Goal: Transaction & Acquisition: Purchase product/service

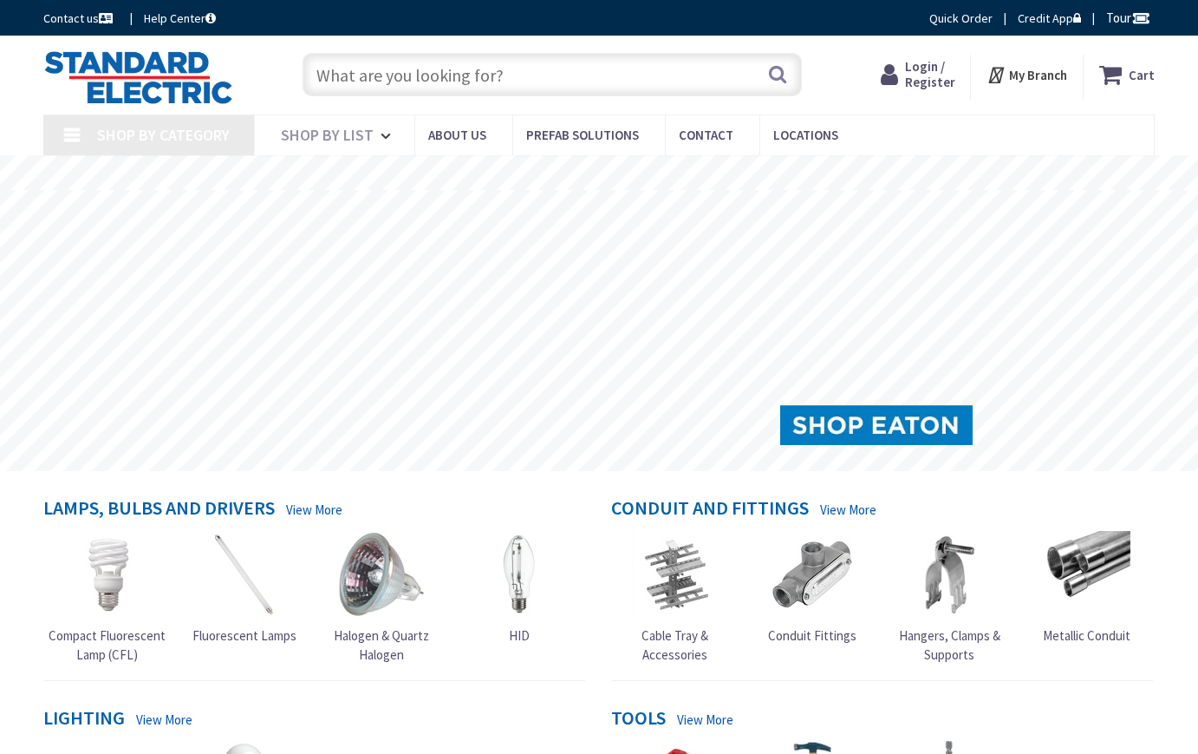
type input "[DEMOGRAPHIC_DATA][GEOGRAPHIC_DATA], [GEOGRAPHIC_DATA]"
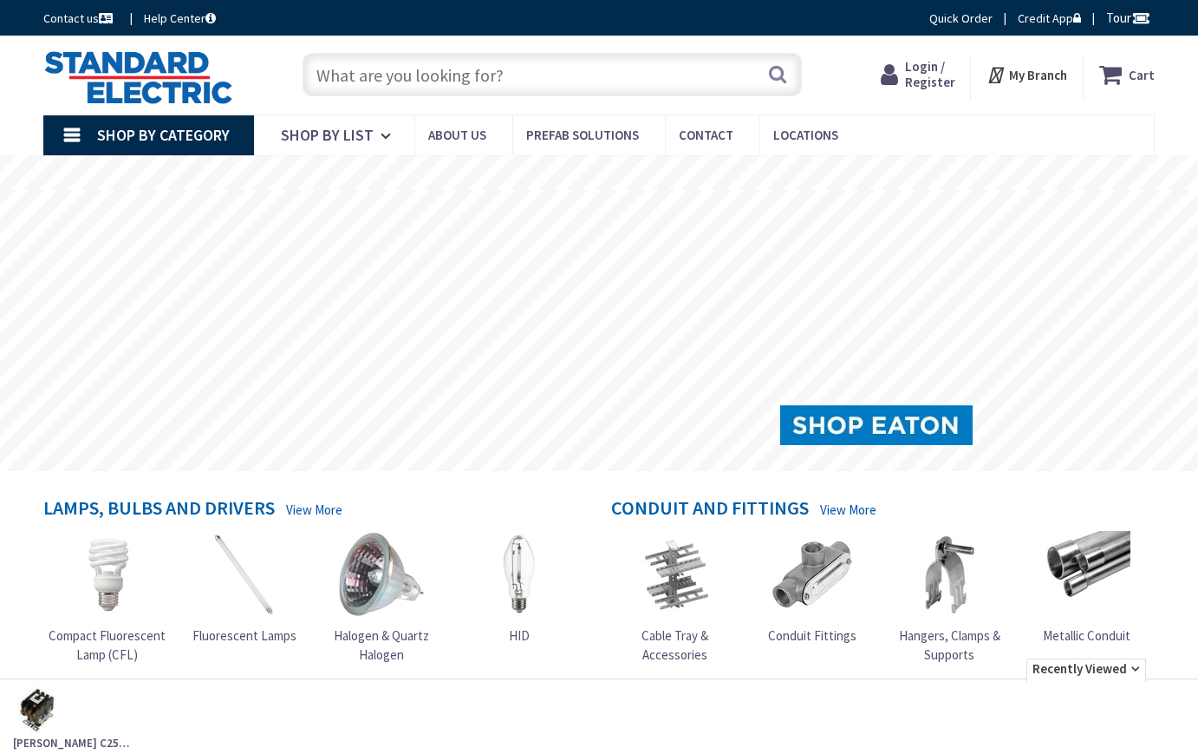
click at [356, 68] on input "text" at bounding box center [553, 74] width 500 height 43
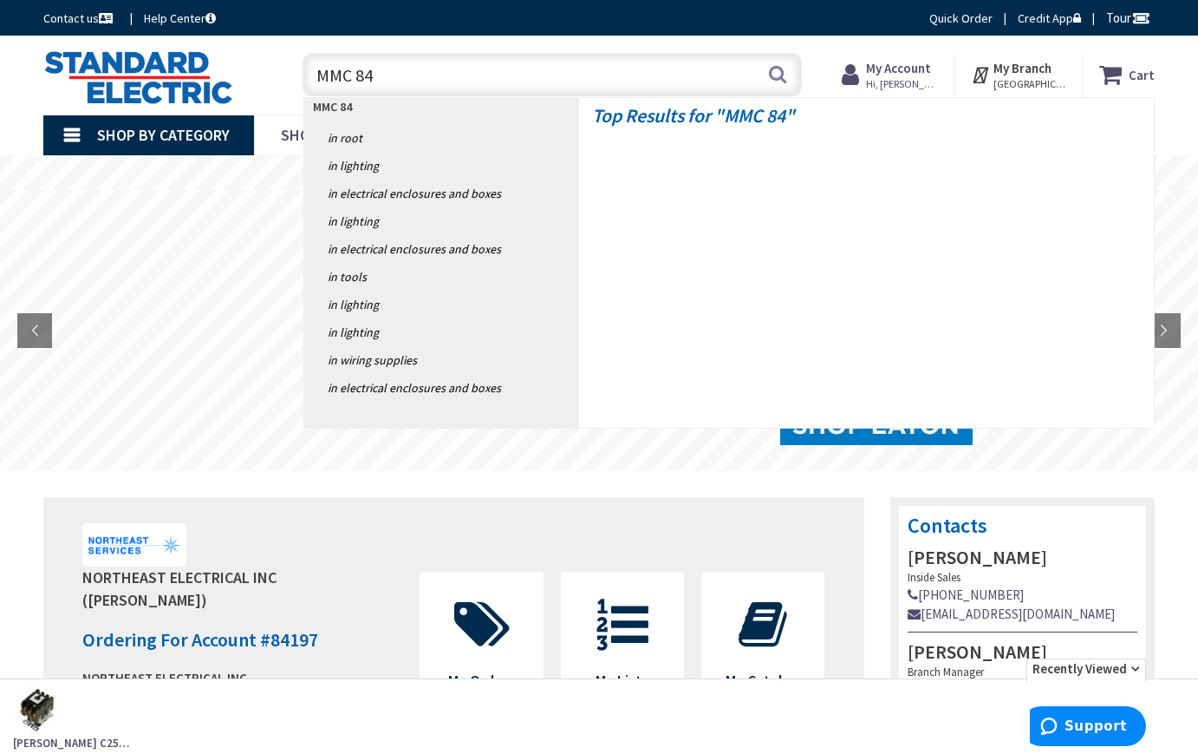
type input "MC 84"
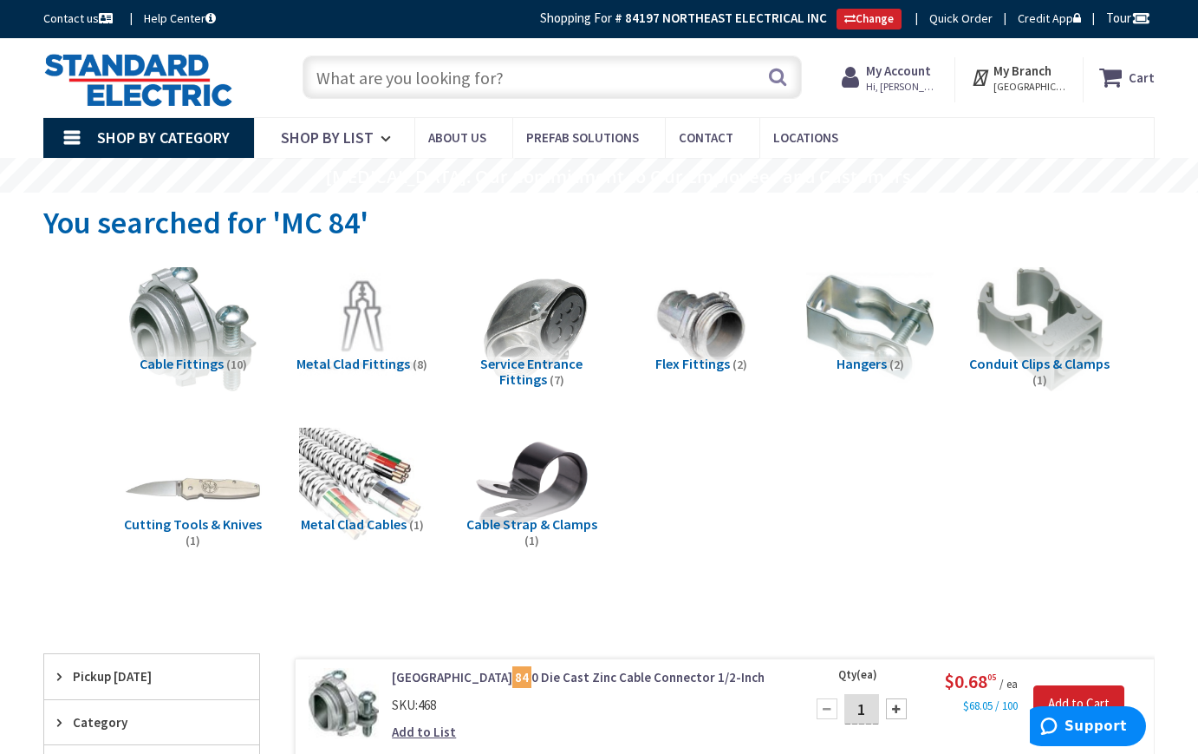
click at [348, 467] on img at bounding box center [362, 487] width 127 height 127
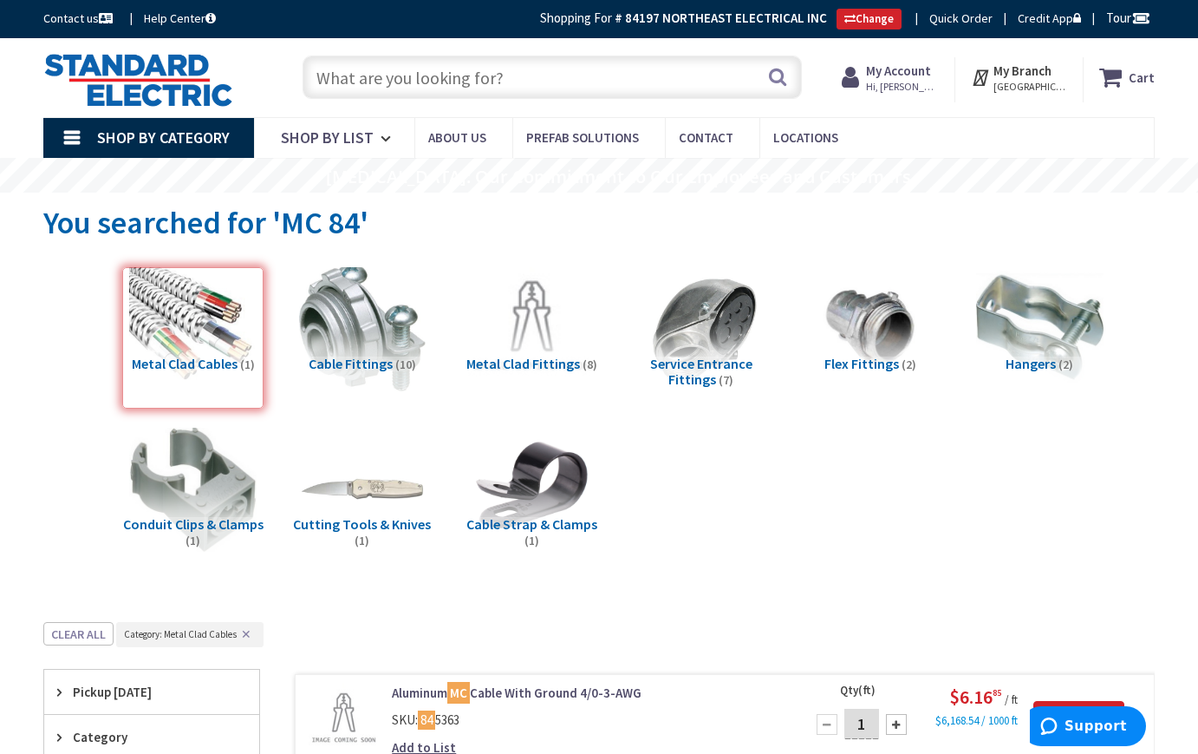
click at [343, 69] on input "text" at bounding box center [553, 76] width 500 height 43
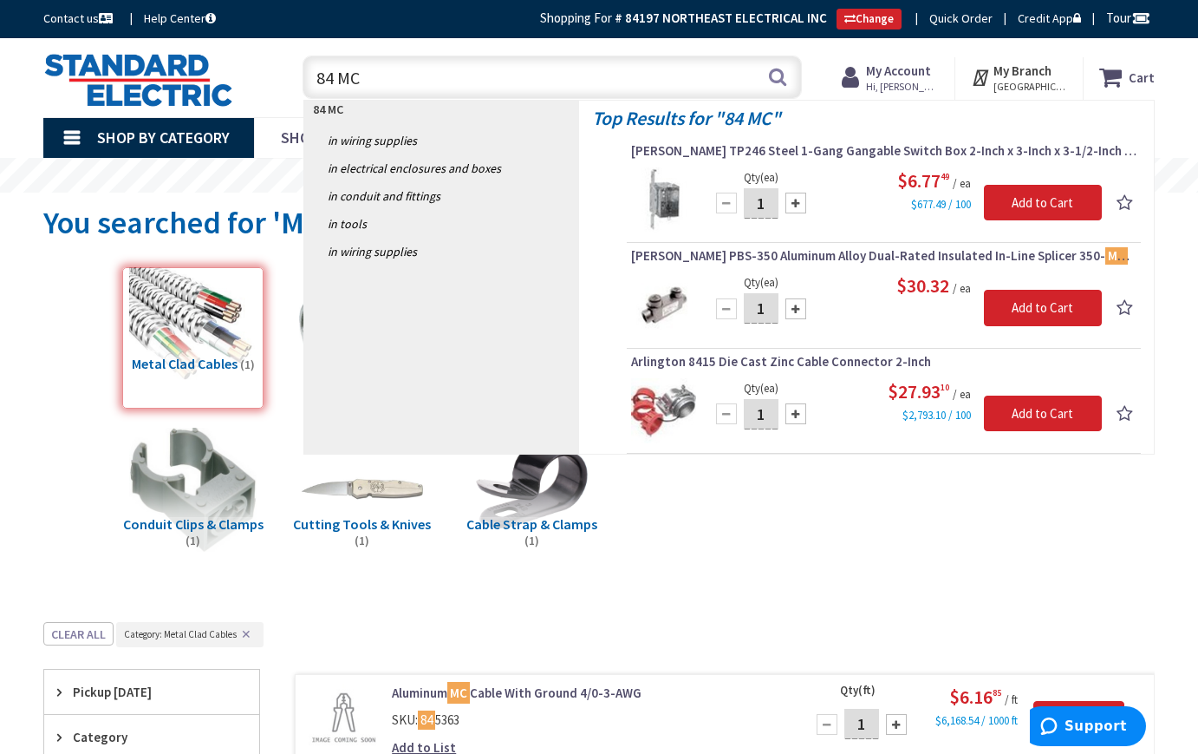
drag, startPoint x: 332, startPoint y: 68, endPoint x: 330, endPoint y: 81, distance: 13.3
click at [334, 69] on input "84 MC" at bounding box center [553, 76] width 500 height 43
type input "84MC"
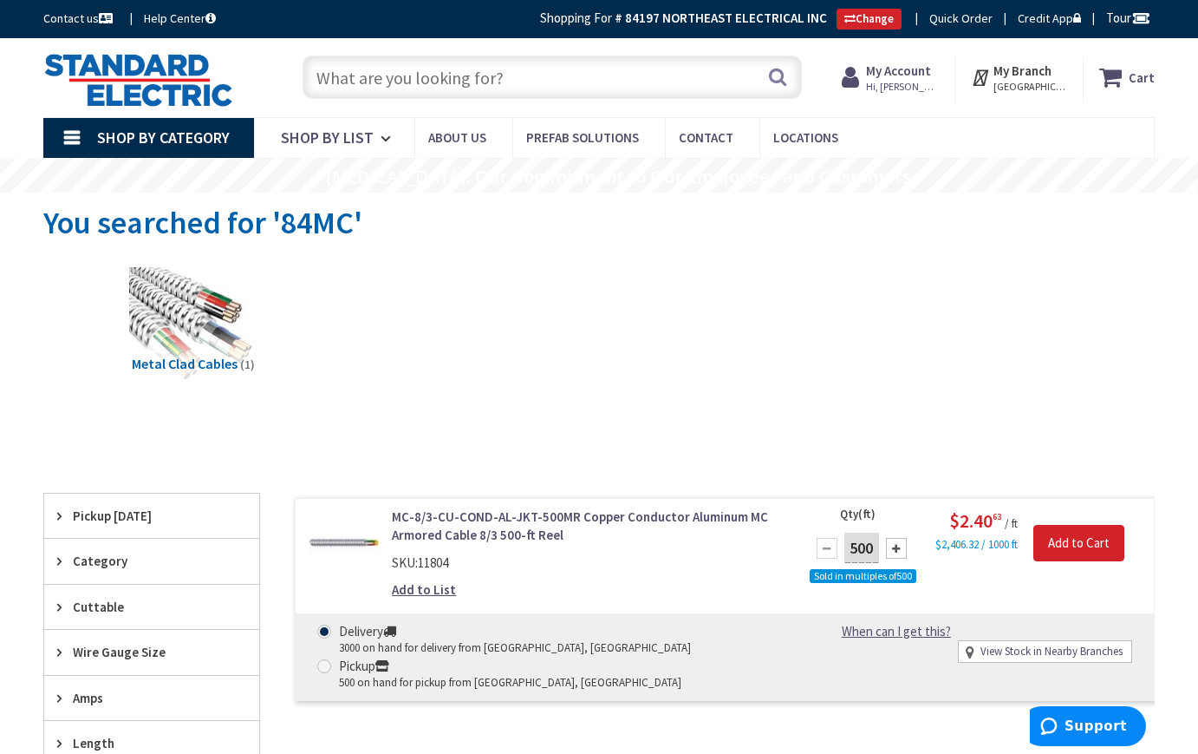
click at [377, 81] on input "text" at bounding box center [553, 76] width 500 height 43
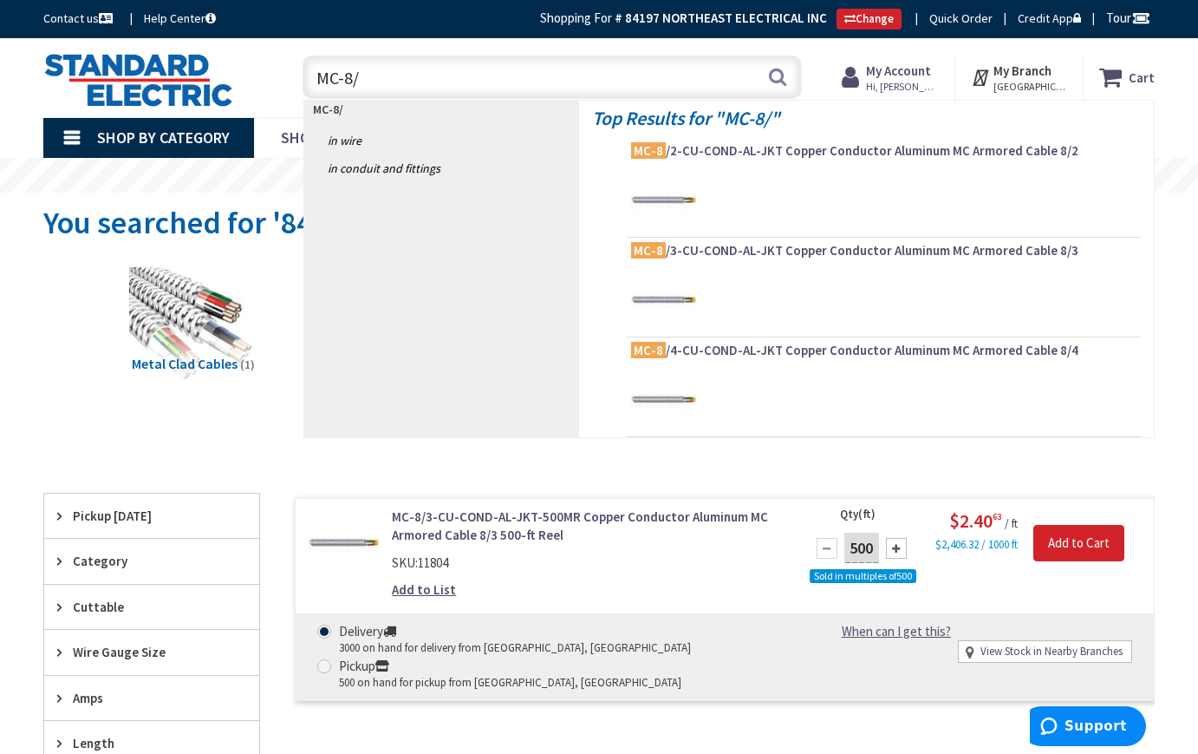
type input "MC-8/4"
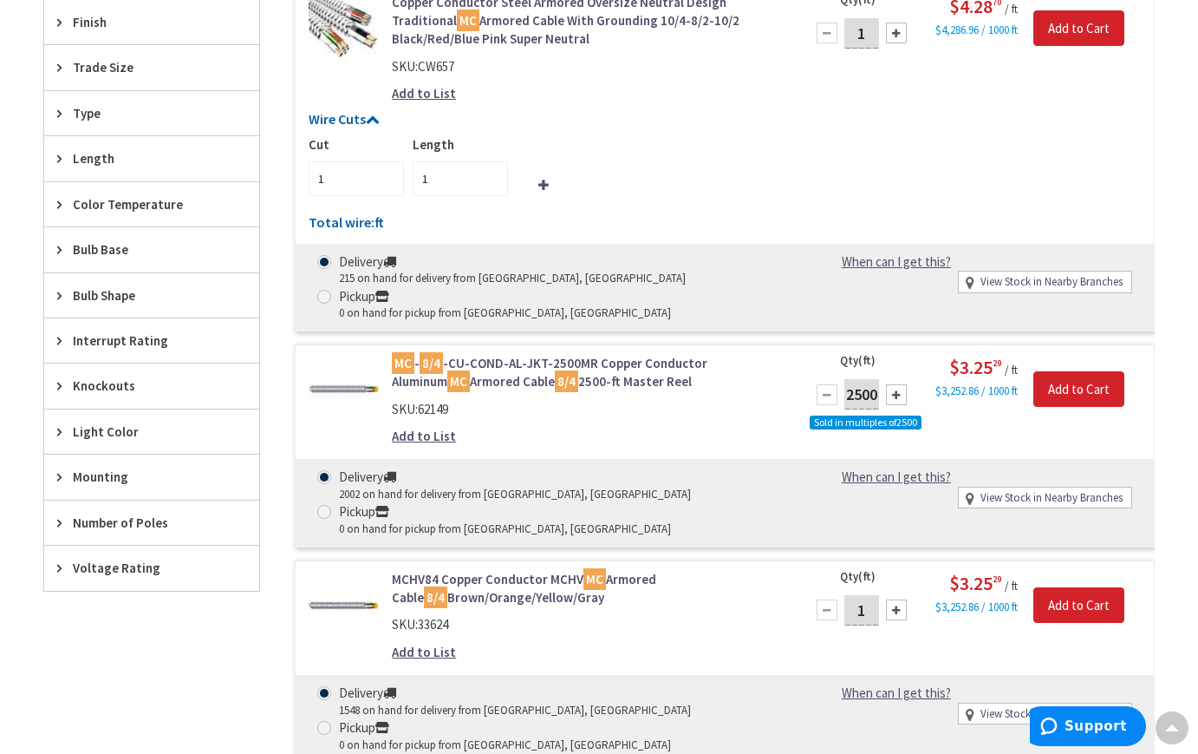
scroll to position [956, 0]
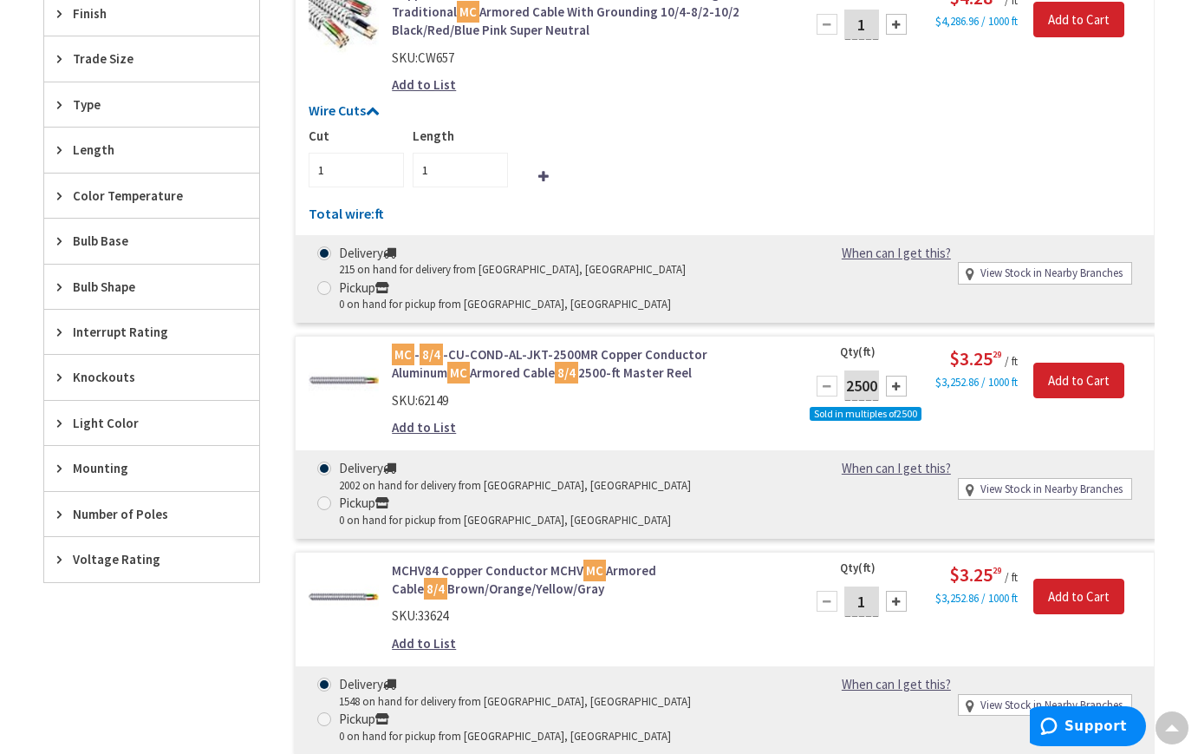
click at [128, 554] on span "Voltage Rating" at bounding box center [143, 559] width 141 height 18
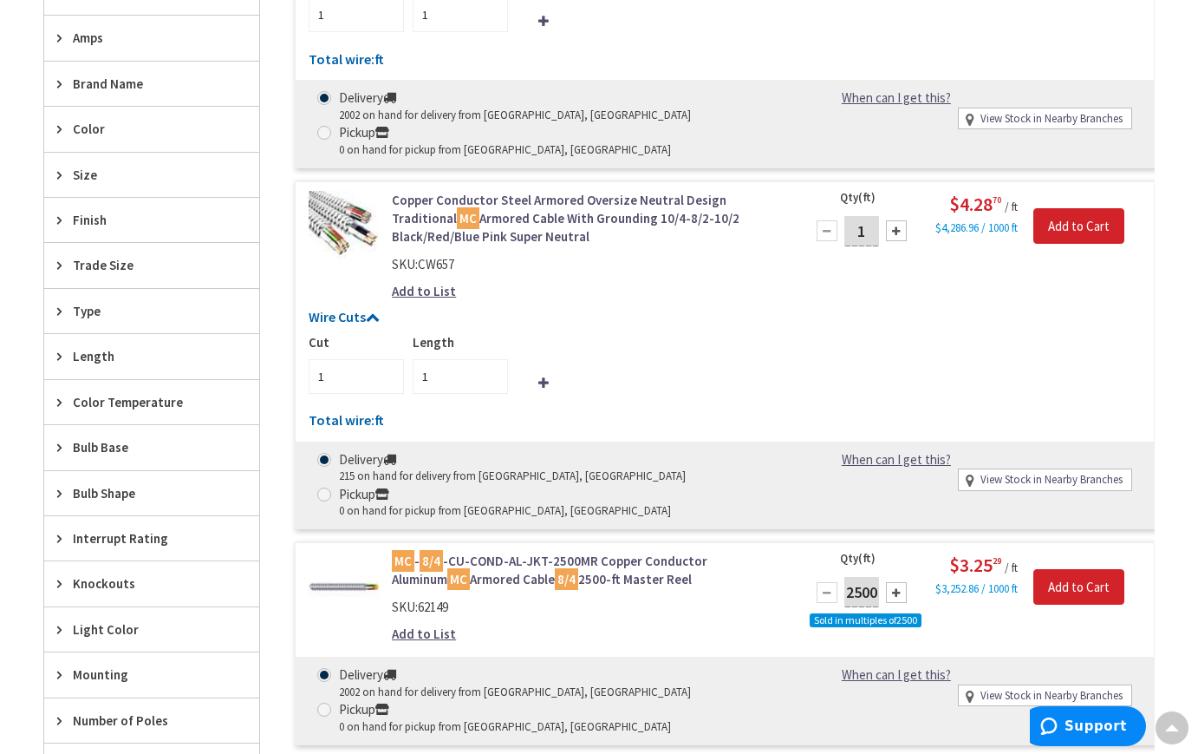
scroll to position [523, 0]
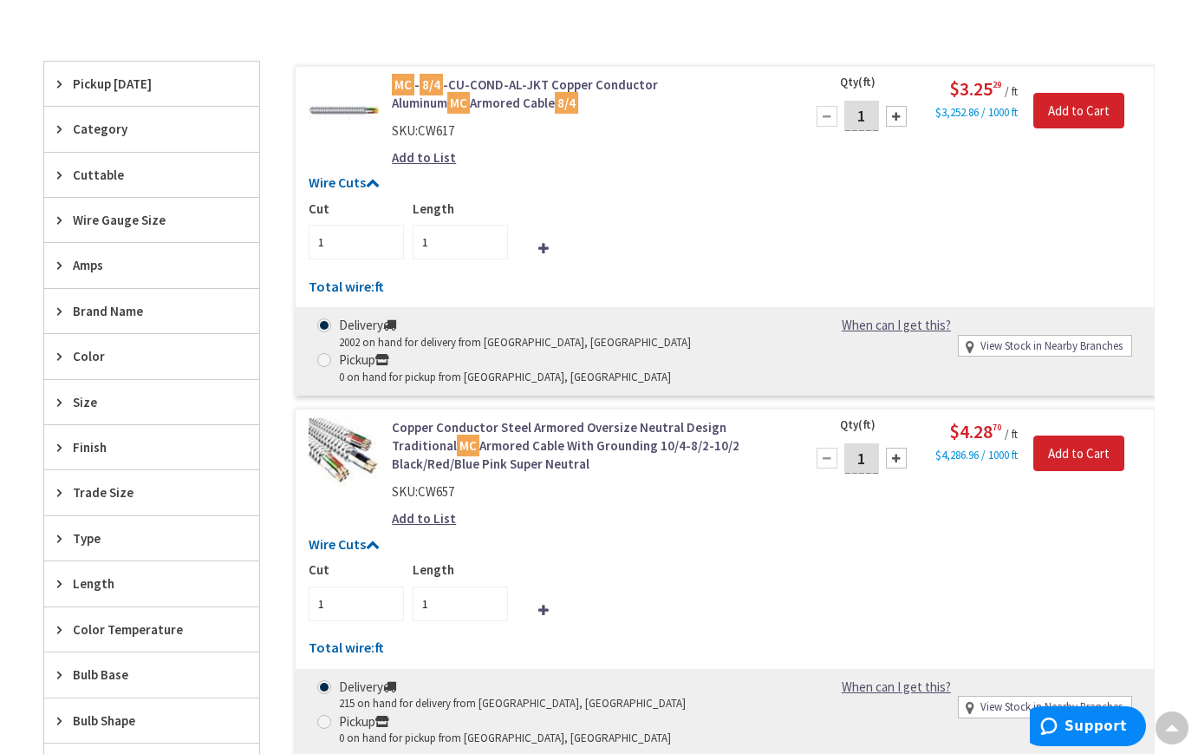
click at [75, 167] on span "Cuttable" at bounding box center [143, 175] width 141 height 18
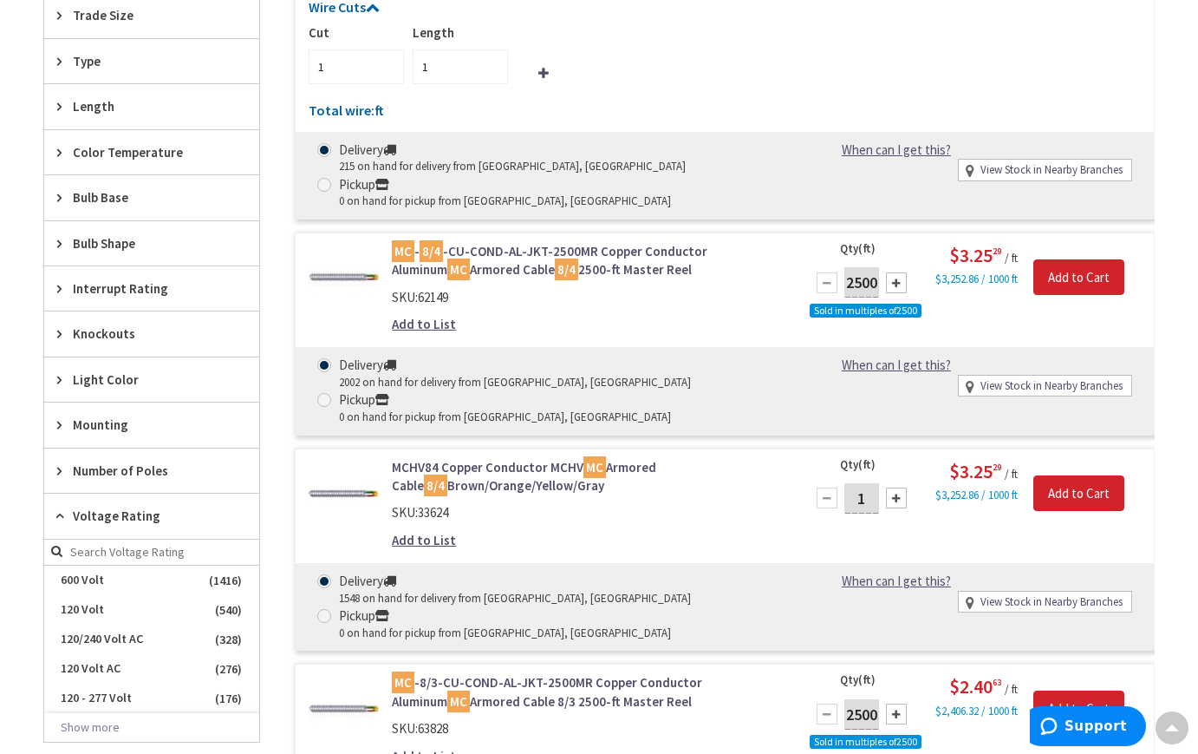
scroll to position [1130, 0]
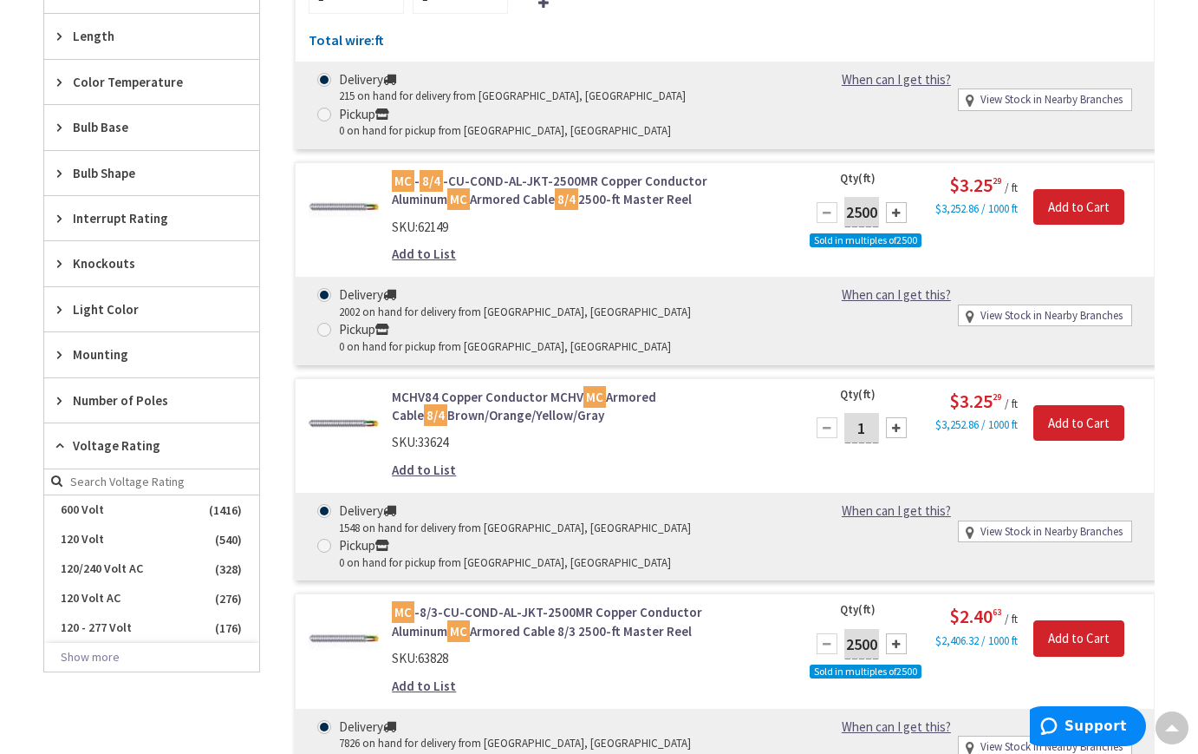
drag, startPoint x: 864, startPoint y: 398, endPoint x: 852, endPoint y: 398, distance: 11.3
click at [852, 413] on input "1" at bounding box center [862, 428] width 35 height 30
type input "80"
click at [1060, 405] on input "Add to Cart" at bounding box center [1079, 423] width 91 height 36
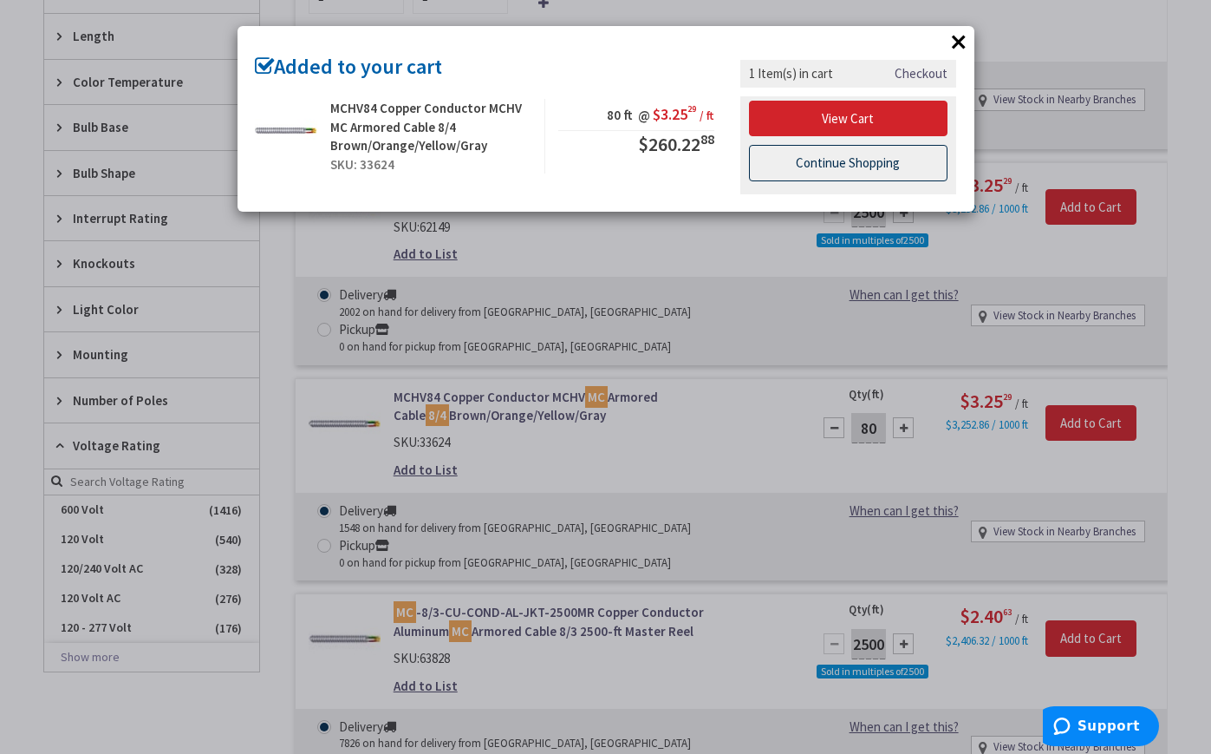
click at [794, 167] on link "Continue Shopping" at bounding box center [848, 163] width 199 height 36
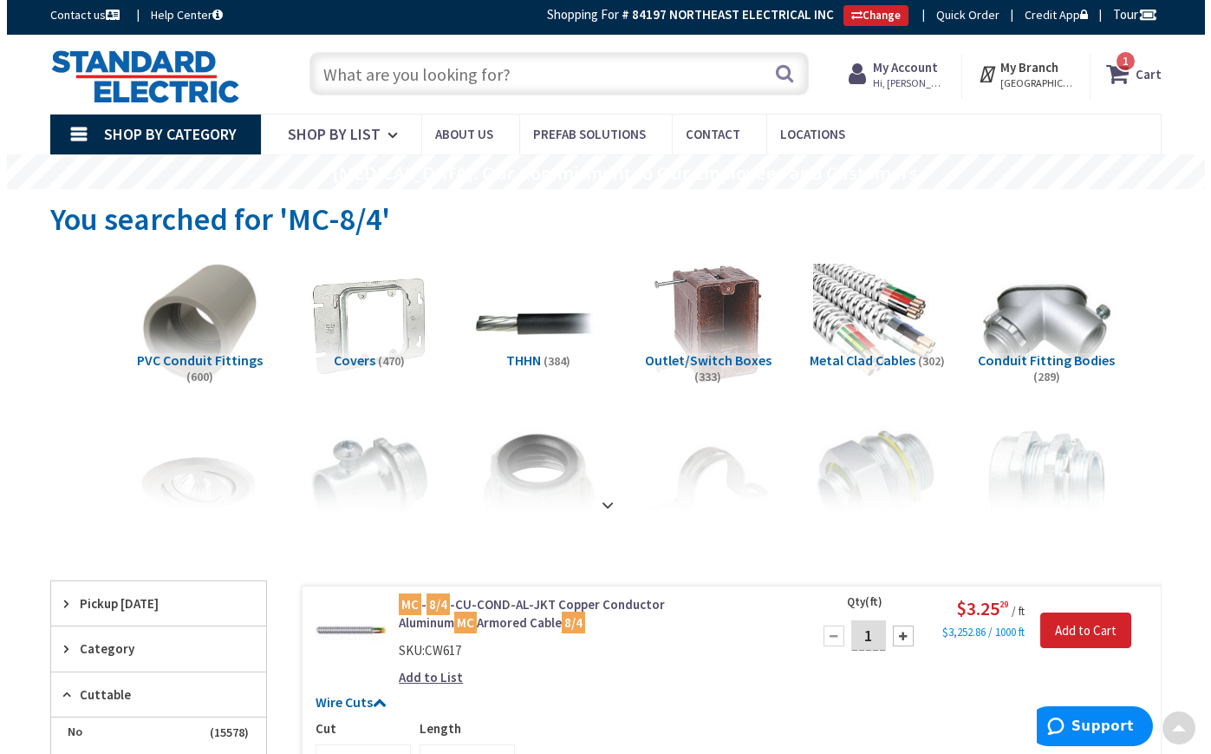
scroll to position [0, 0]
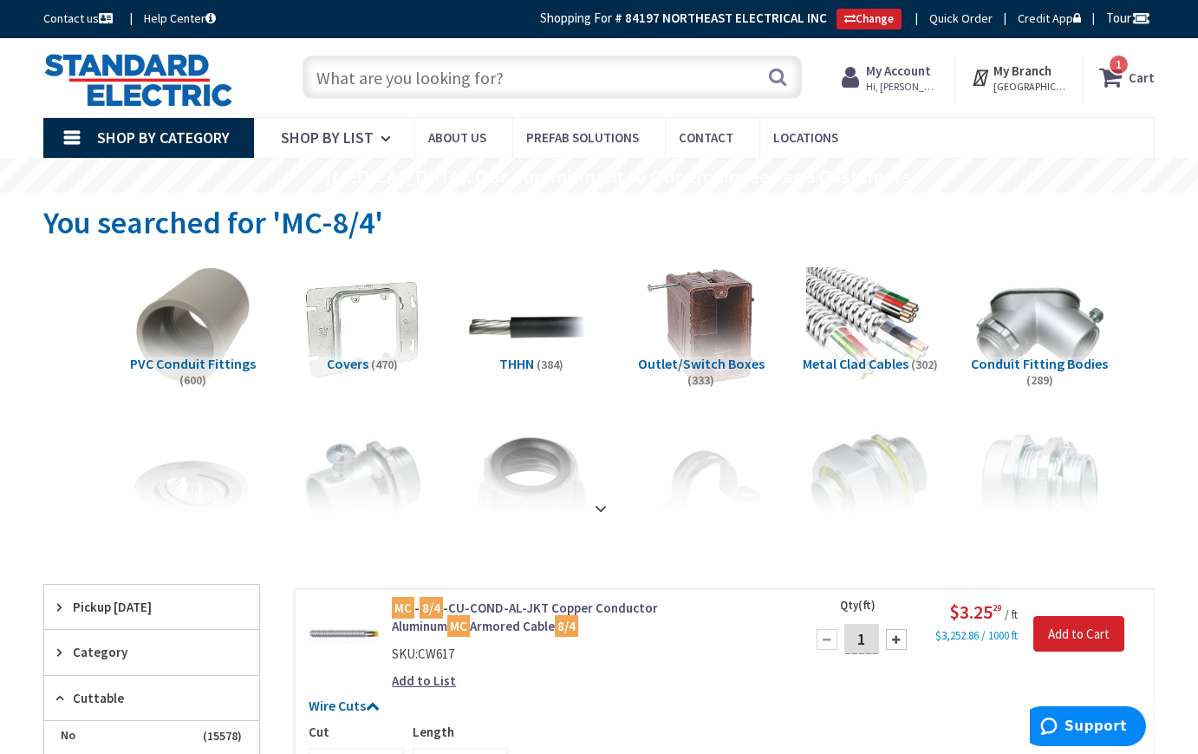
click at [415, 77] on input "text" at bounding box center [553, 76] width 500 height 43
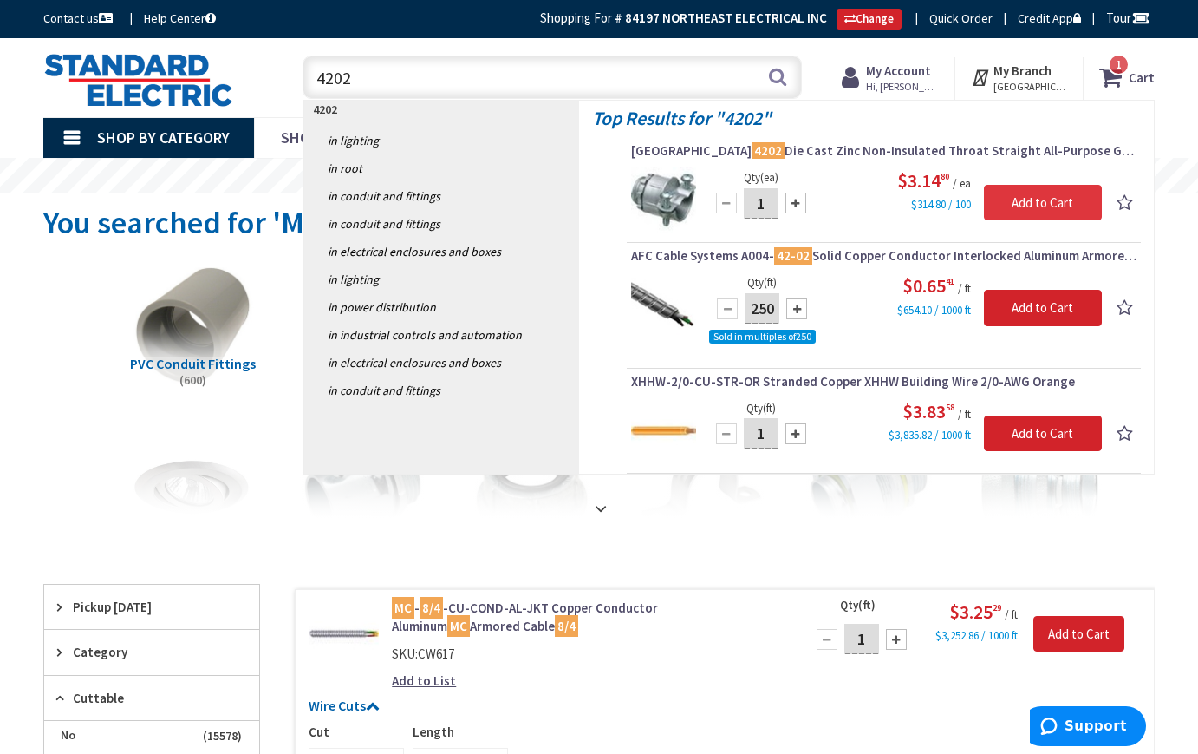
type input "4202"
click at [1035, 203] on input "Add to Cart" at bounding box center [1043, 203] width 118 height 36
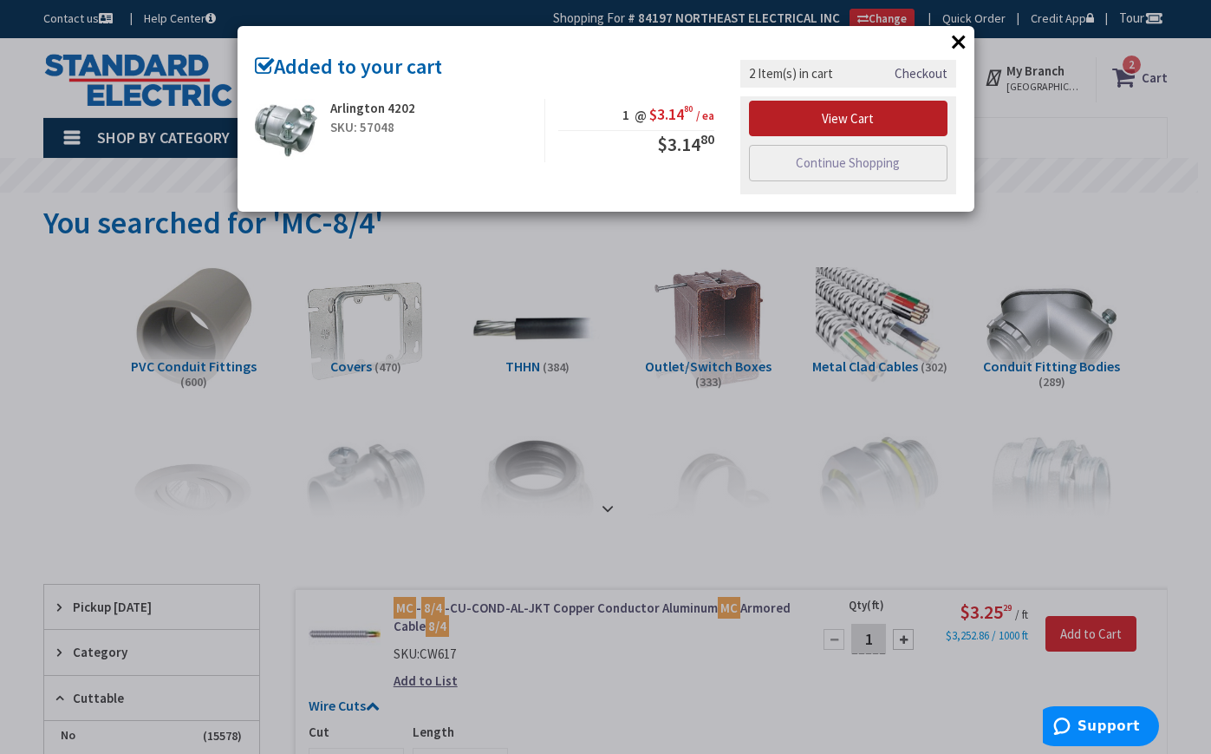
click at [860, 114] on link "View Cart" at bounding box center [848, 119] width 199 height 36
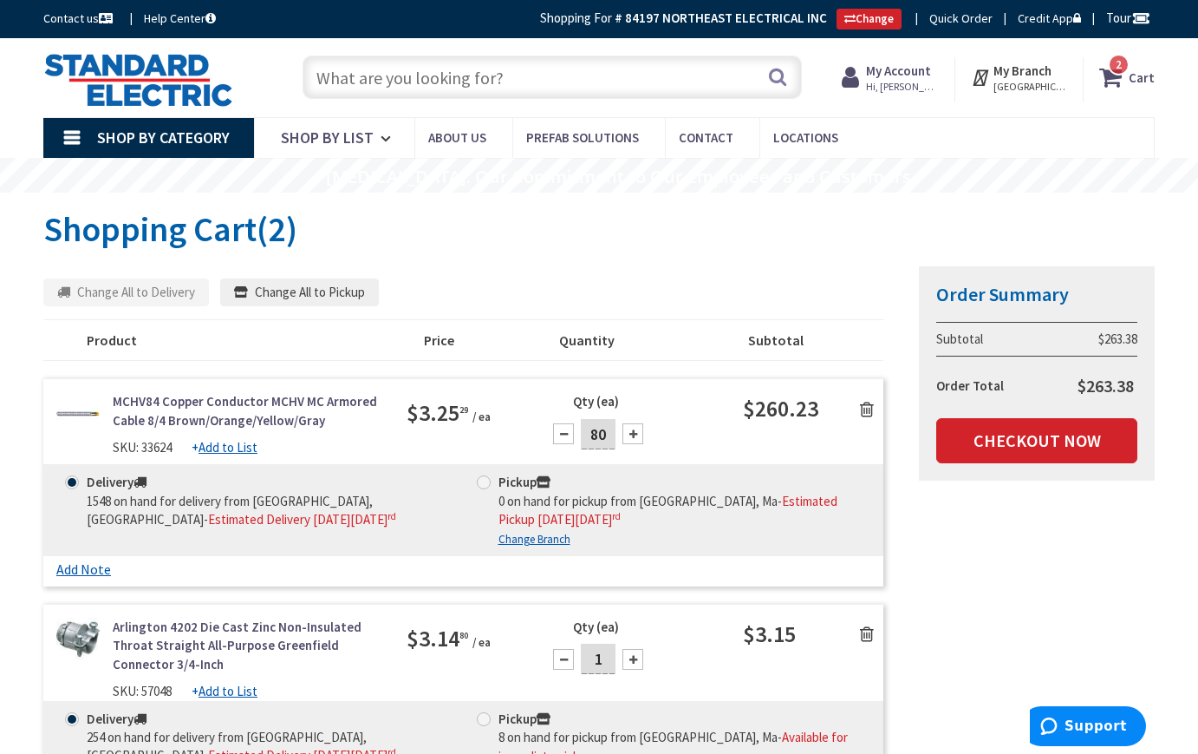
click at [866, 633] on icon at bounding box center [867, 633] width 14 height 17
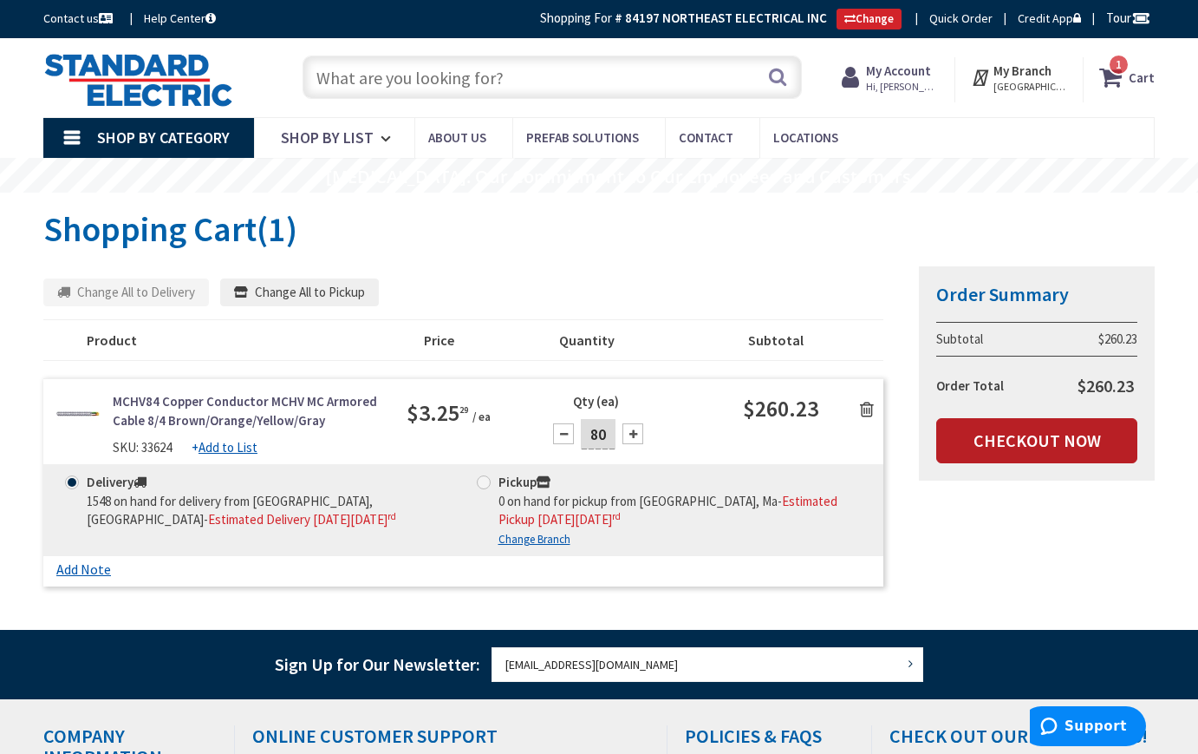
click at [1034, 446] on link "Checkout Now" at bounding box center [1036, 440] width 201 height 45
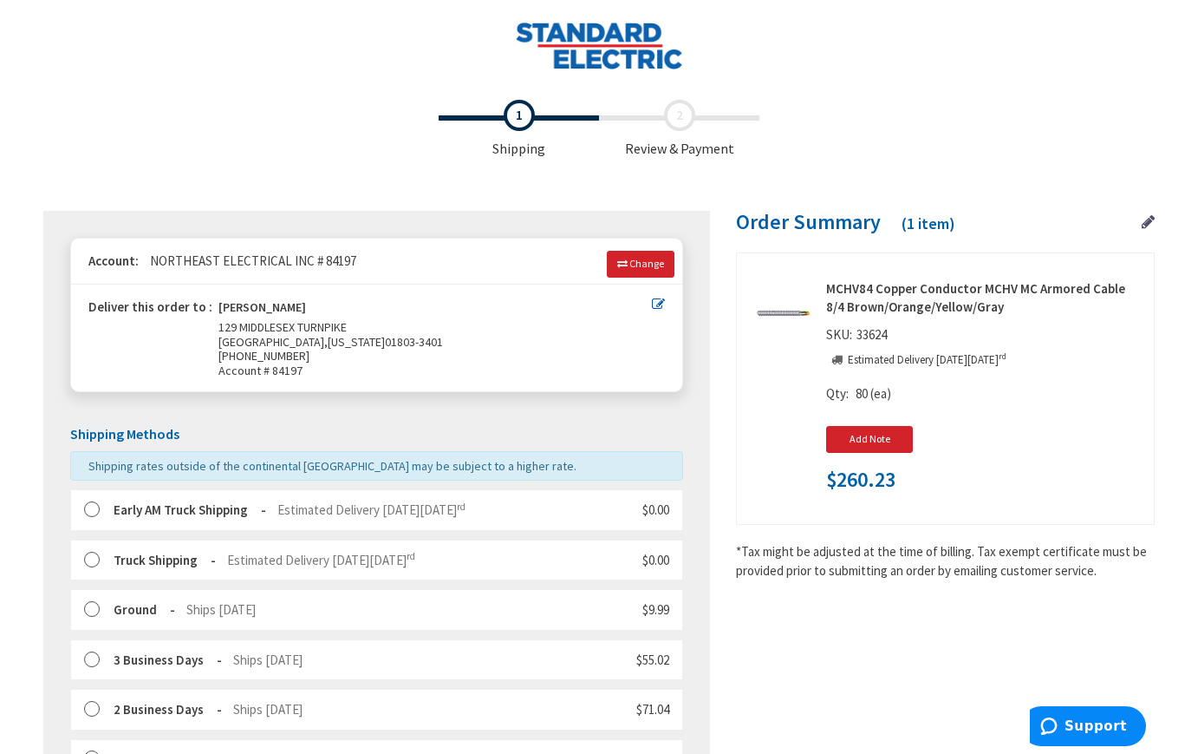
click at [89, 506] on label at bounding box center [97, 509] width 27 height 17
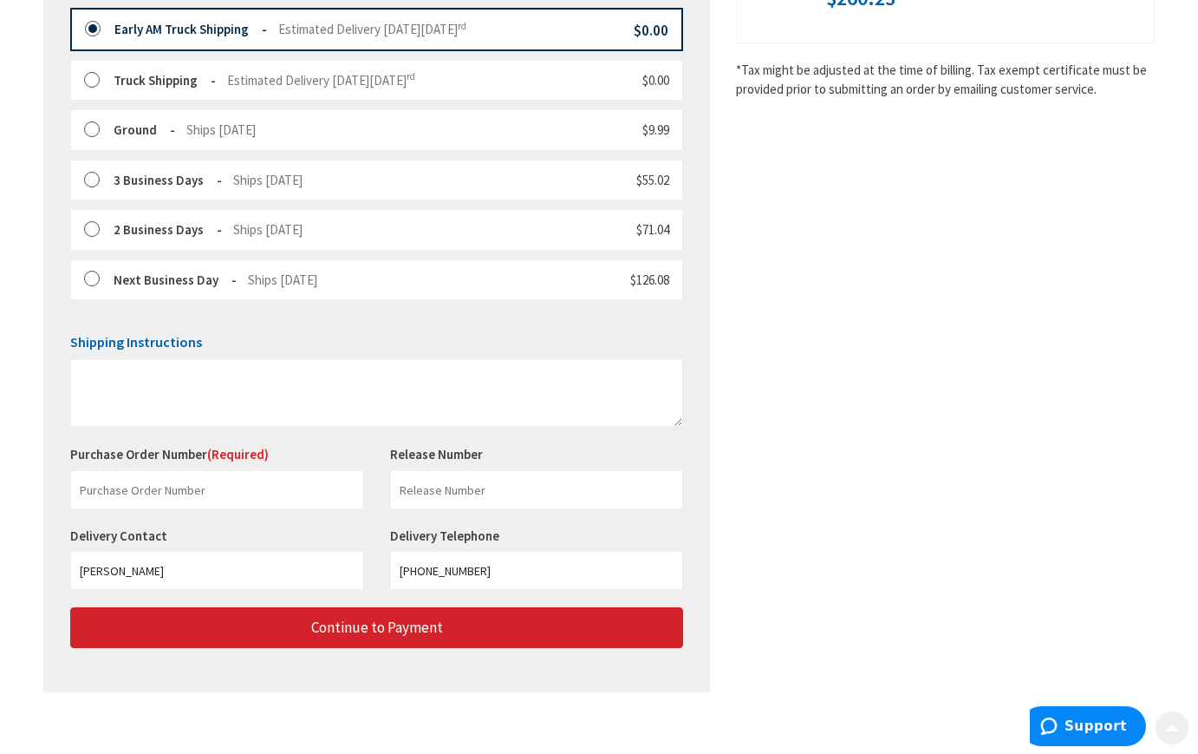
scroll to position [493, 0]
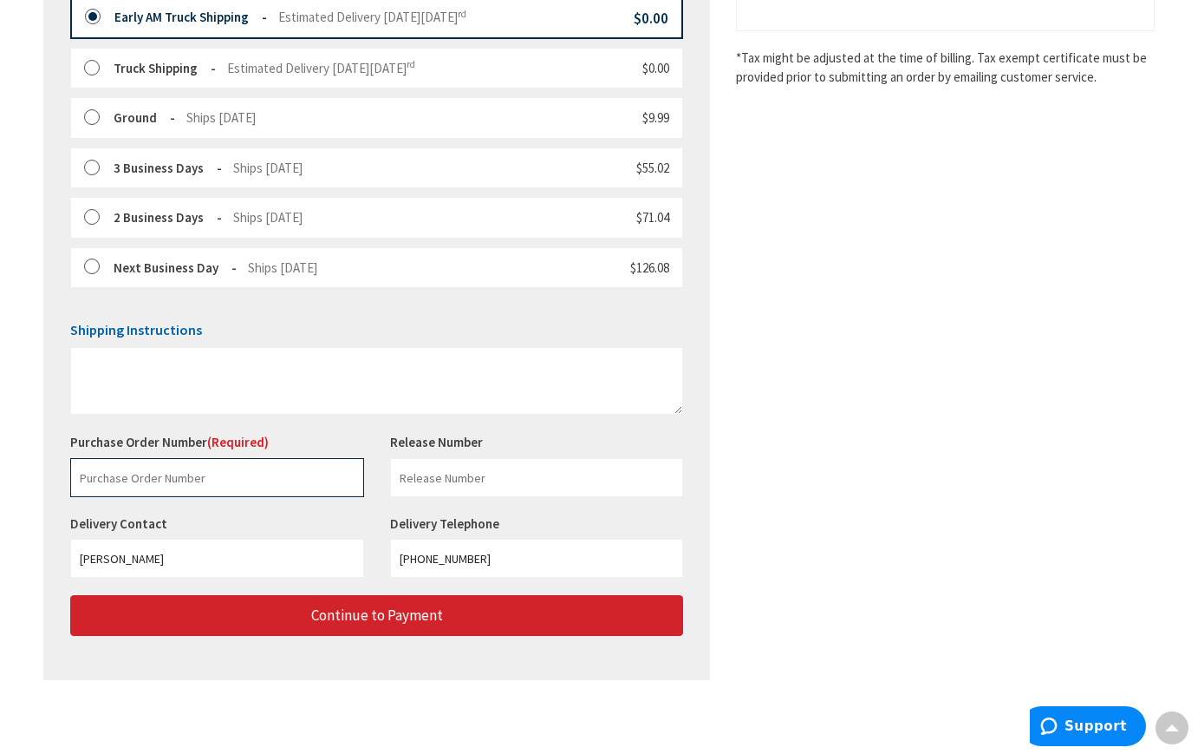
click at [103, 472] on input "text" at bounding box center [217, 477] width 294 height 39
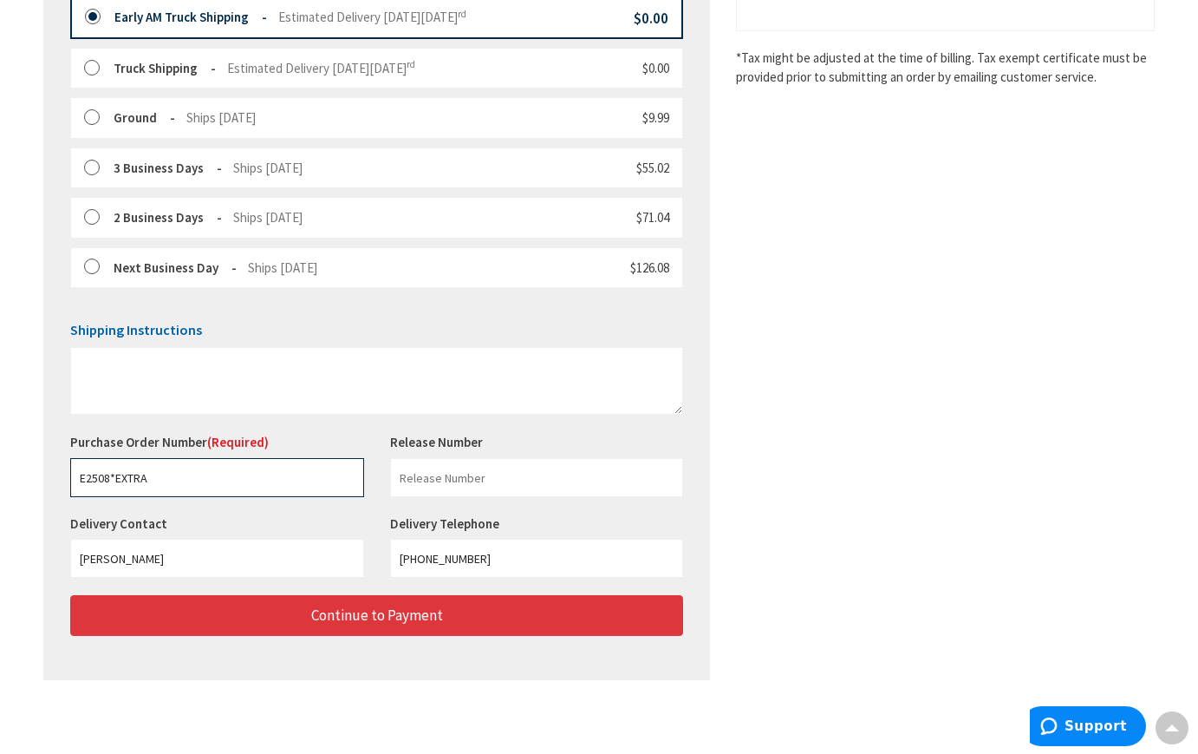
type input "E2508*EXTRA"
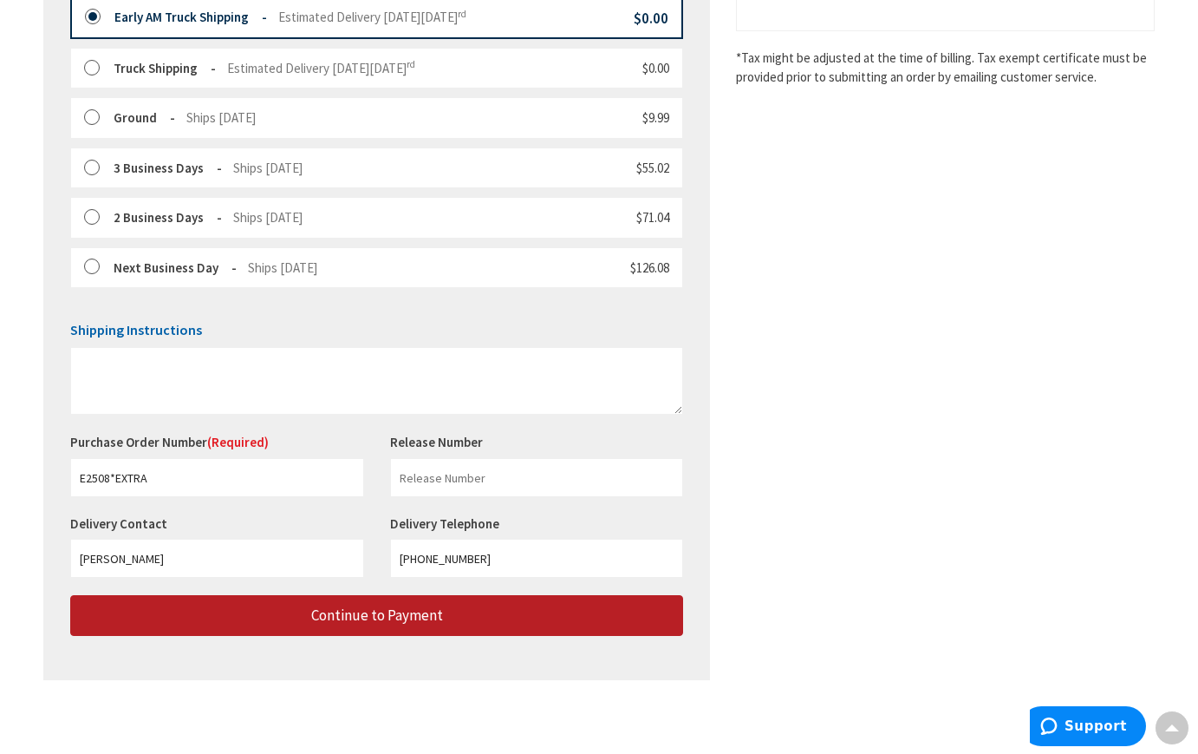
click at [356, 613] on span "Continue to Payment" at bounding box center [377, 614] width 132 height 19
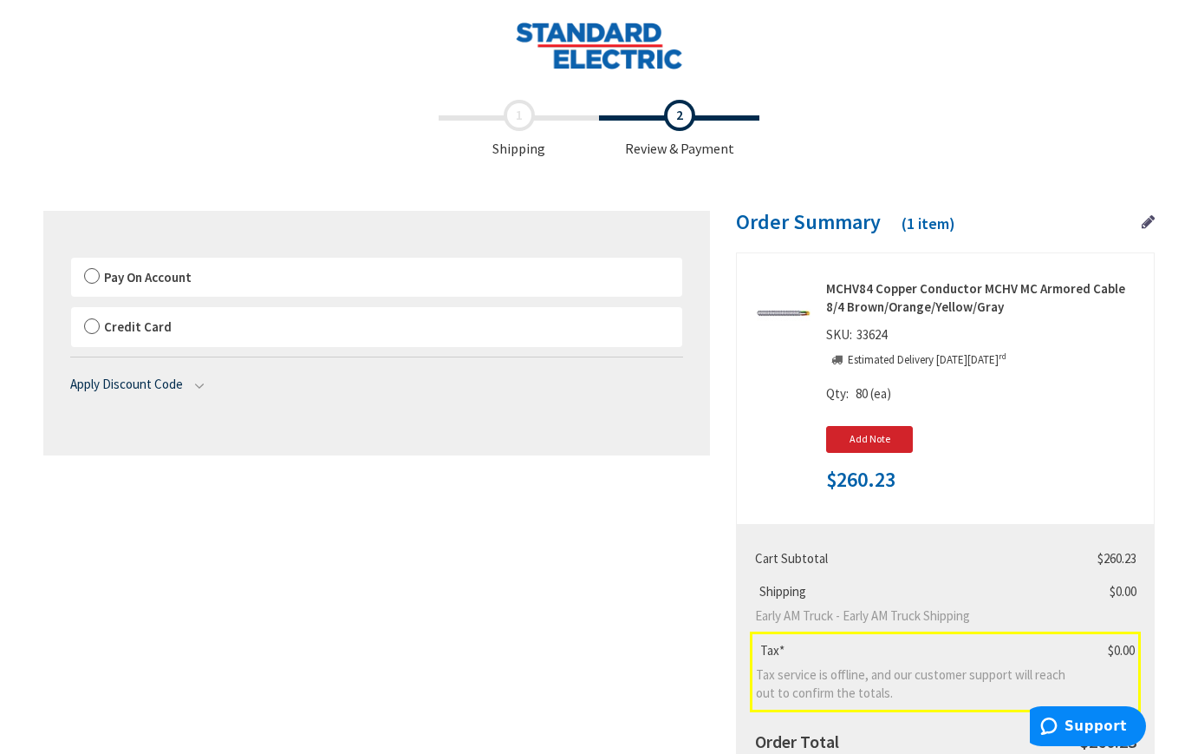
click at [95, 277] on label "Pay On Account" at bounding box center [376, 278] width 611 height 40
click at [71, 261] on input "Pay On Account" at bounding box center [71, 261] width 0 height 0
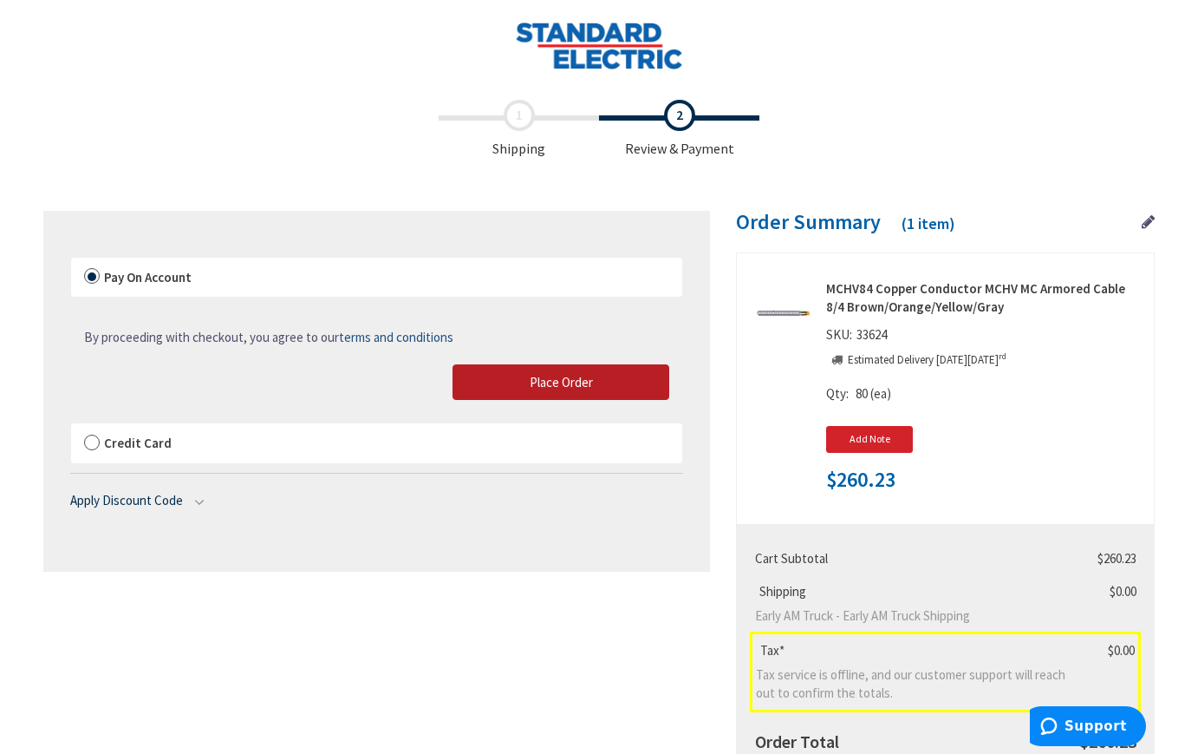
click at [560, 382] on span "Place Order" at bounding box center [561, 382] width 63 height 16
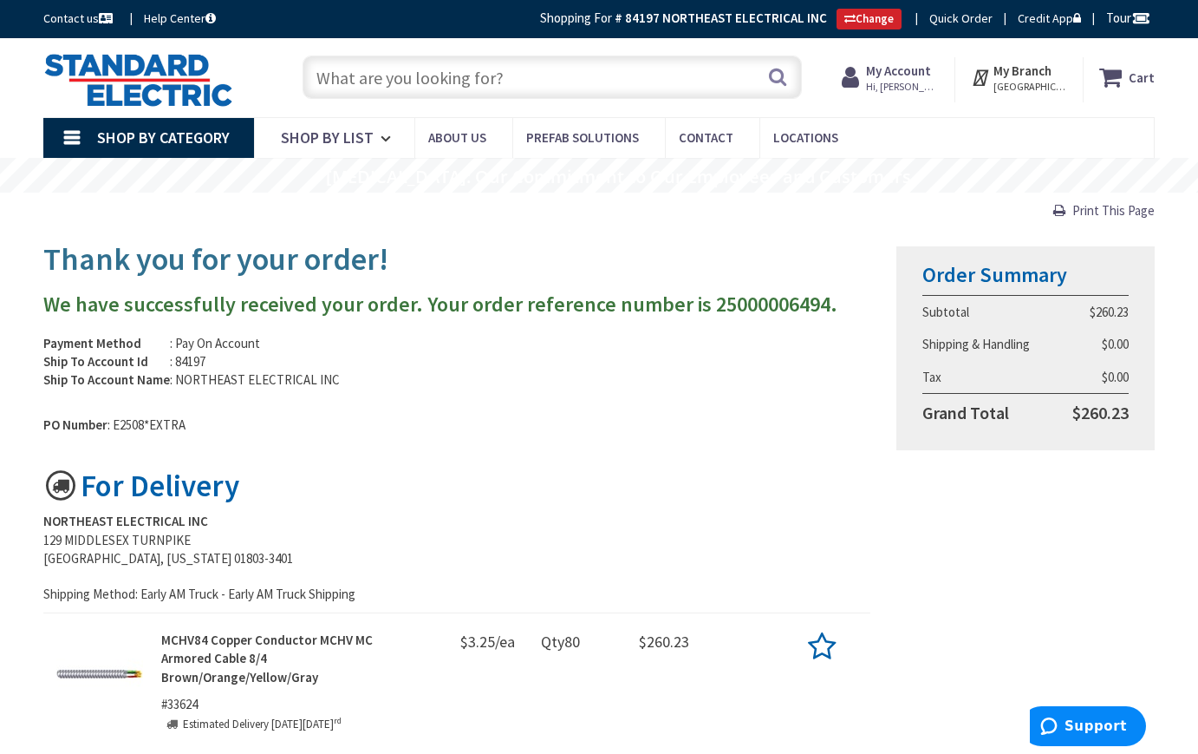
click at [338, 85] on input "text" at bounding box center [553, 76] width 500 height 43
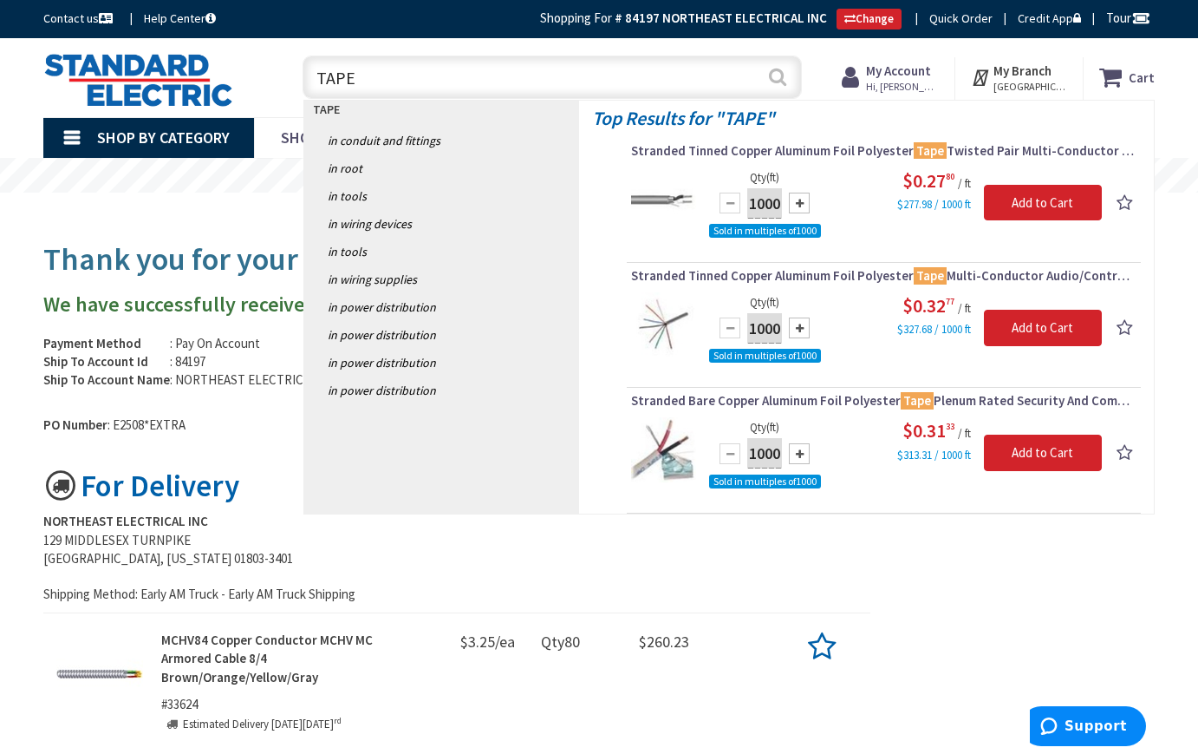
type input "TAPE"
click at [774, 71] on button "Search" at bounding box center [778, 76] width 23 height 39
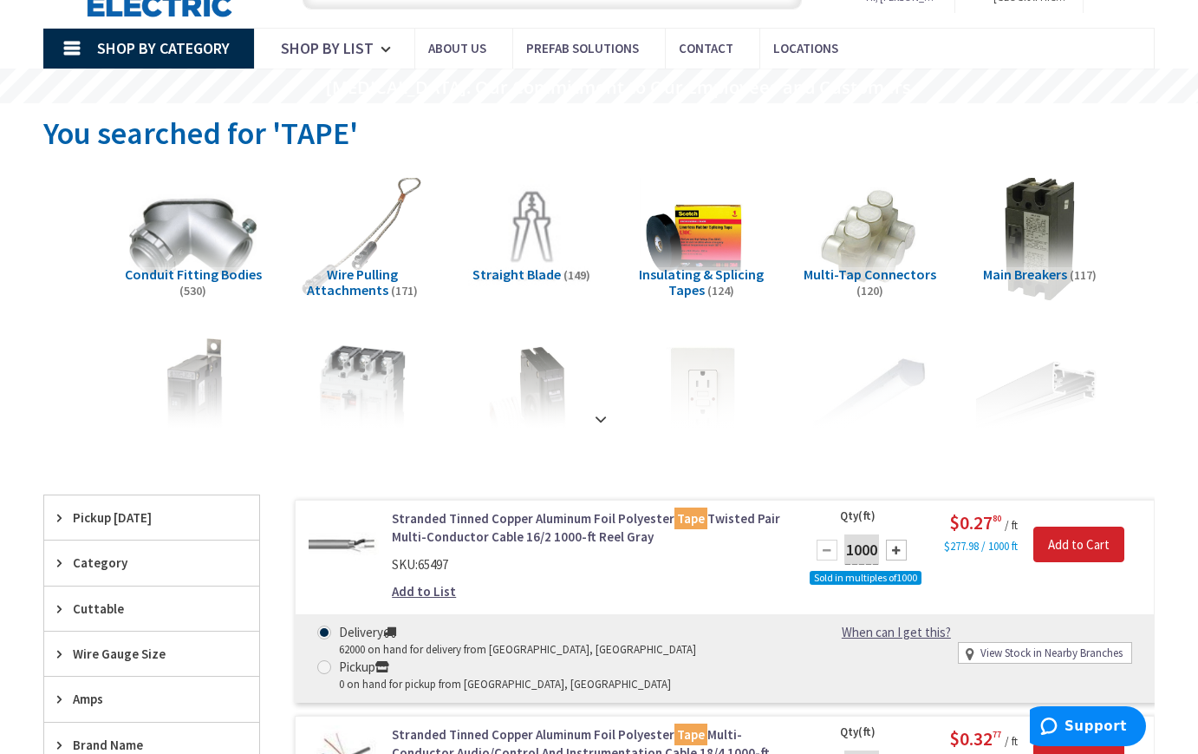
scroll to position [89, 0]
click at [597, 413] on strong at bounding box center [601, 410] width 21 height 19
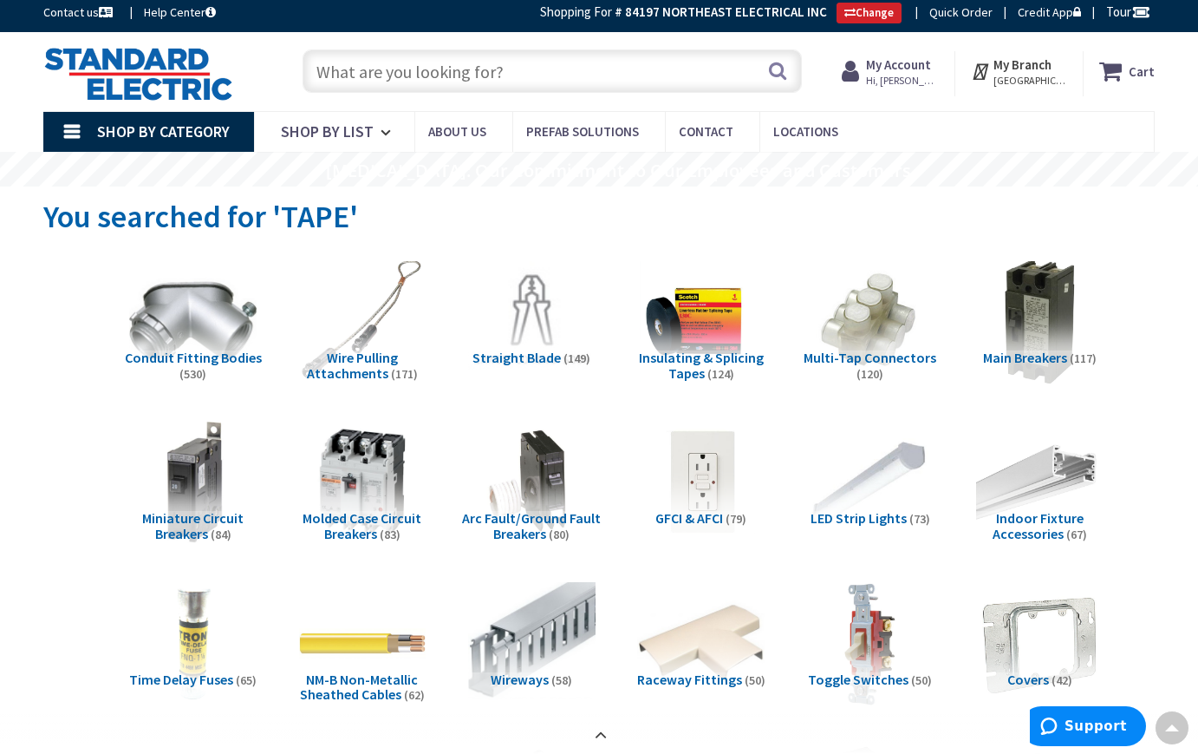
scroll to position [0, 0]
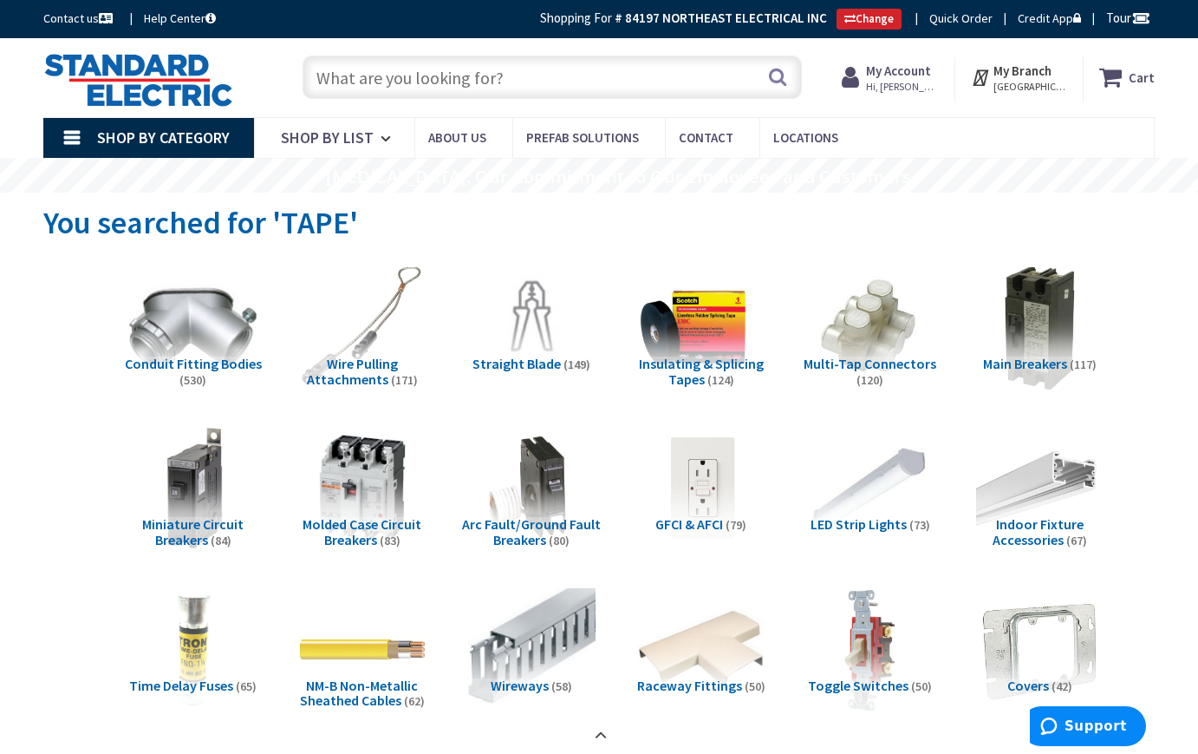
click at [678, 323] on img at bounding box center [701, 328] width 140 height 140
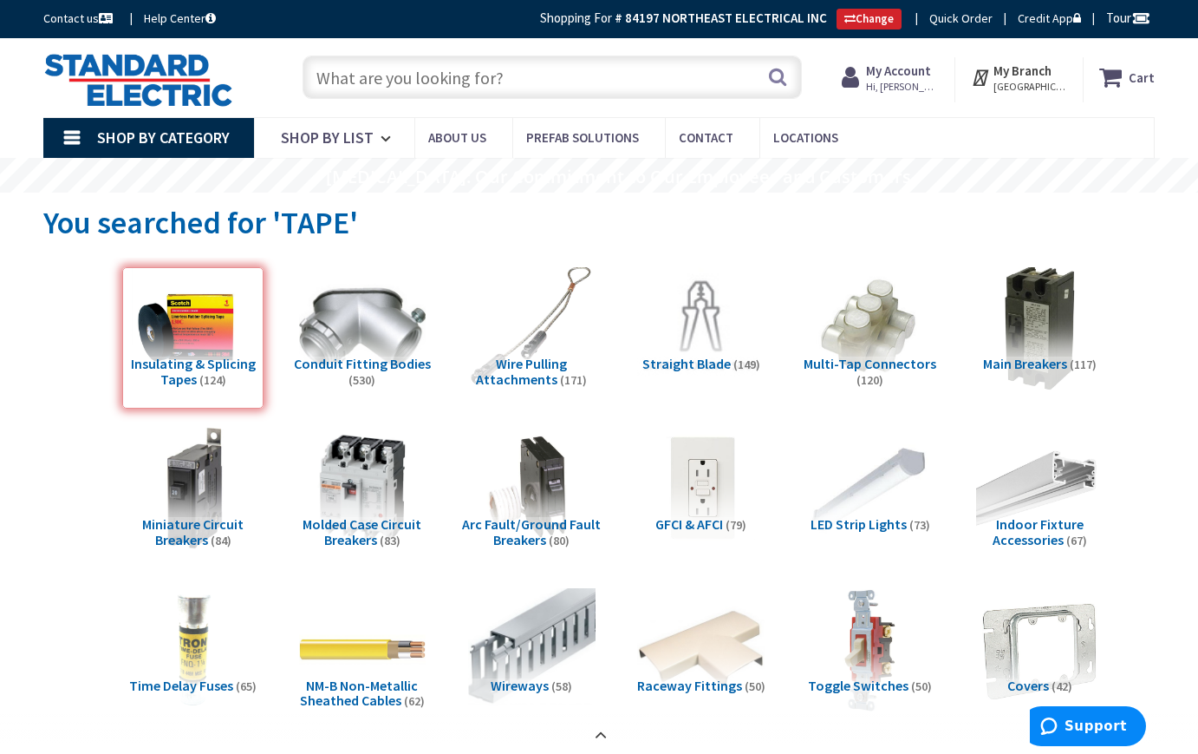
scroll to position [3032, 0]
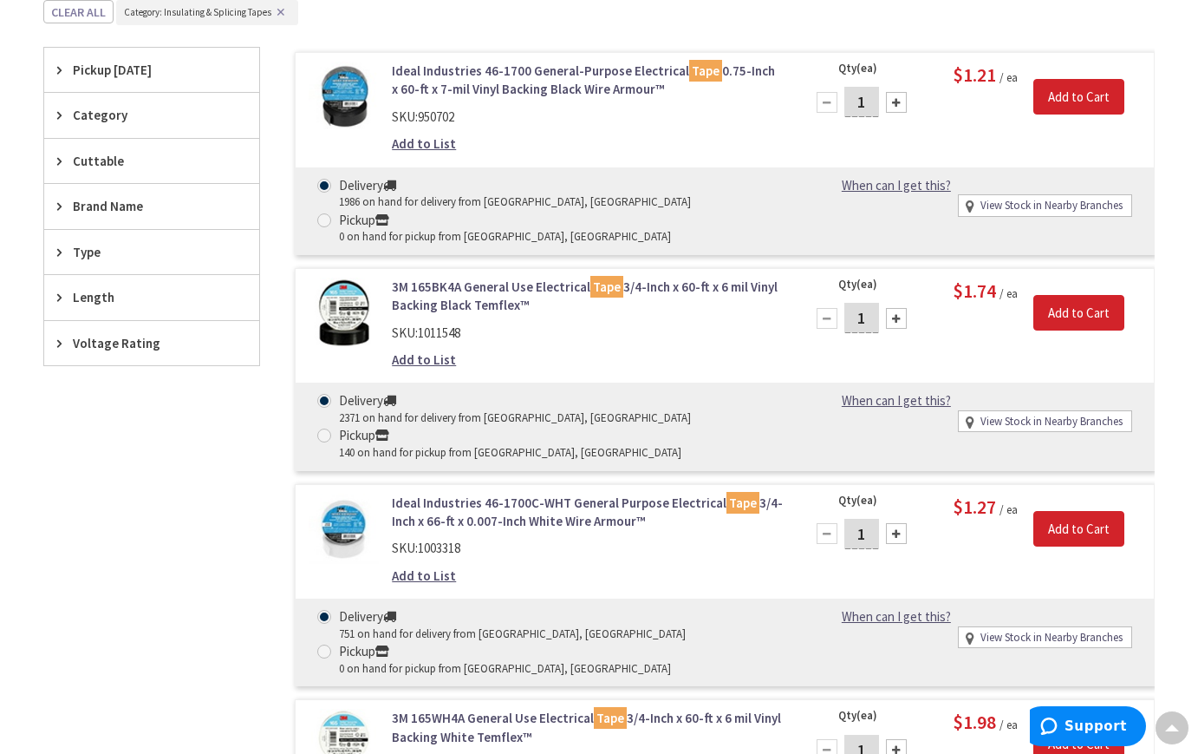
click at [896, 318] on div at bounding box center [896, 318] width 21 height 21
type input "2"
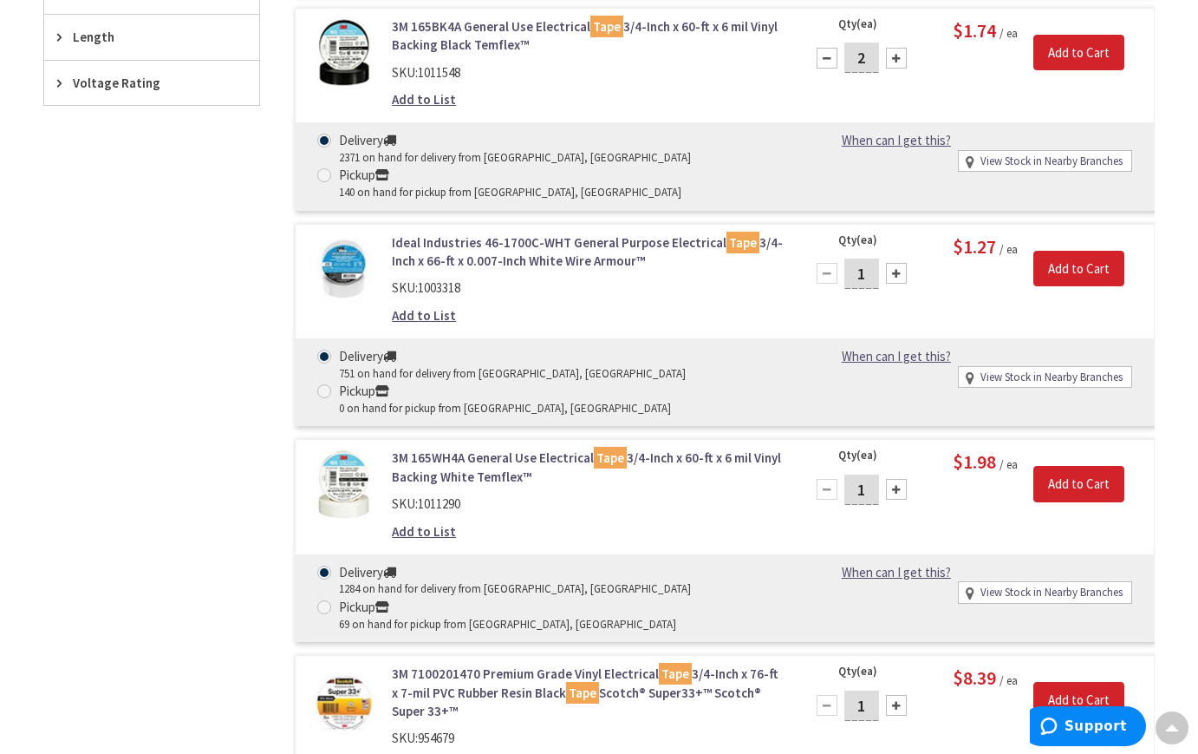
scroll to position [3206, 0]
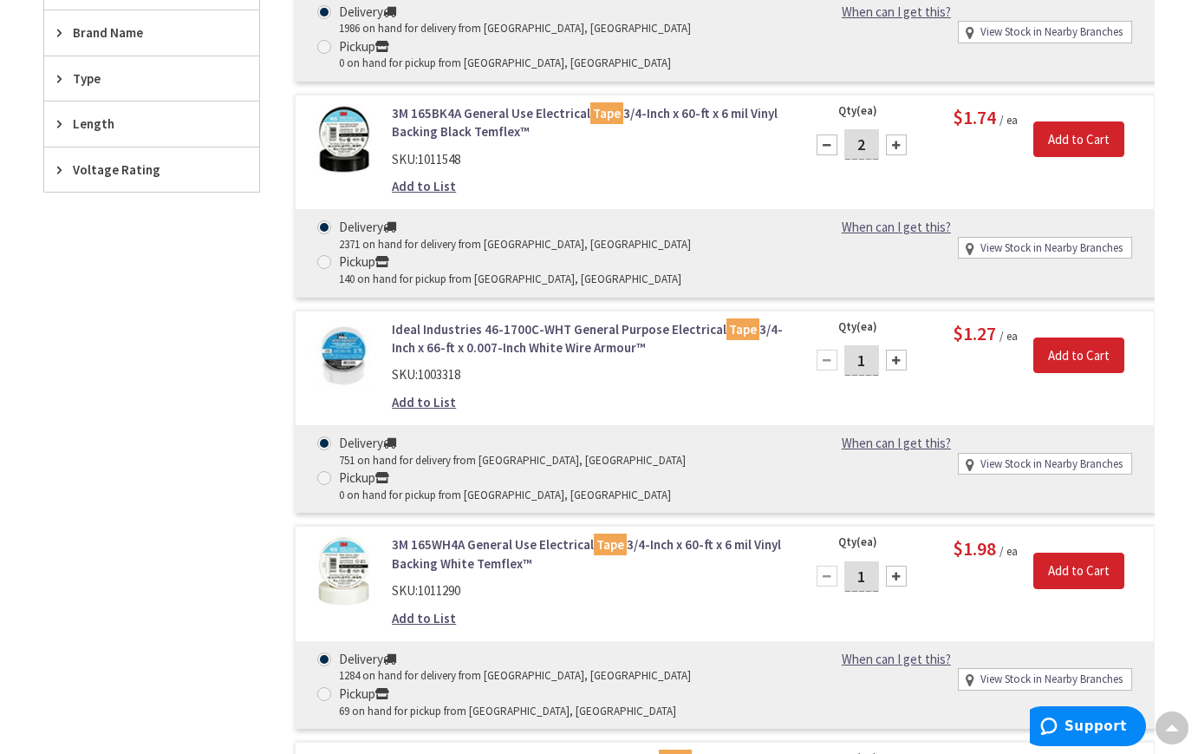
click at [894, 360] on div at bounding box center [896, 359] width 21 height 21
click at [821, 358] on div at bounding box center [827, 359] width 21 height 21
type input "1"
click at [1094, 143] on input "Add to Cart" at bounding box center [1079, 139] width 91 height 36
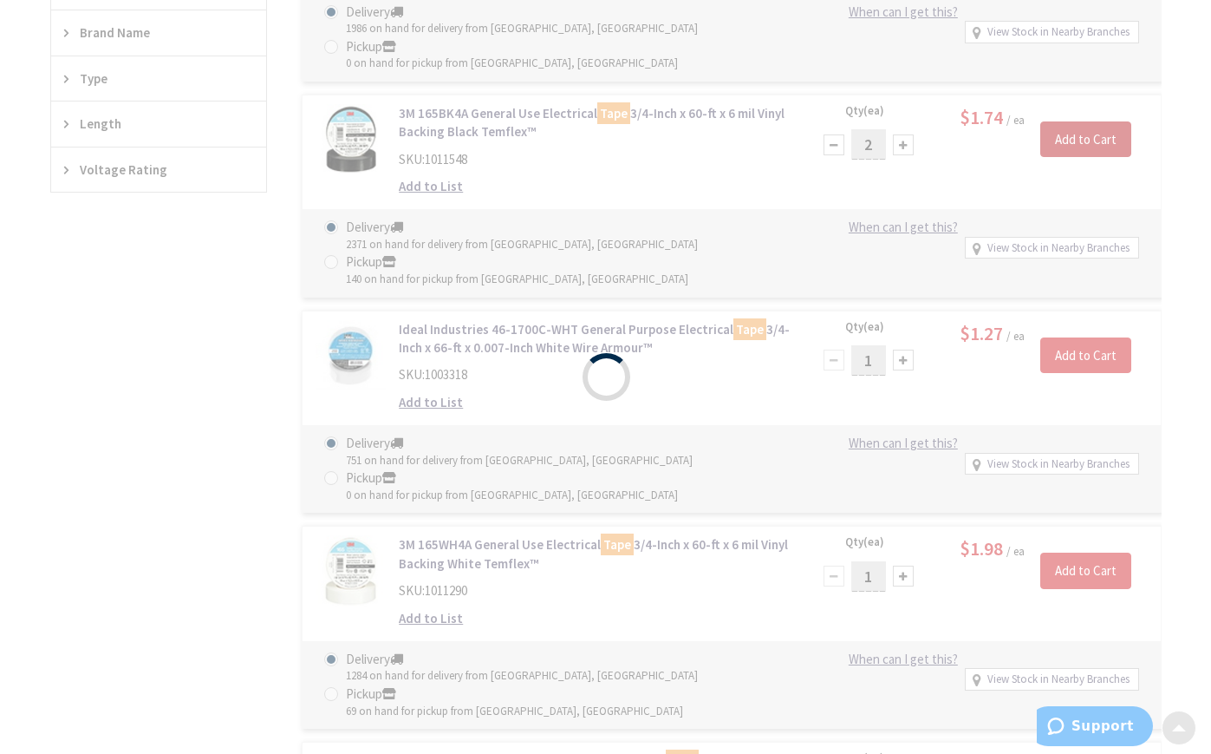
scroll to position [3242, 0]
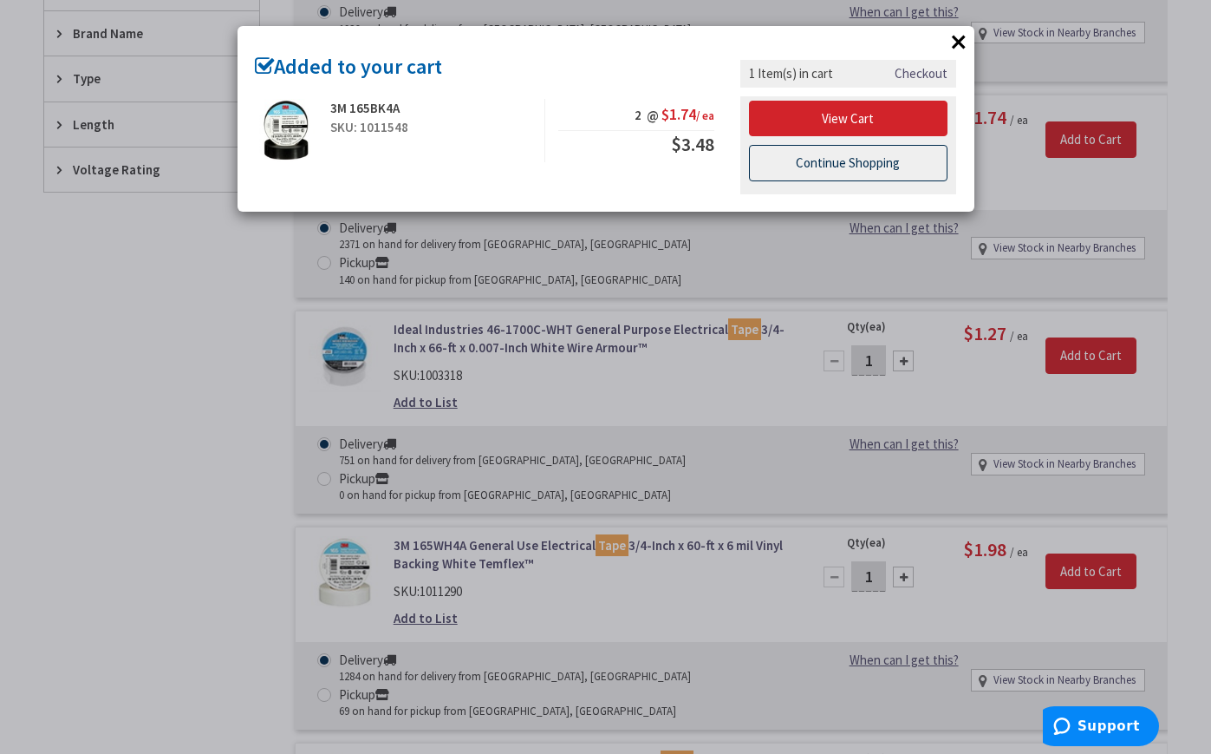
click at [863, 164] on link "Continue Shopping" at bounding box center [848, 163] width 199 height 36
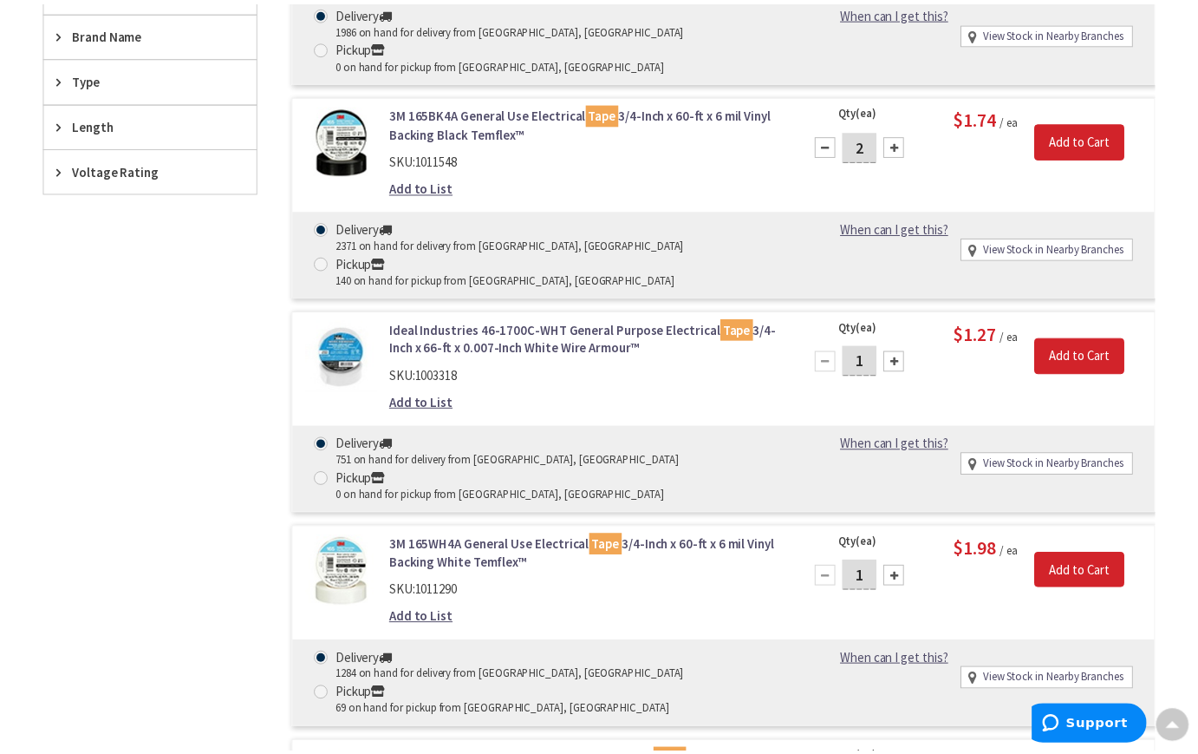
scroll to position [3206, 0]
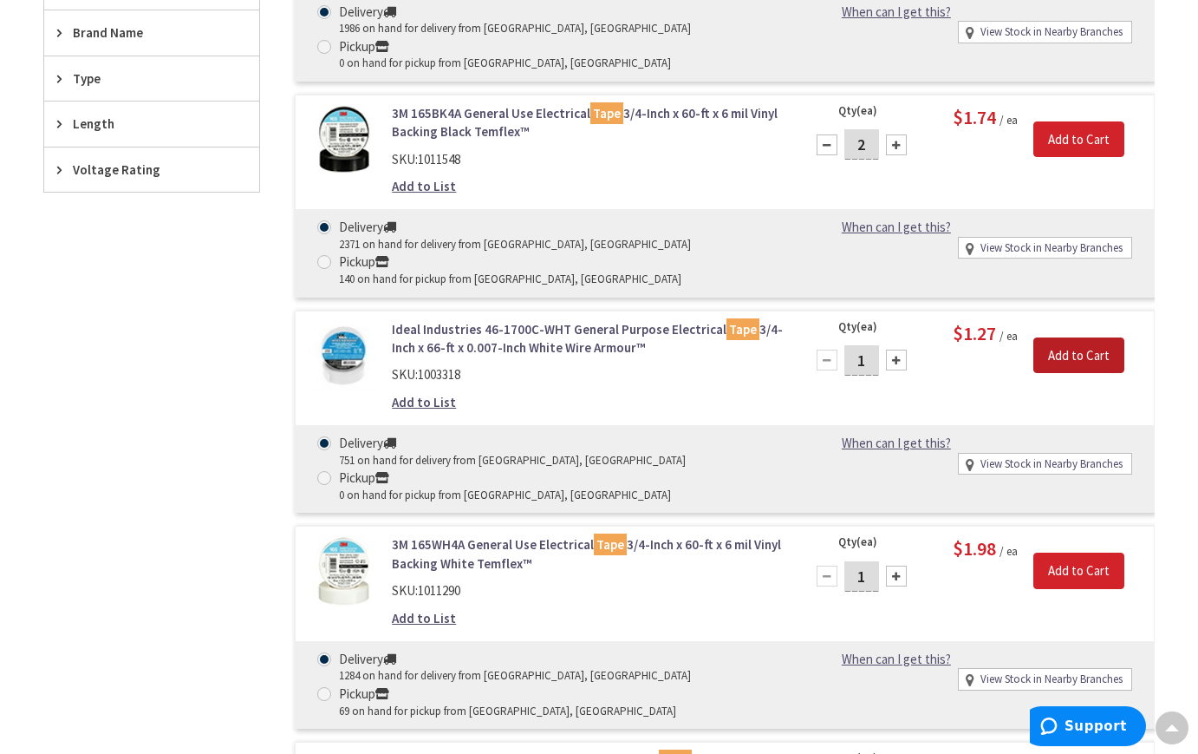
click at [1071, 362] on input "Add to Cart" at bounding box center [1079, 355] width 91 height 36
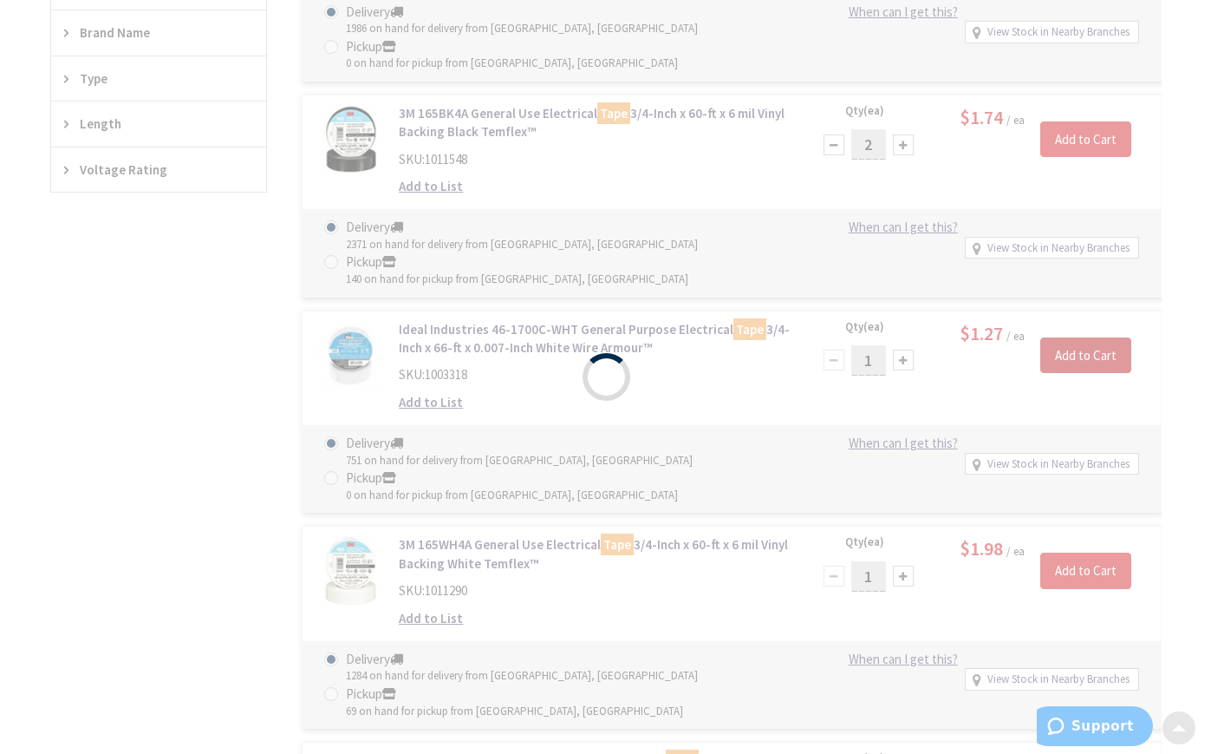
scroll to position [3242, 0]
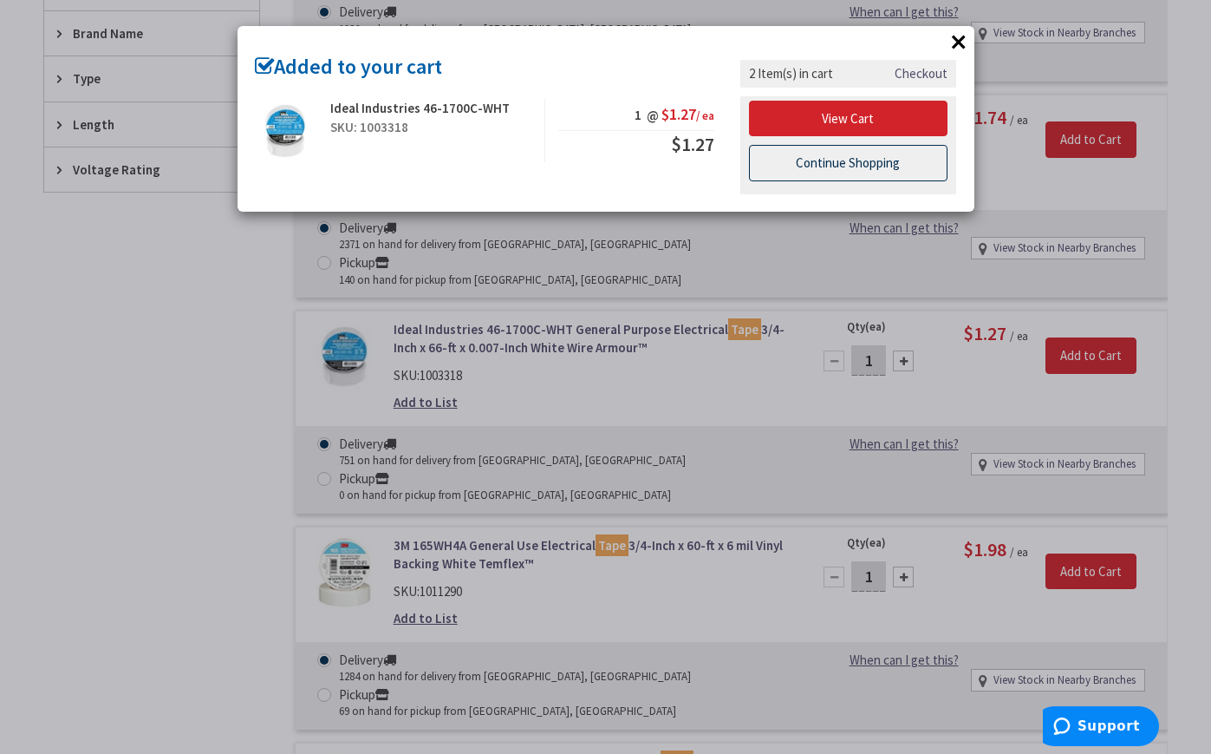
click at [906, 165] on link "Continue Shopping" at bounding box center [848, 163] width 199 height 36
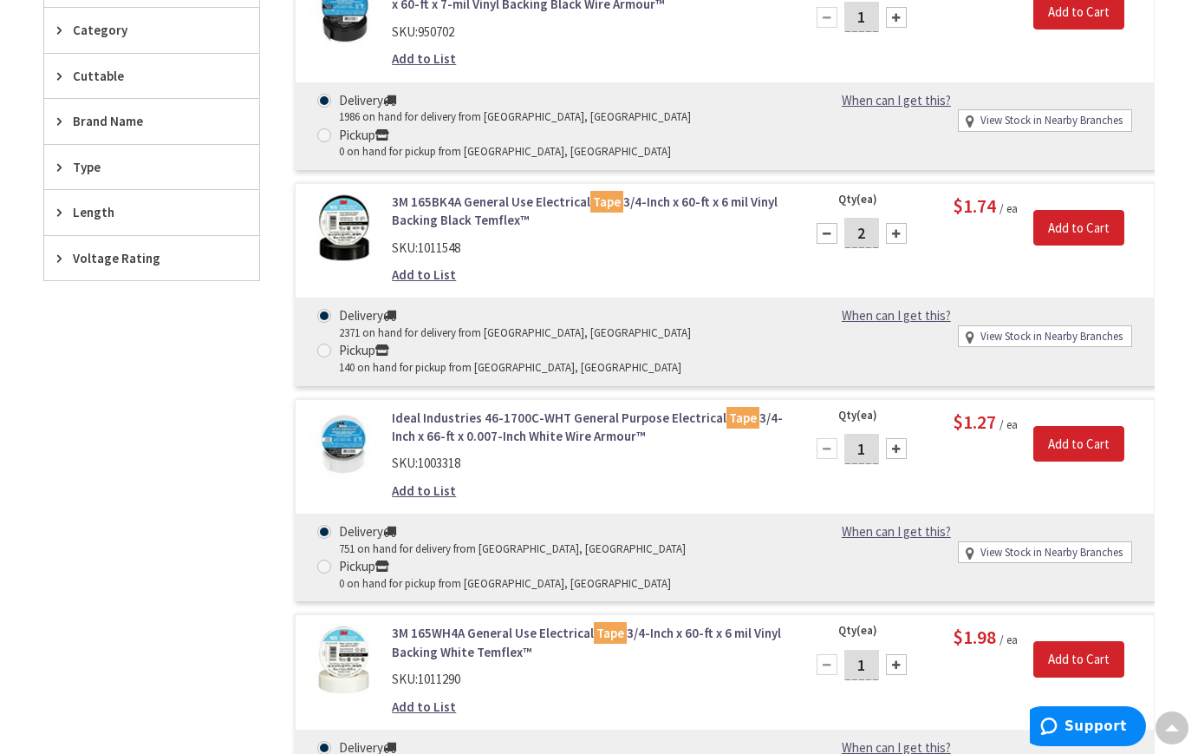
scroll to position [2946, 0]
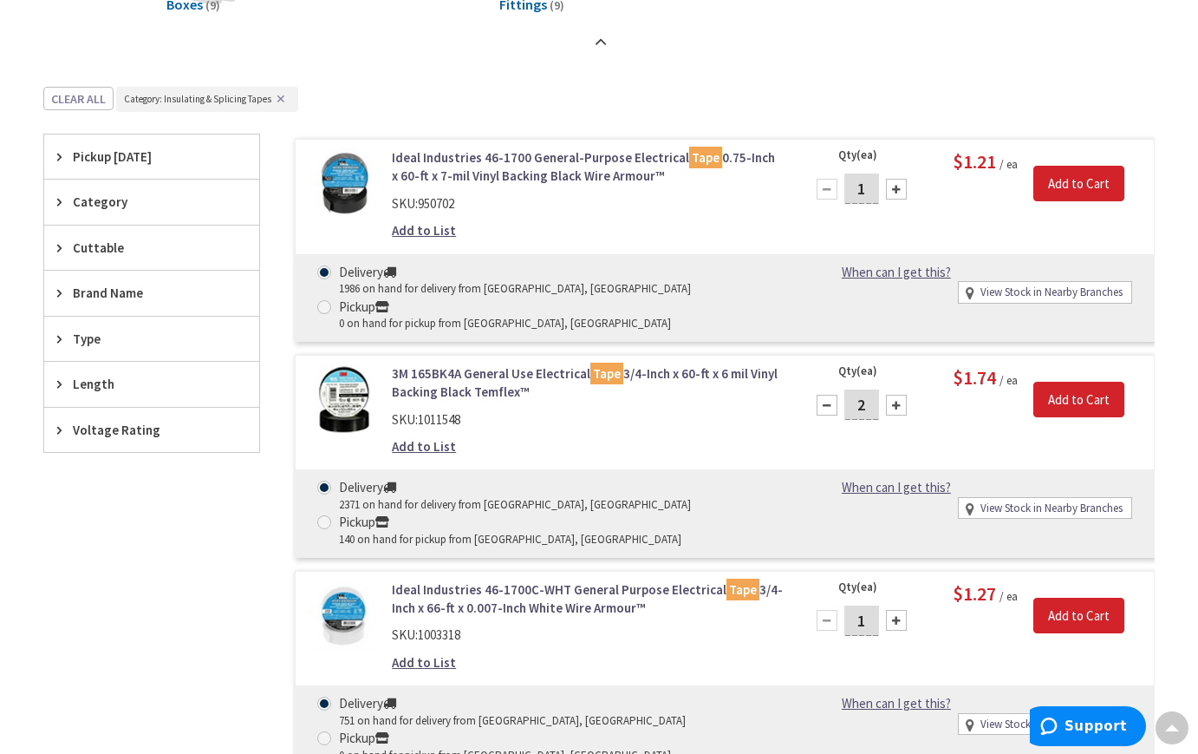
click at [60, 339] on icon at bounding box center [63, 338] width 13 height 13
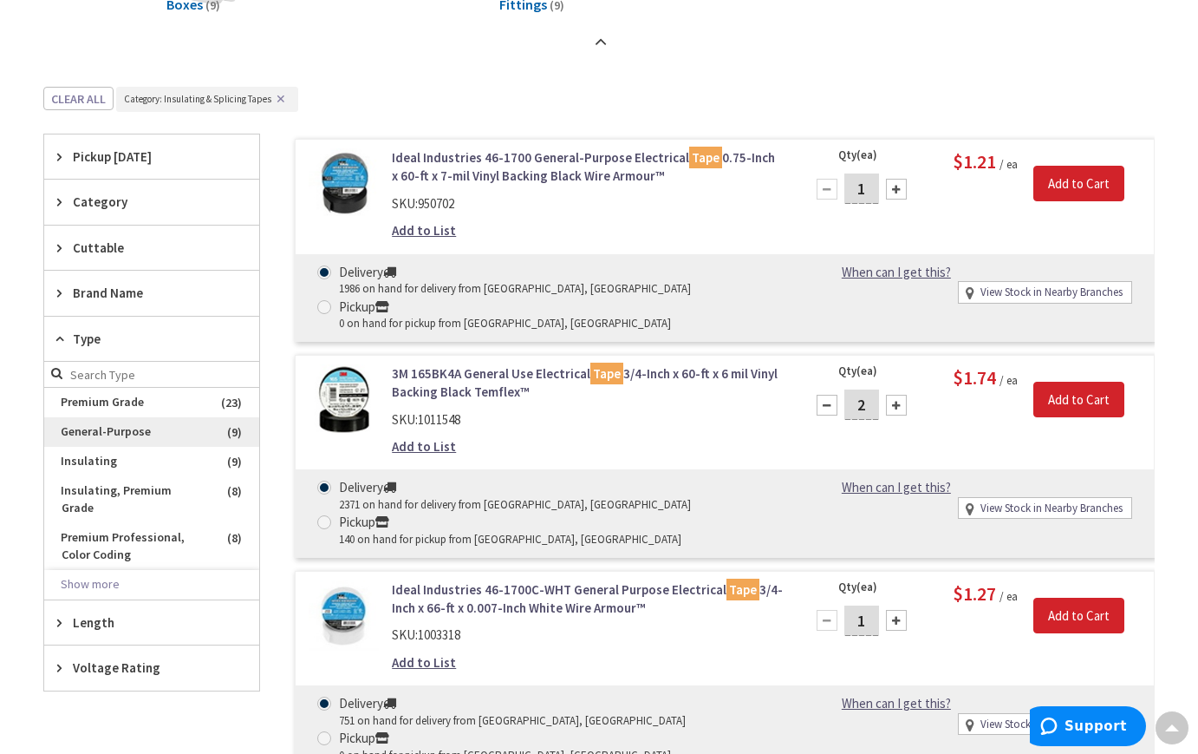
click at [87, 429] on span "General-Purpose" at bounding box center [151, 431] width 215 height 29
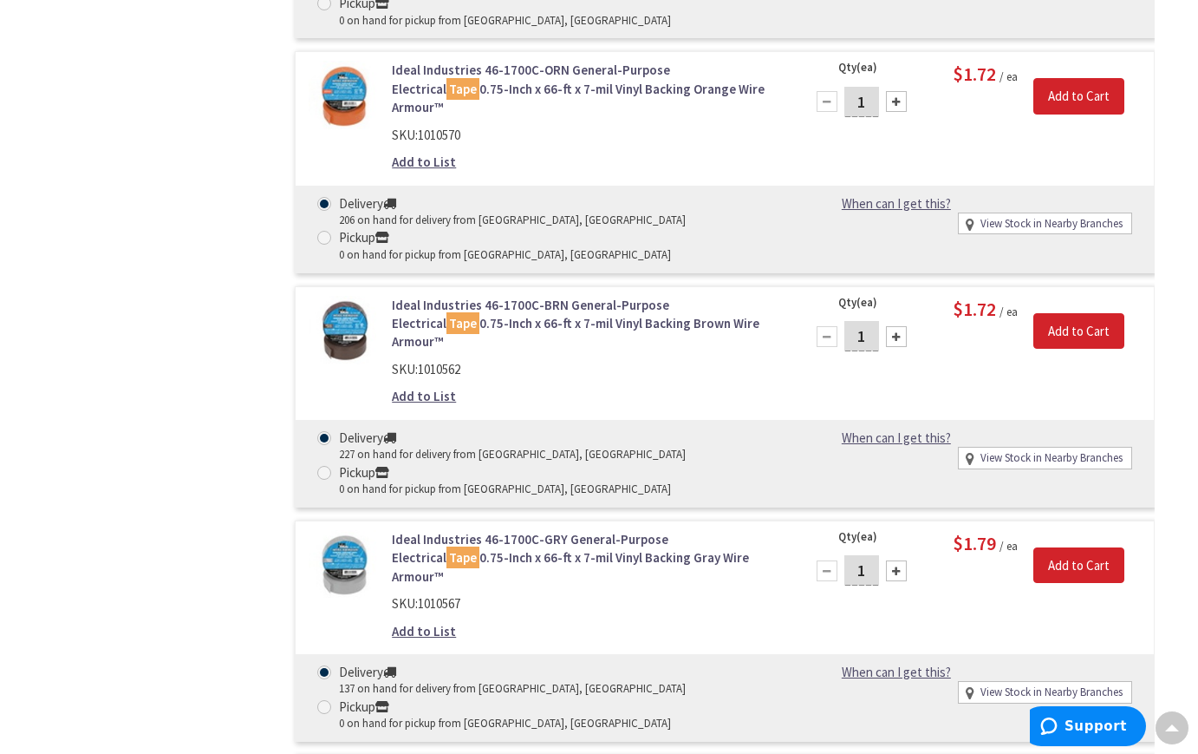
scroll to position [1588, 0]
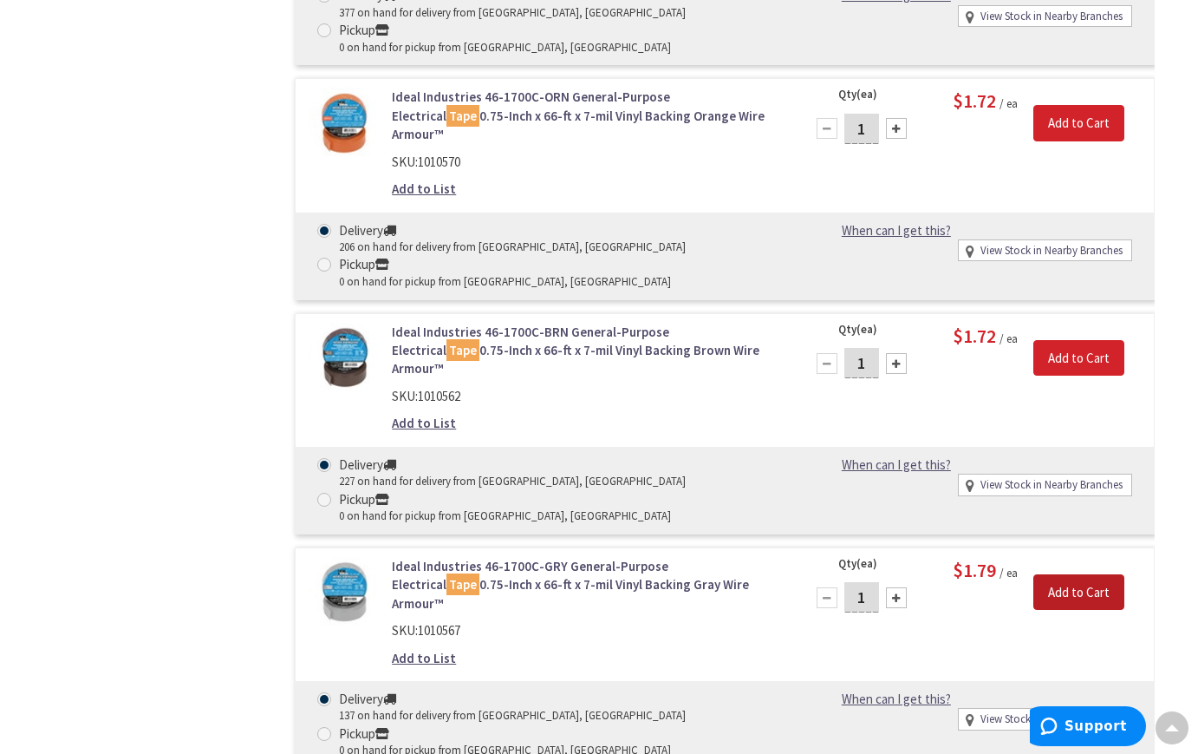
click at [1085, 574] on input "Add to Cart" at bounding box center [1079, 592] width 91 height 36
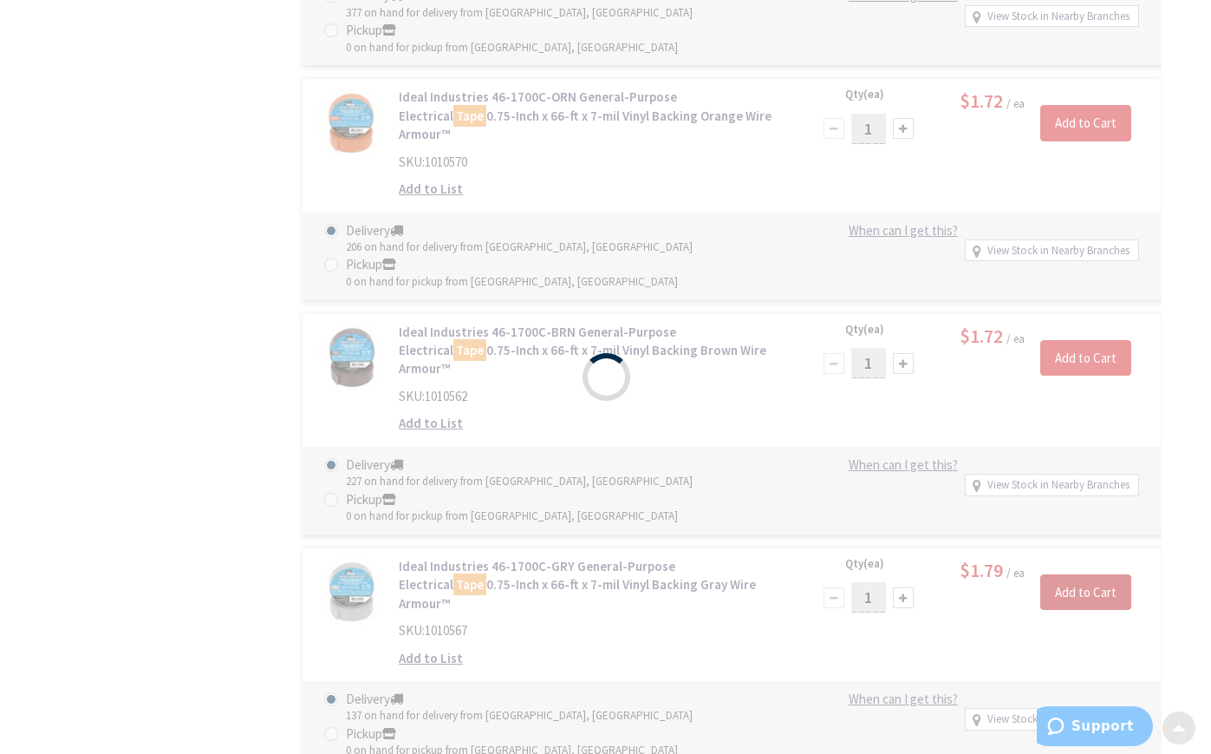
scroll to position [1589, 0]
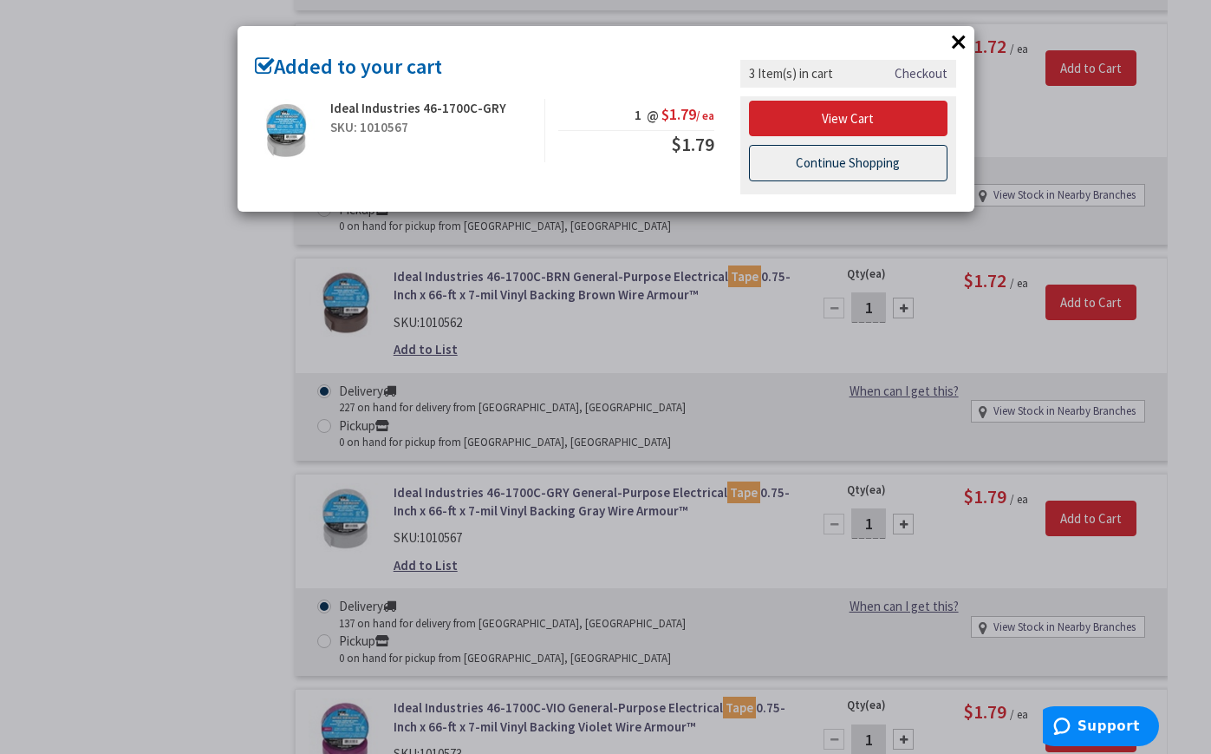
click at [838, 160] on link "Continue Shopping" at bounding box center [848, 163] width 199 height 36
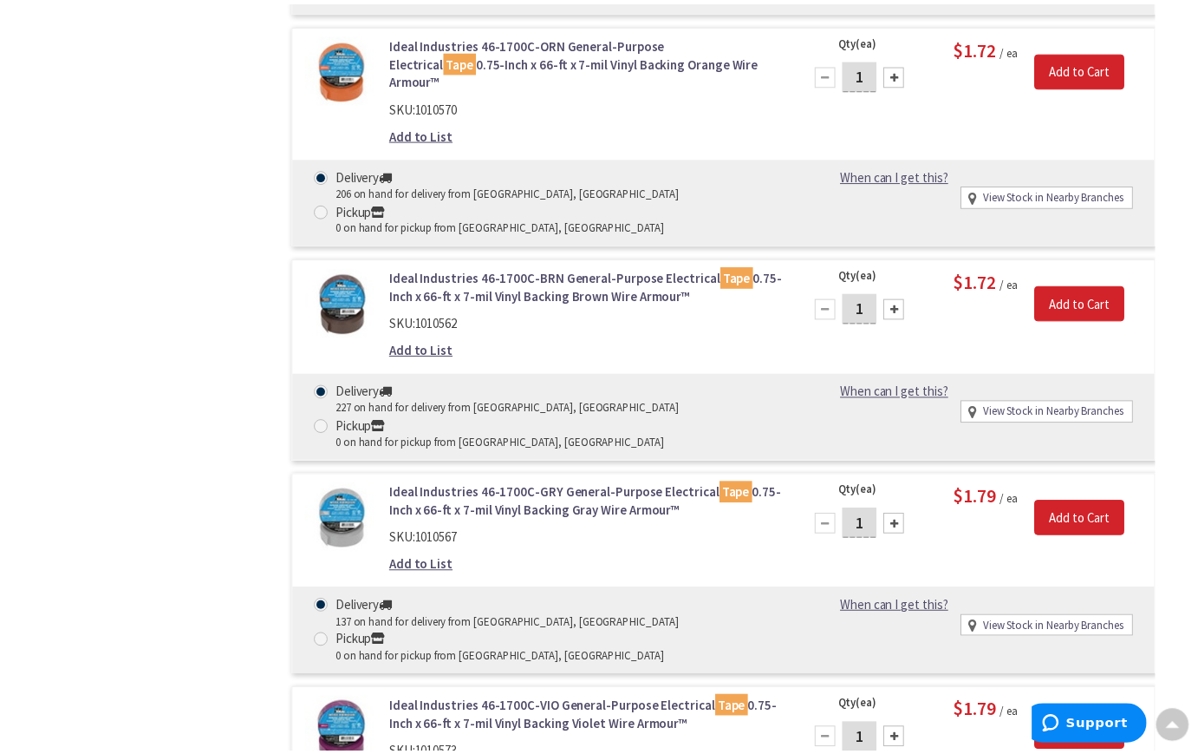
scroll to position [1588, 0]
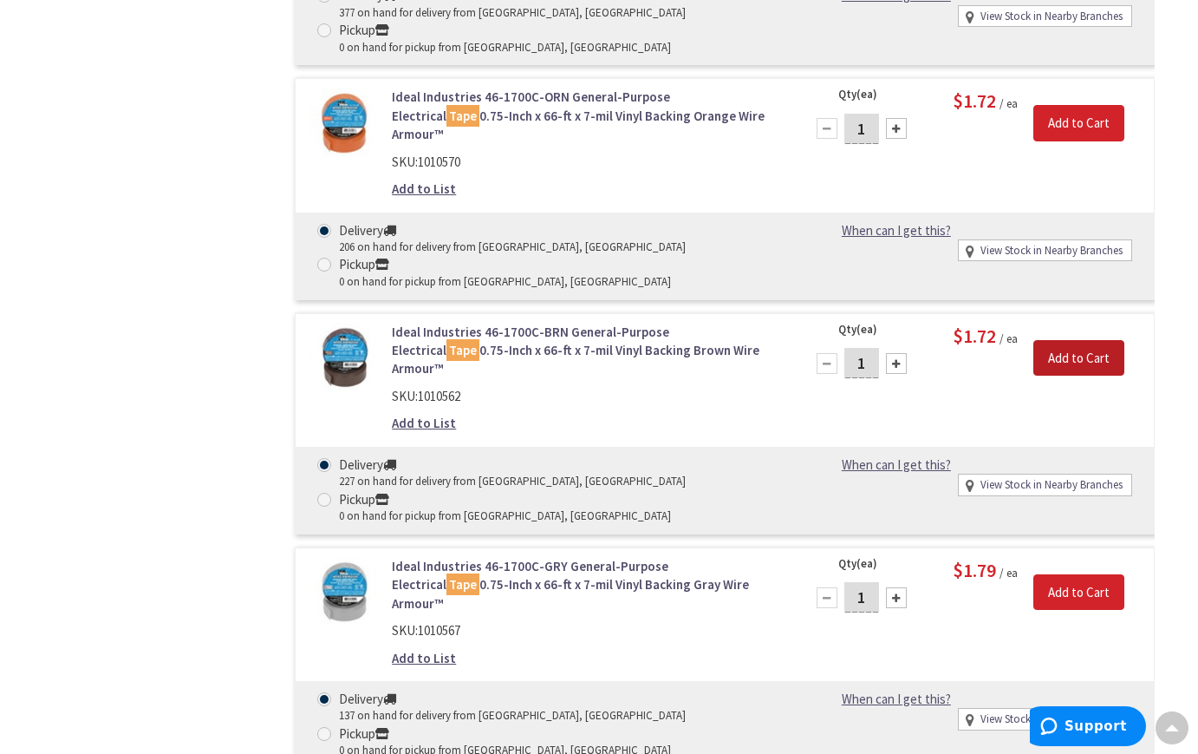
click at [1074, 340] on input "Add to Cart" at bounding box center [1079, 358] width 91 height 36
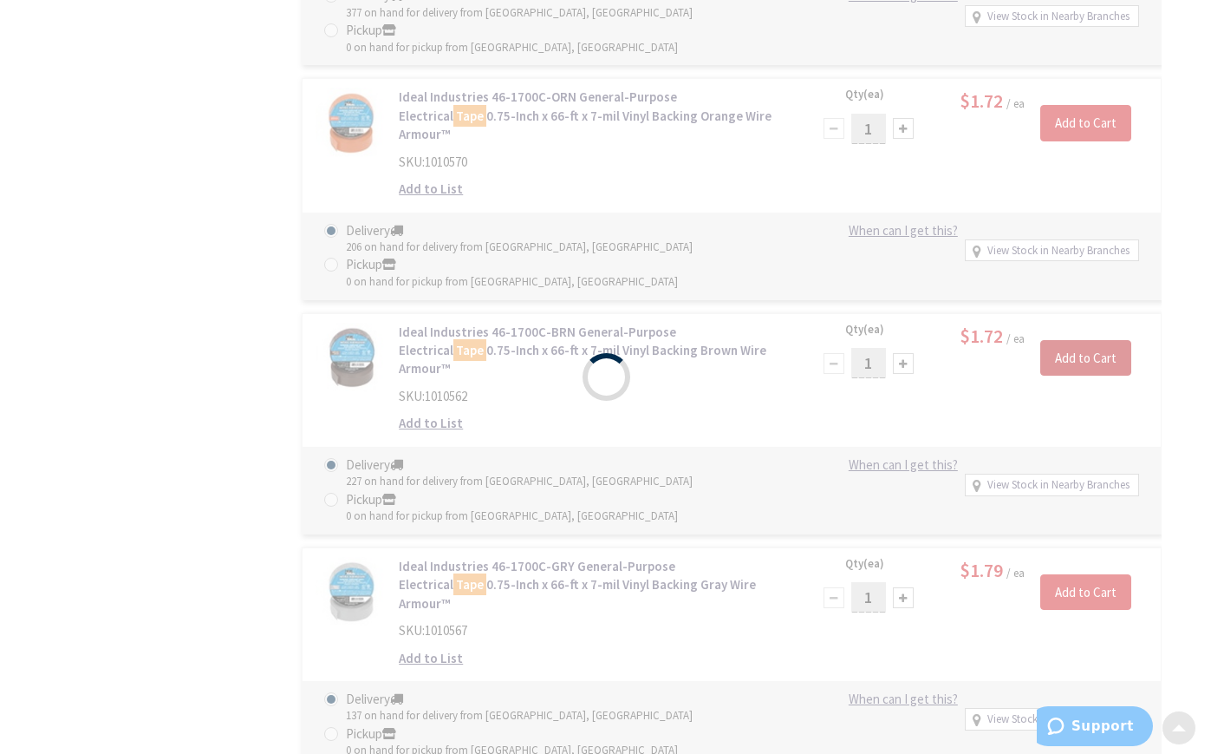
scroll to position [1589, 0]
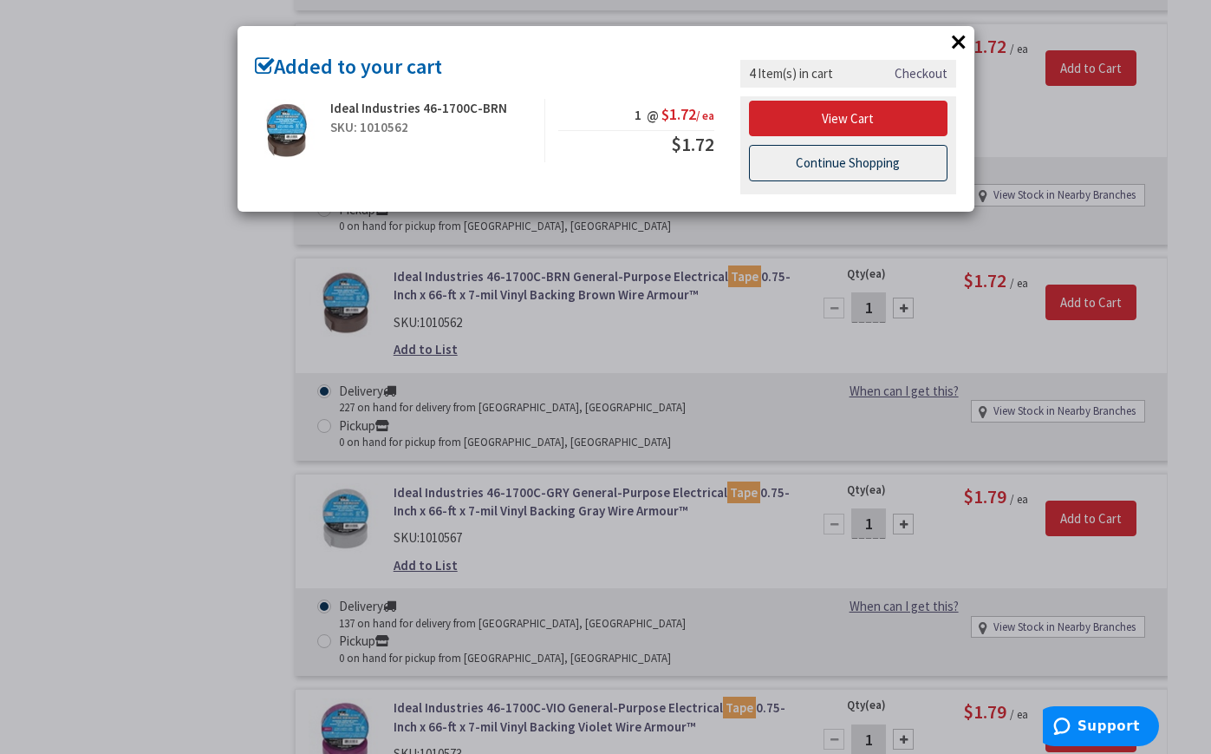
click at [878, 172] on link "Continue Shopping" at bounding box center [848, 163] width 199 height 36
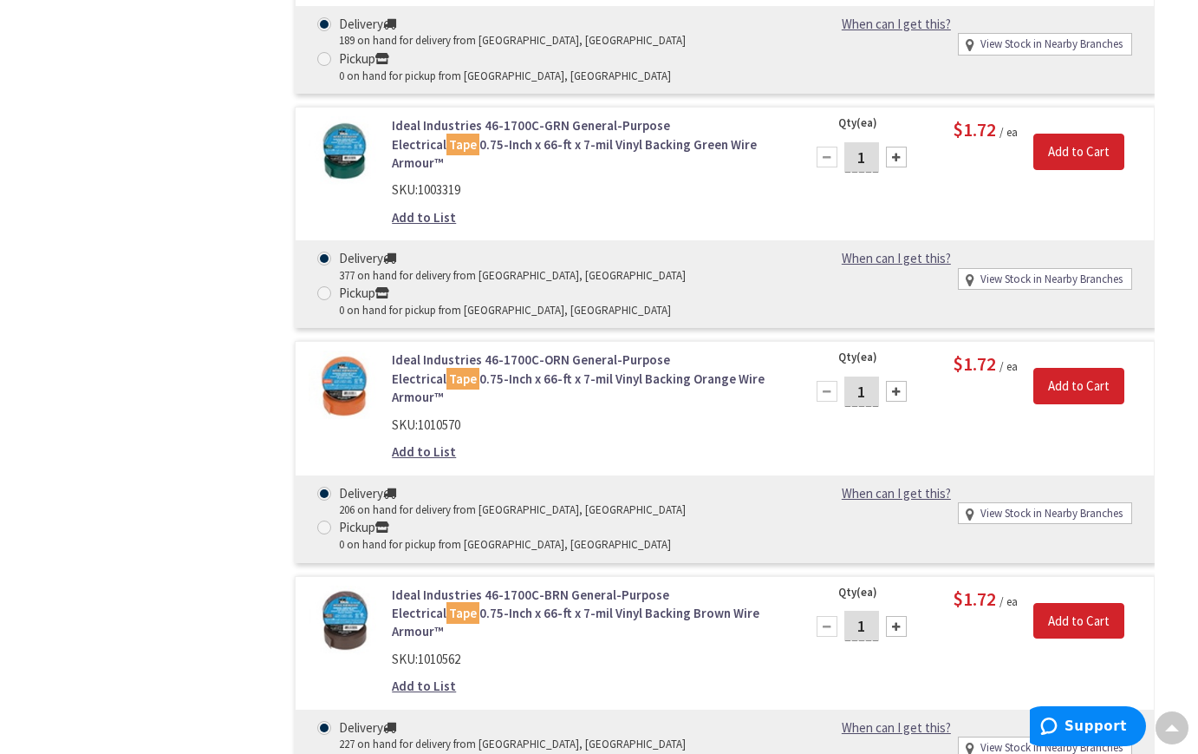
scroll to position [1241, 0]
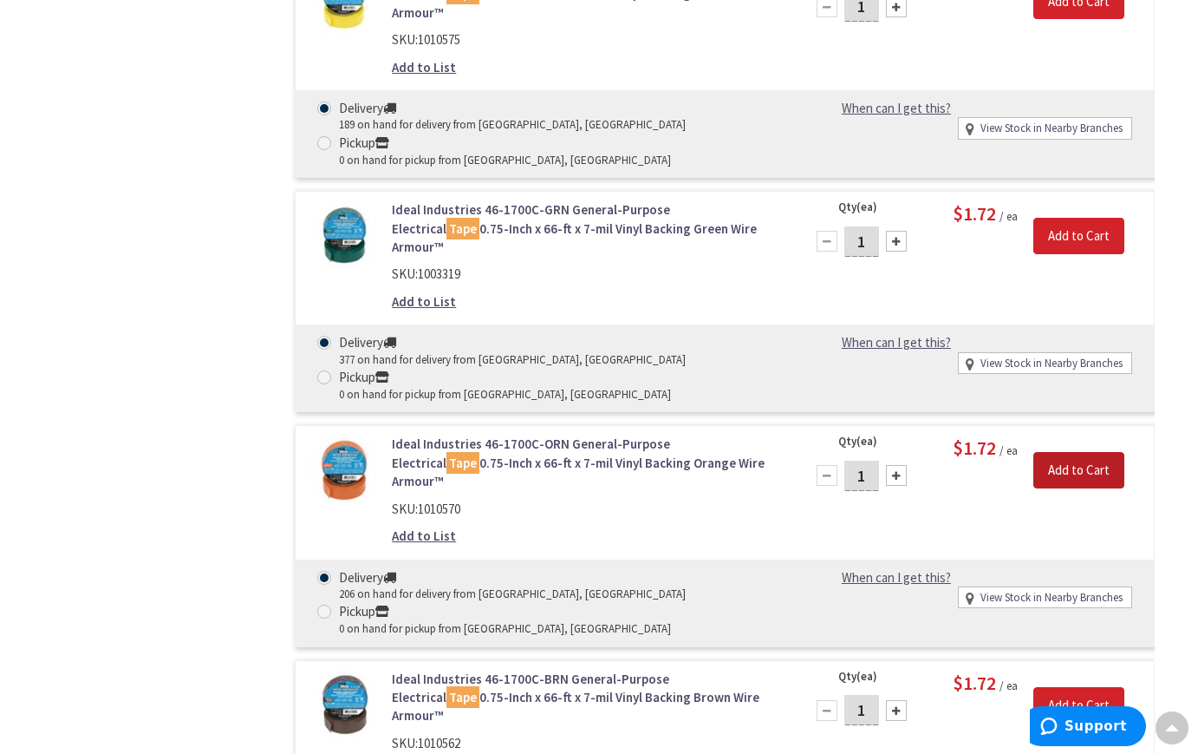
click at [1091, 452] on input "Add to Cart" at bounding box center [1079, 470] width 91 height 36
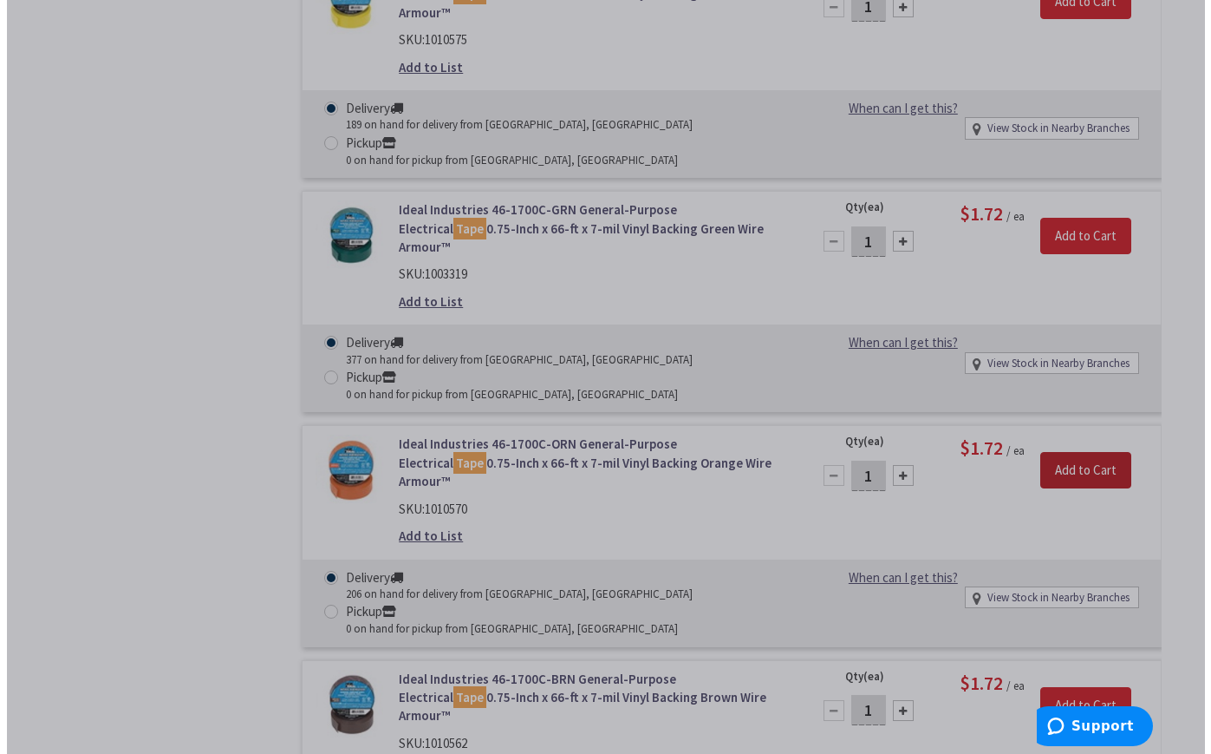
scroll to position [1243, 0]
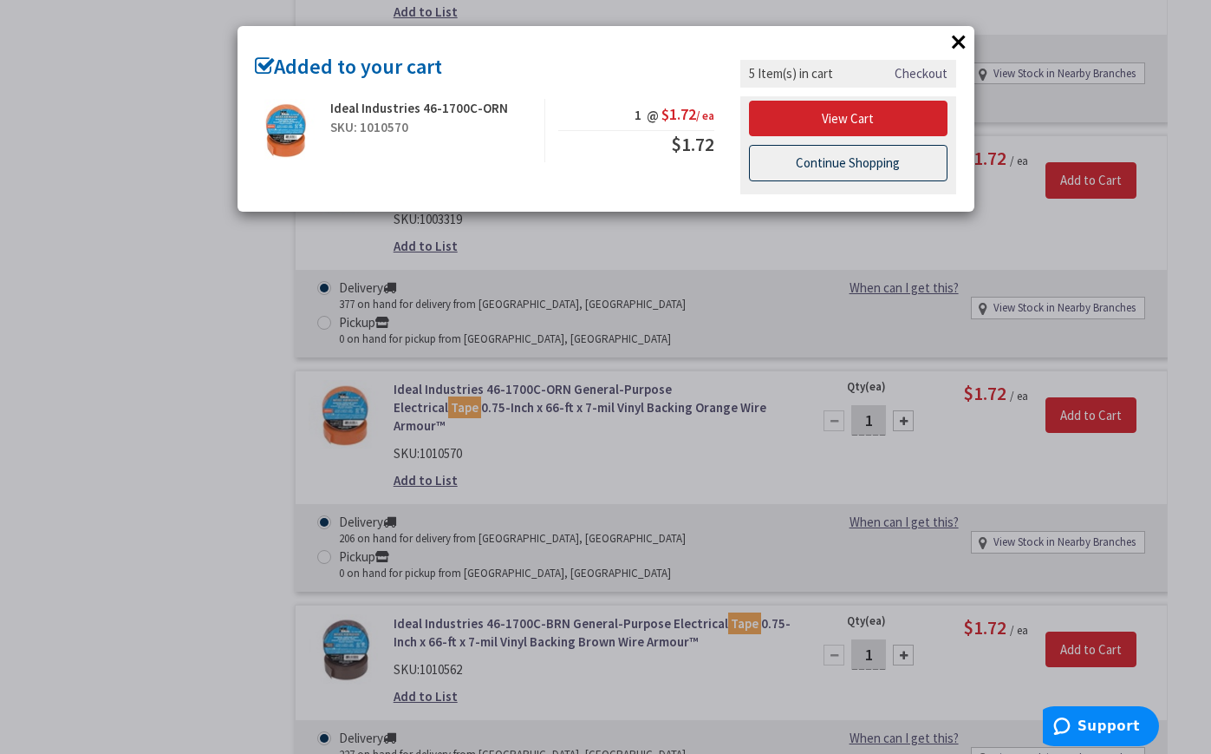
click at [853, 171] on link "Continue Shopping" at bounding box center [848, 163] width 199 height 36
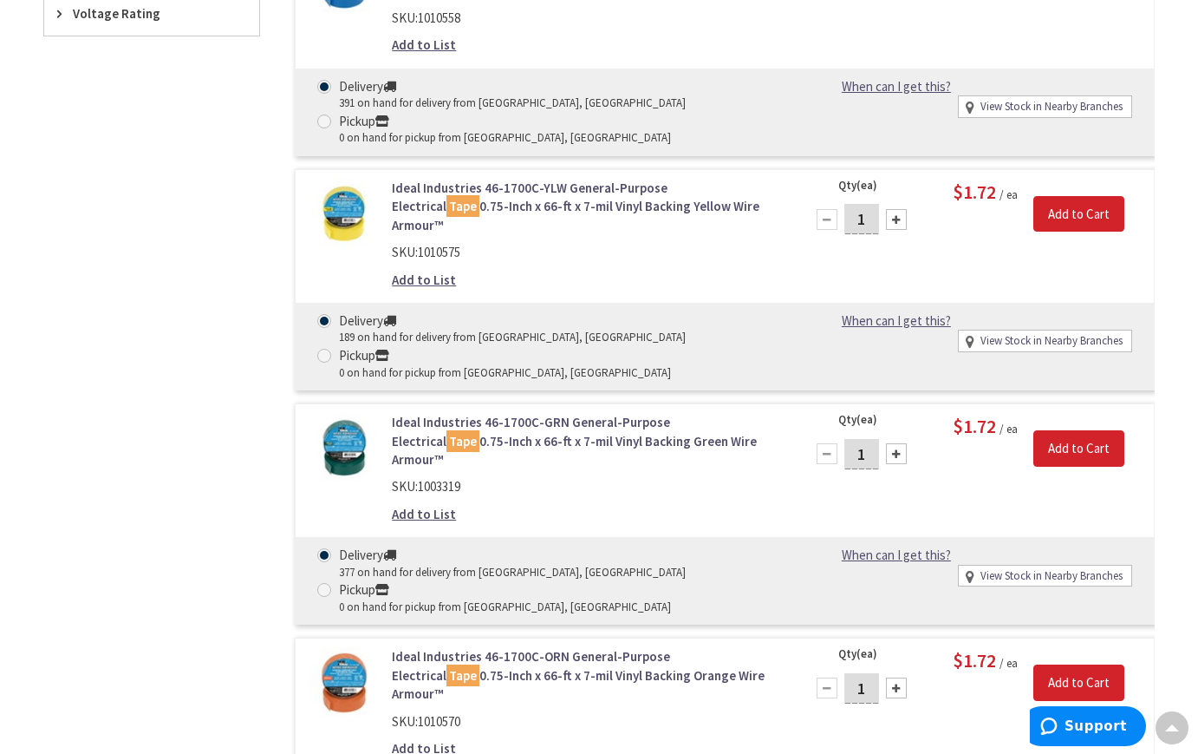
scroll to position [981, 0]
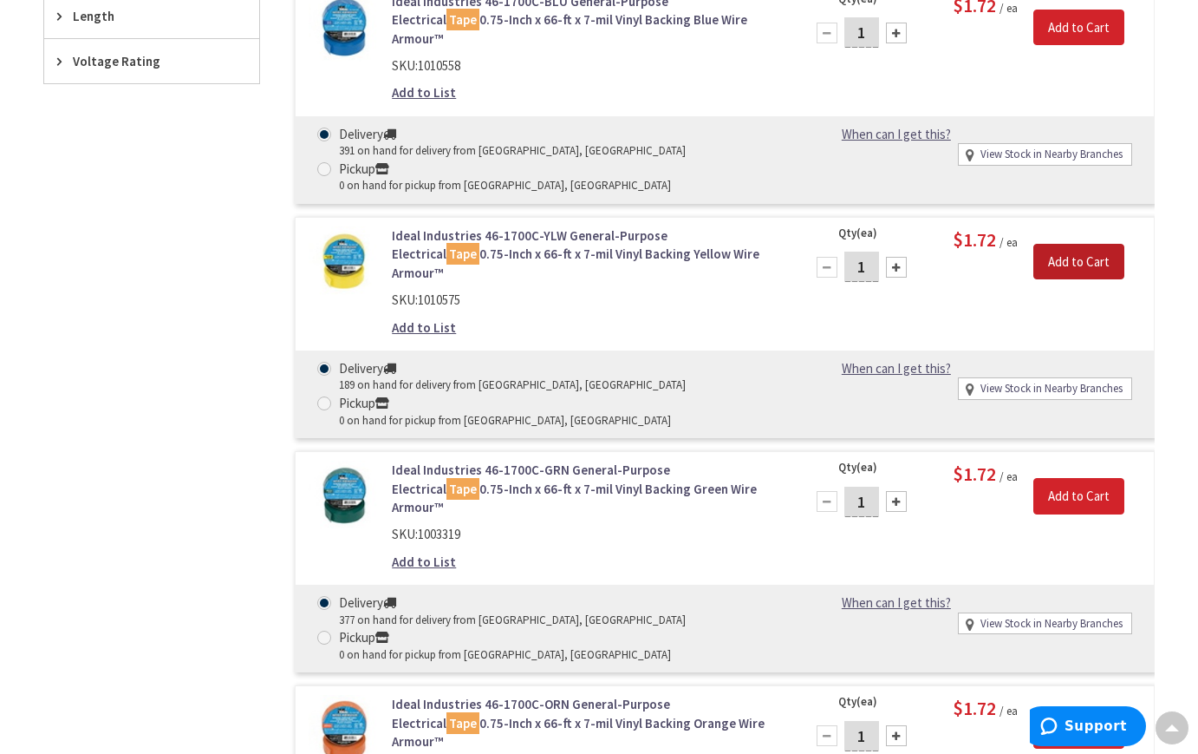
click at [1069, 244] on input "Add to Cart" at bounding box center [1079, 262] width 91 height 36
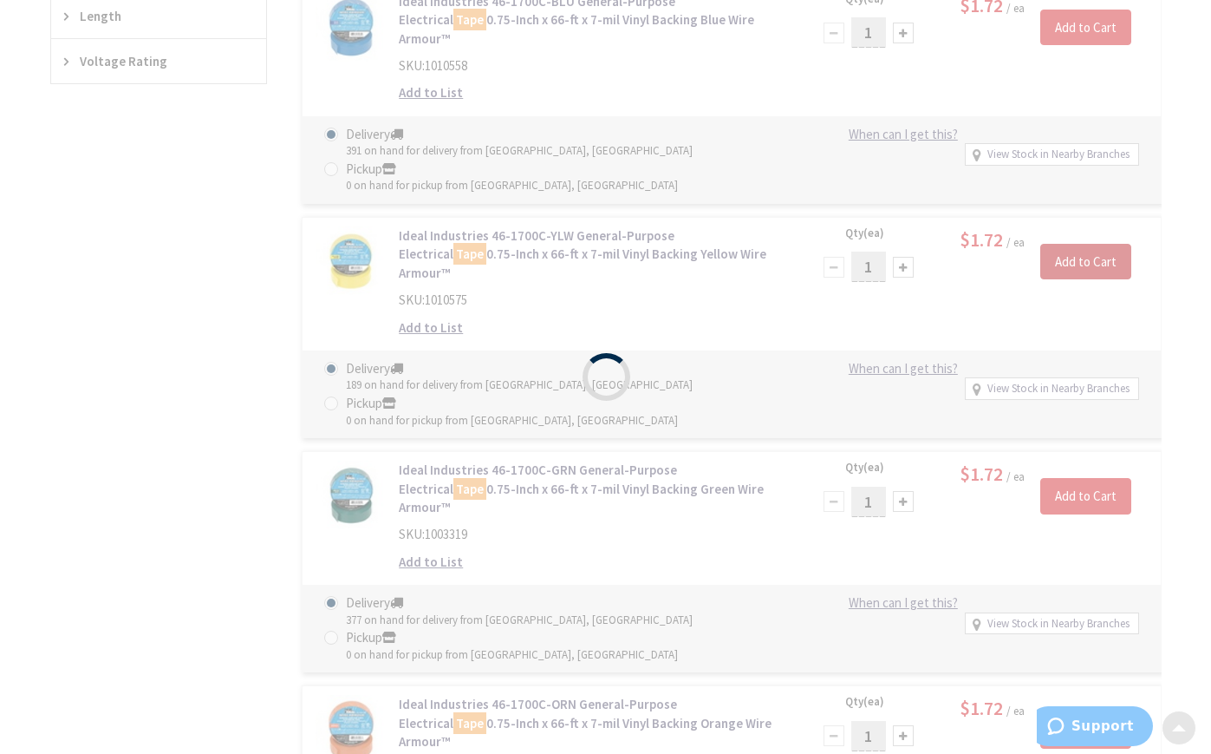
scroll to position [982, 0]
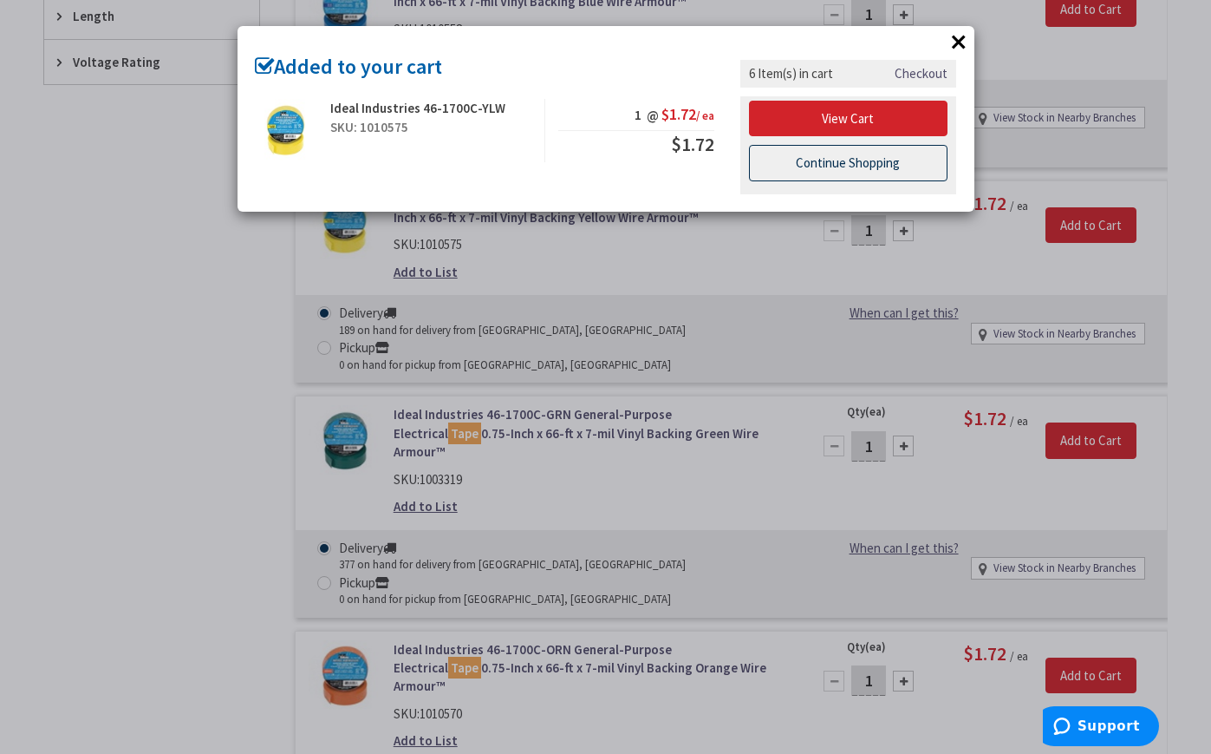
click at [826, 161] on link "Continue Shopping" at bounding box center [848, 163] width 199 height 36
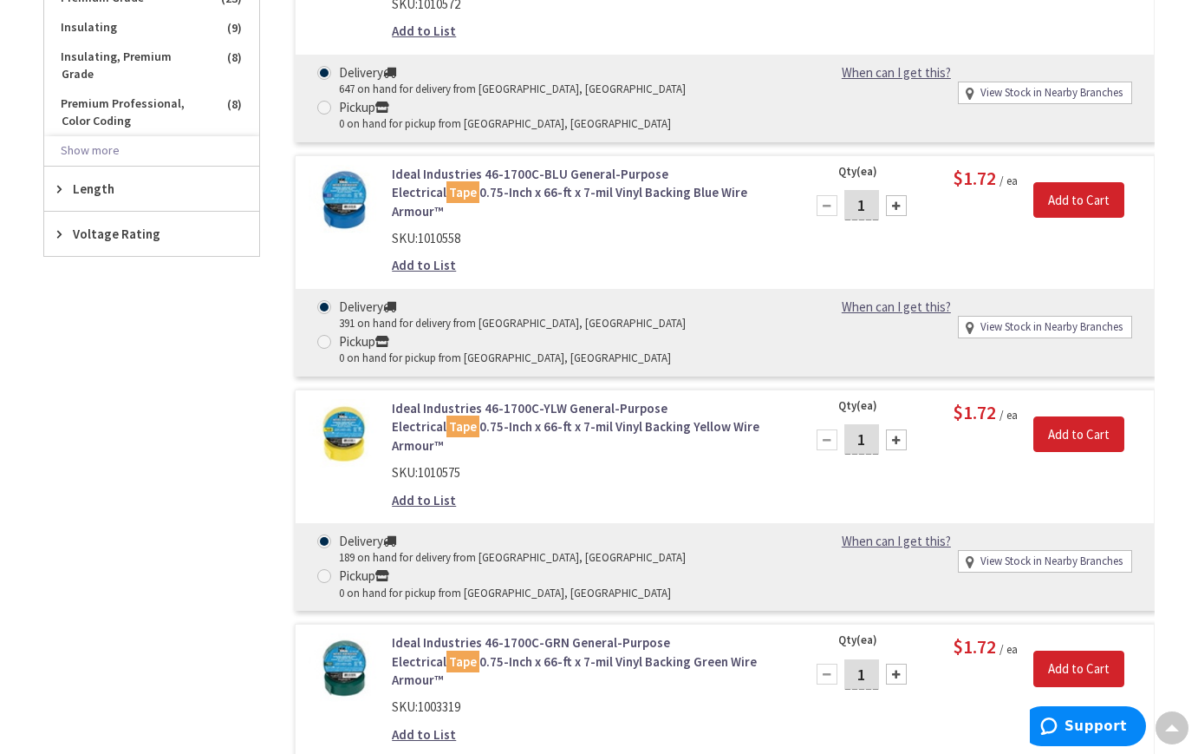
scroll to position [634, 0]
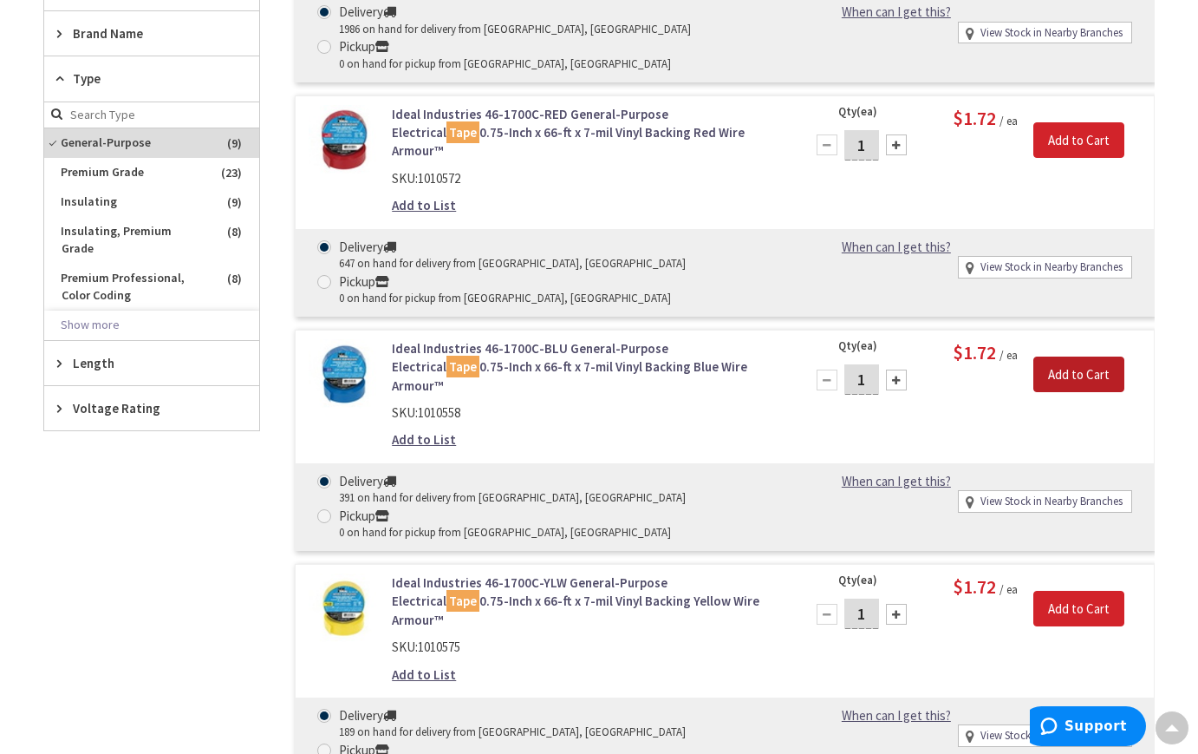
click at [1090, 356] on input "Add to Cart" at bounding box center [1079, 374] width 91 height 36
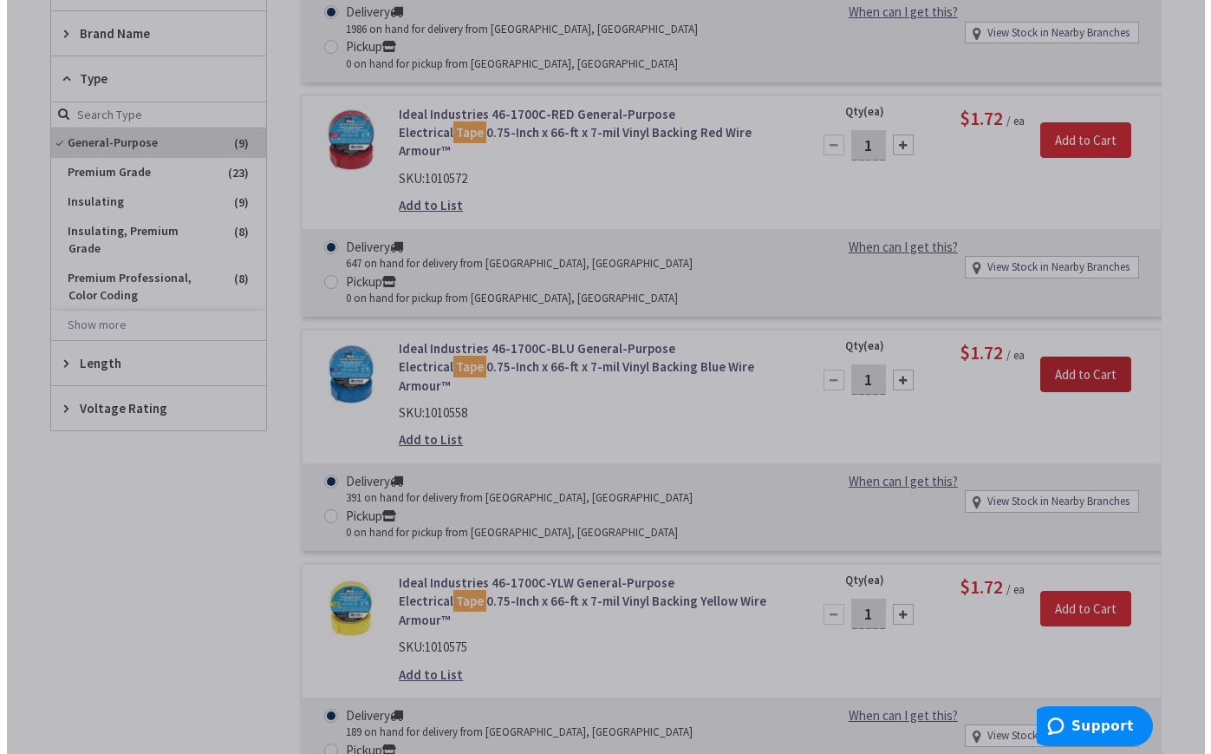
scroll to position [636, 0]
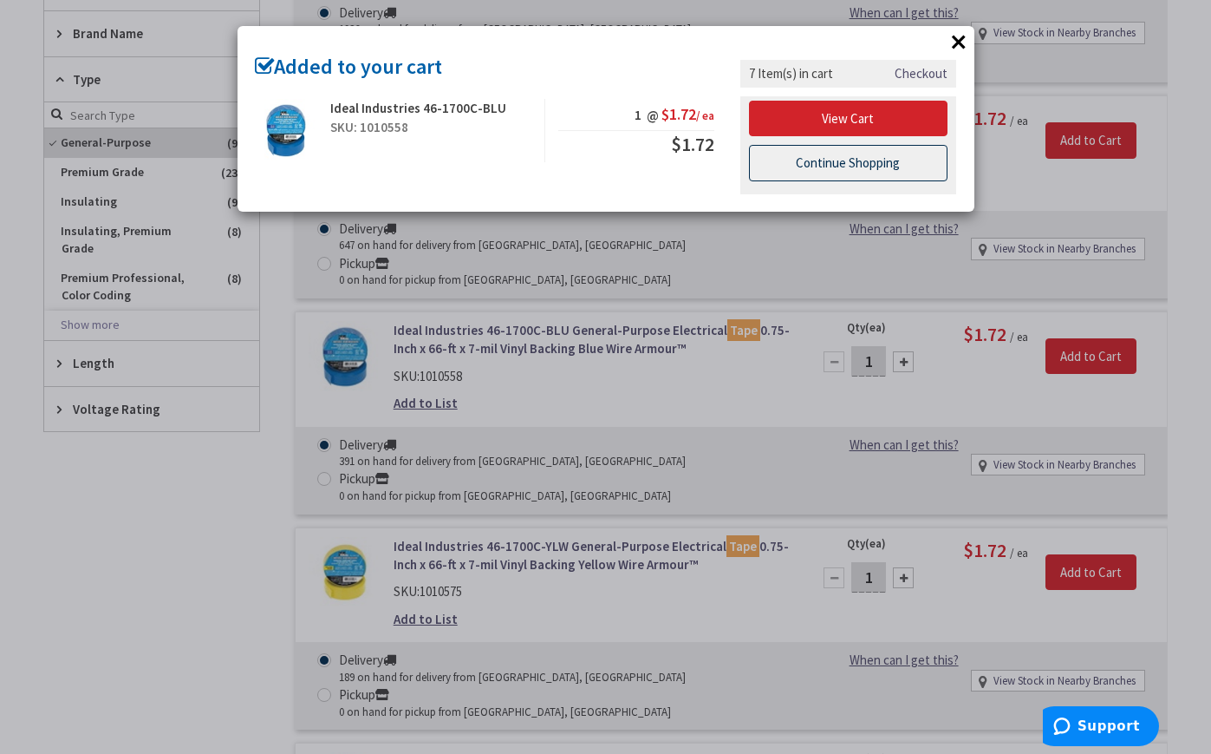
click at [843, 172] on link "Continue Shopping" at bounding box center [848, 163] width 199 height 36
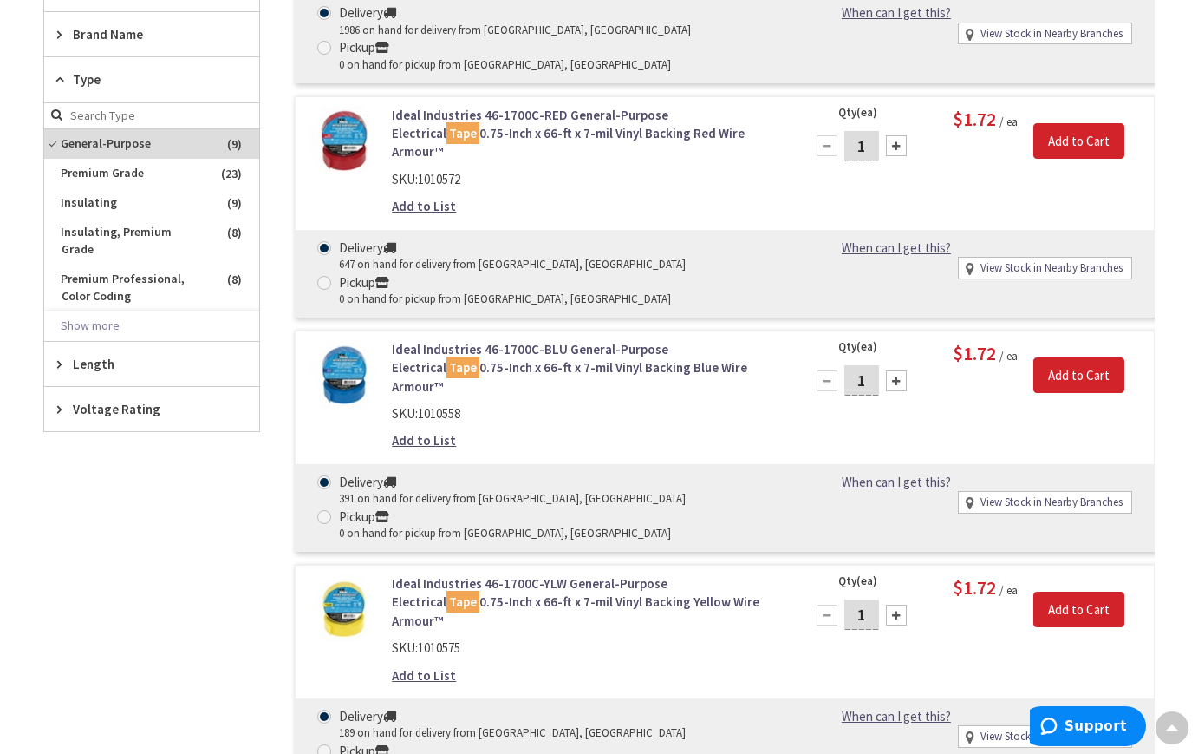
scroll to position [460, 0]
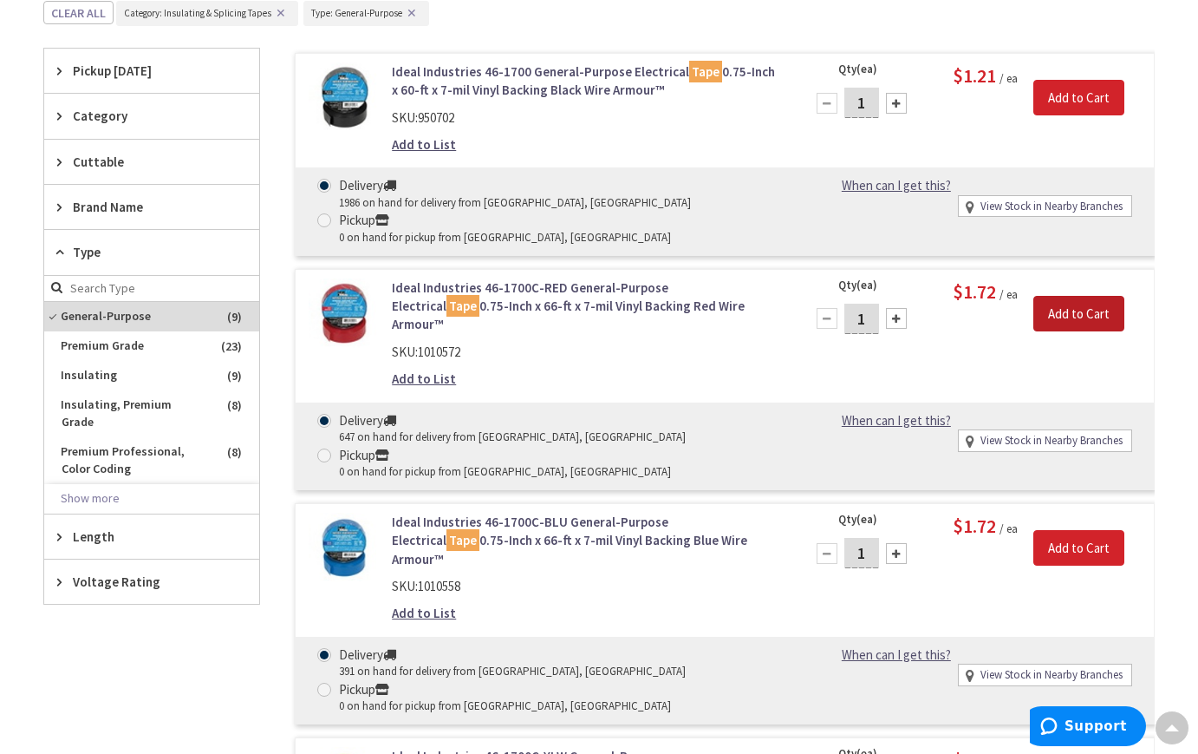
click at [1082, 323] on input "Add to Cart" at bounding box center [1079, 314] width 91 height 36
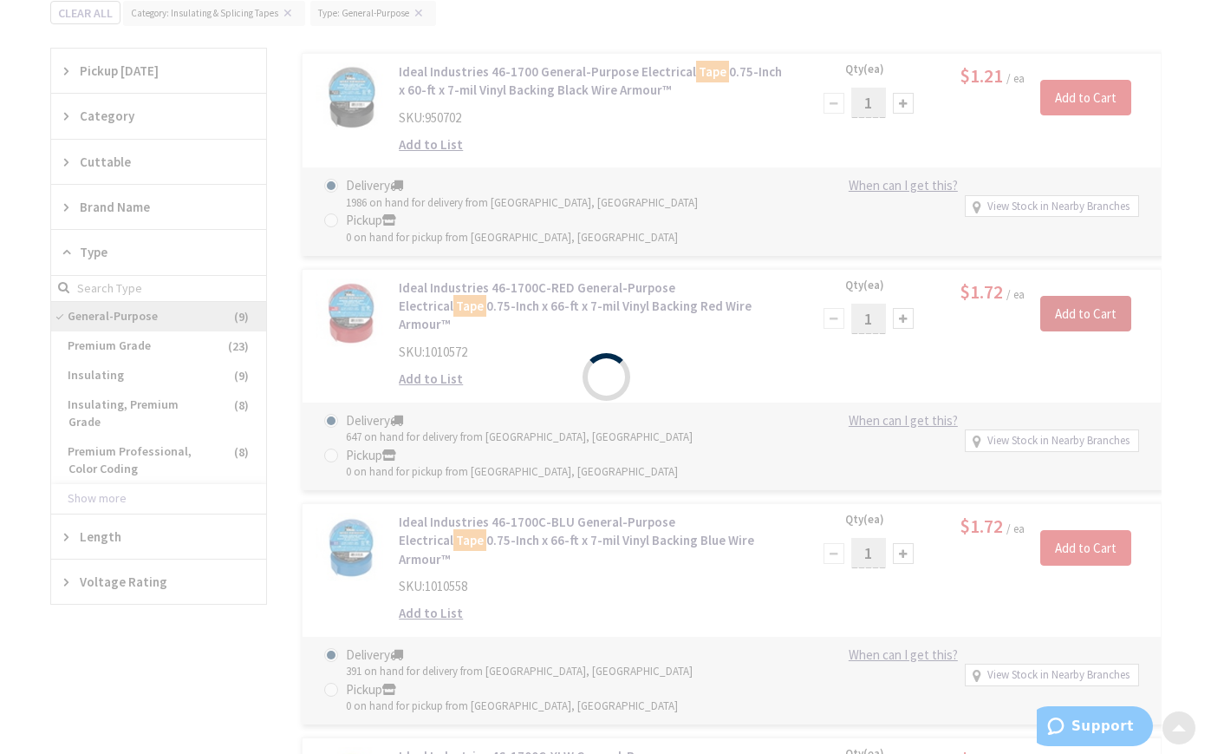
scroll to position [463, 0]
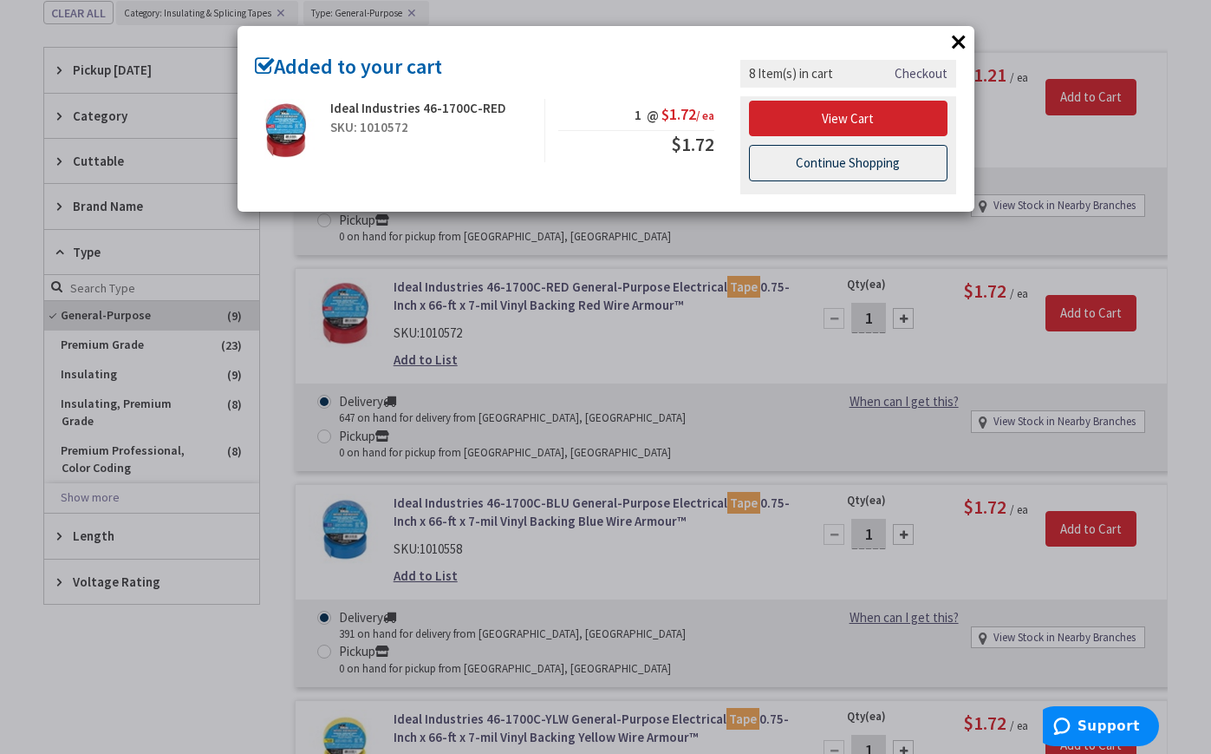
click at [890, 165] on link "Continue Shopping" at bounding box center [848, 163] width 199 height 36
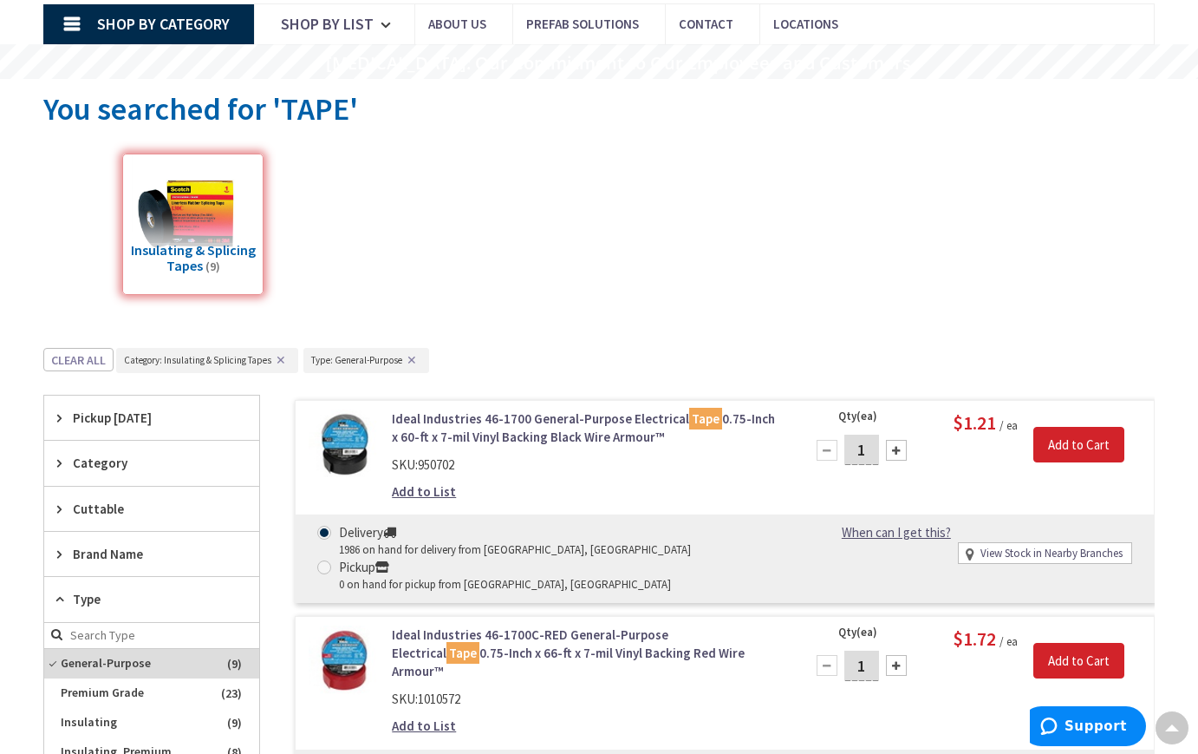
scroll to position [27, 0]
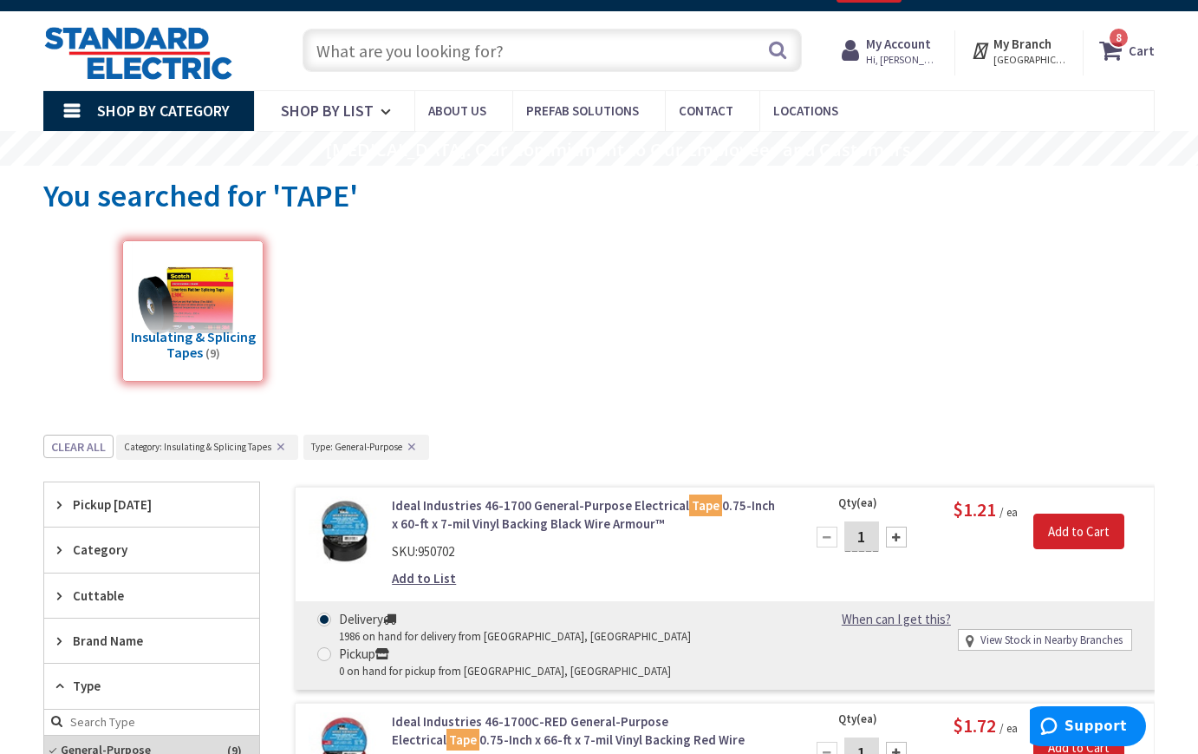
click at [900, 538] on div at bounding box center [896, 536] width 21 height 21
click at [899, 538] on div at bounding box center [896, 536] width 21 height 21
type input "3"
click at [1078, 532] on input "Add to Cart" at bounding box center [1079, 531] width 91 height 36
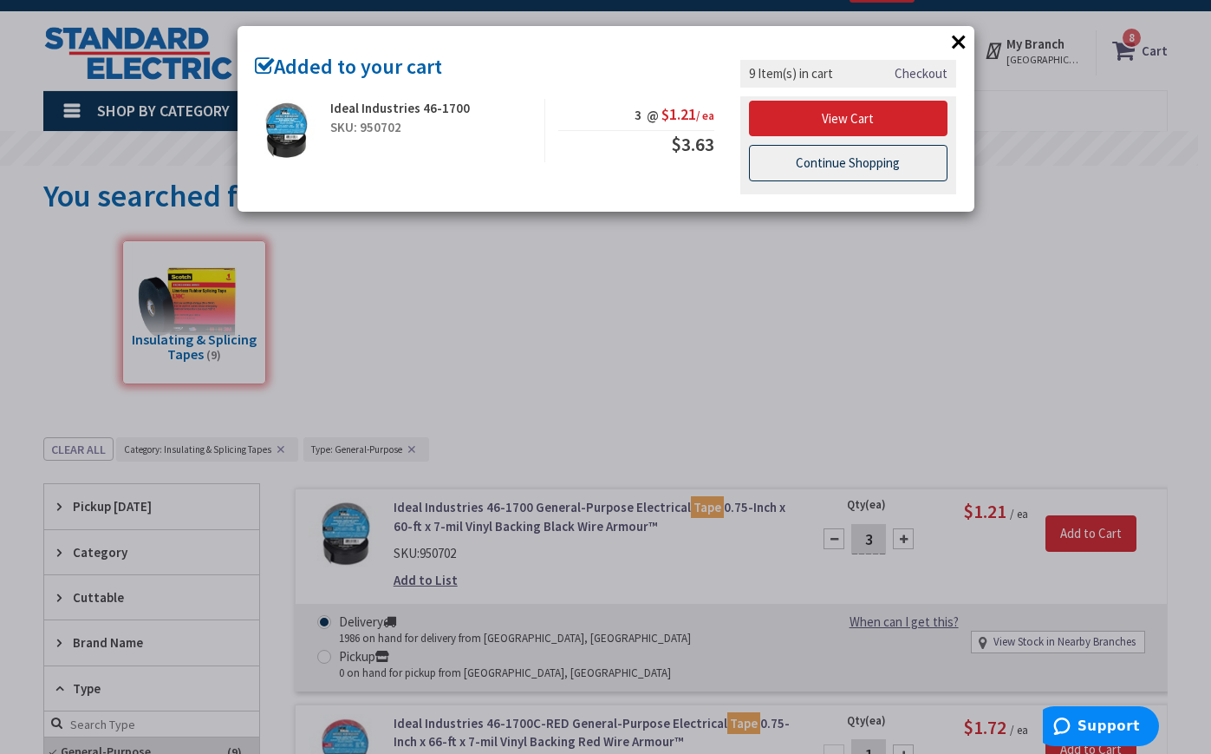
click at [920, 165] on link "Continue Shopping" at bounding box center [848, 163] width 199 height 36
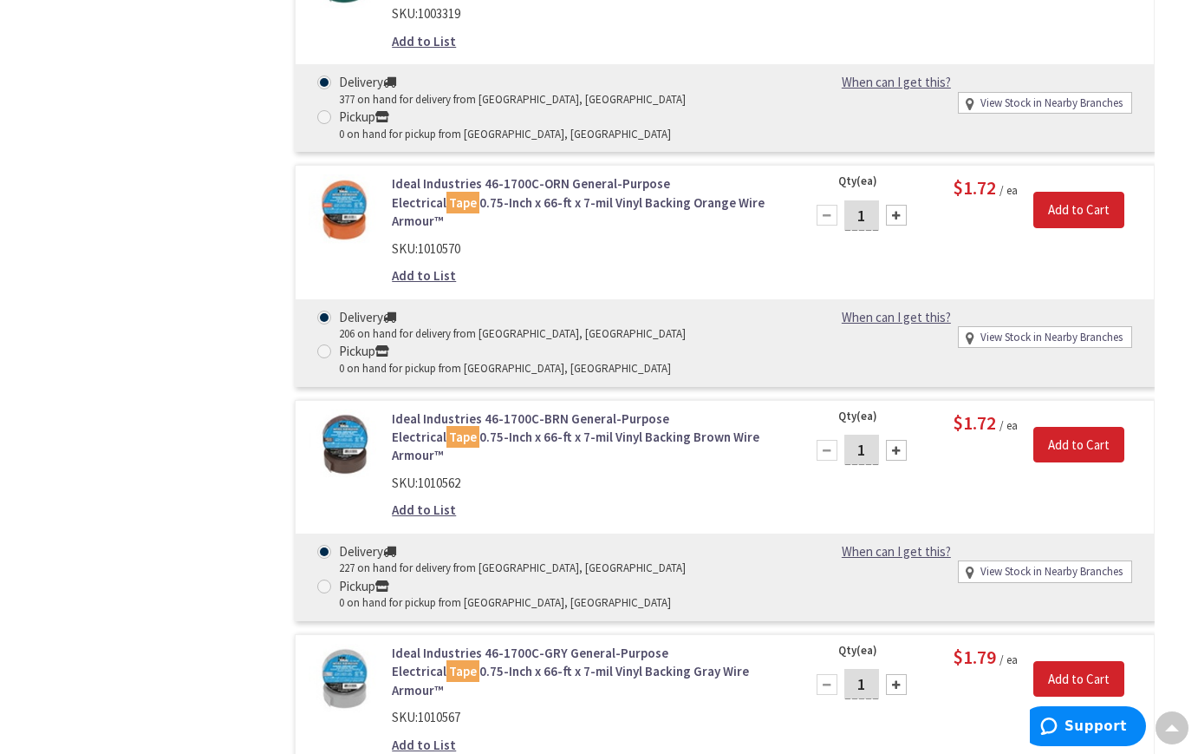
scroll to position [1588, 0]
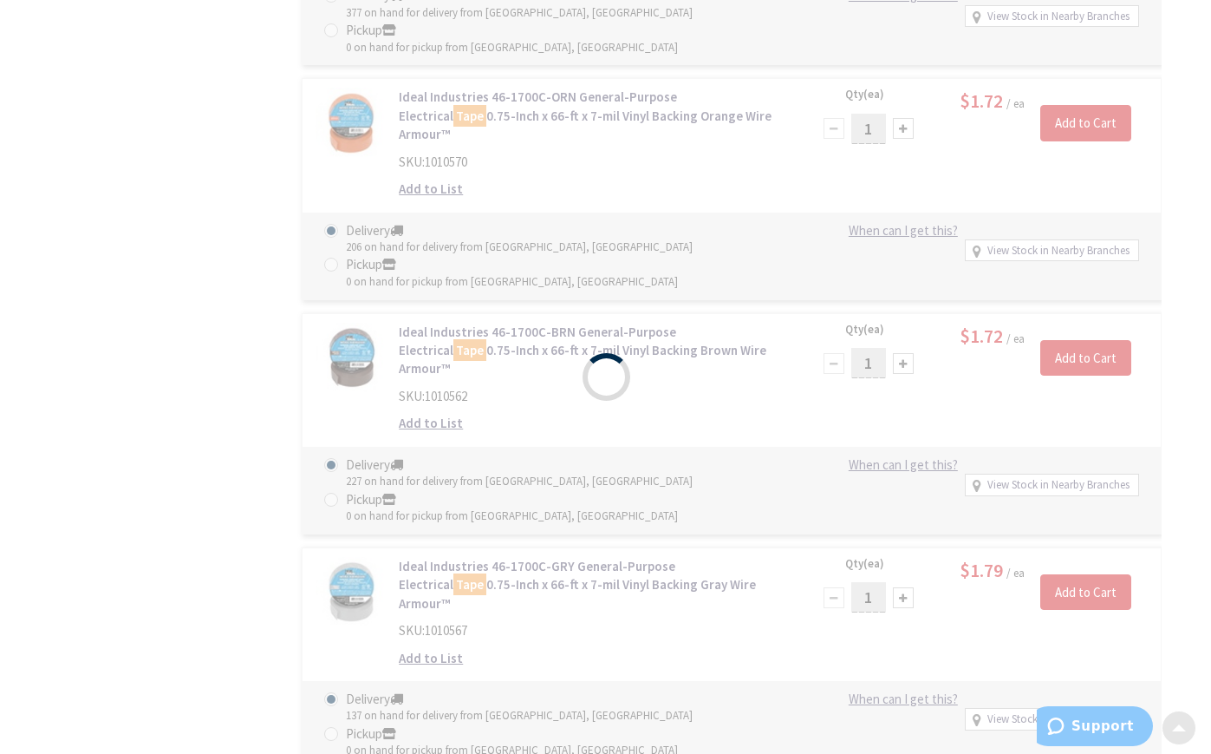
scroll to position [1589, 0]
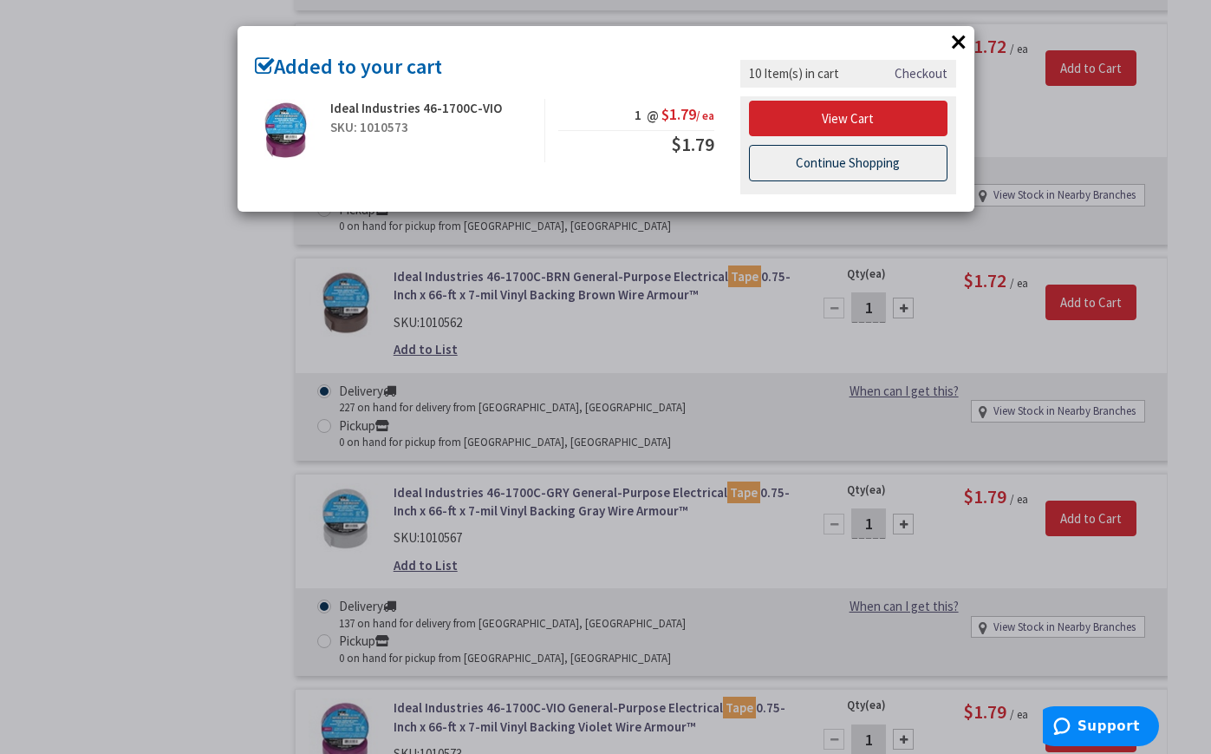
click at [852, 157] on link "Continue Shopping" at bounding box center [848, 163] width 199 height 36
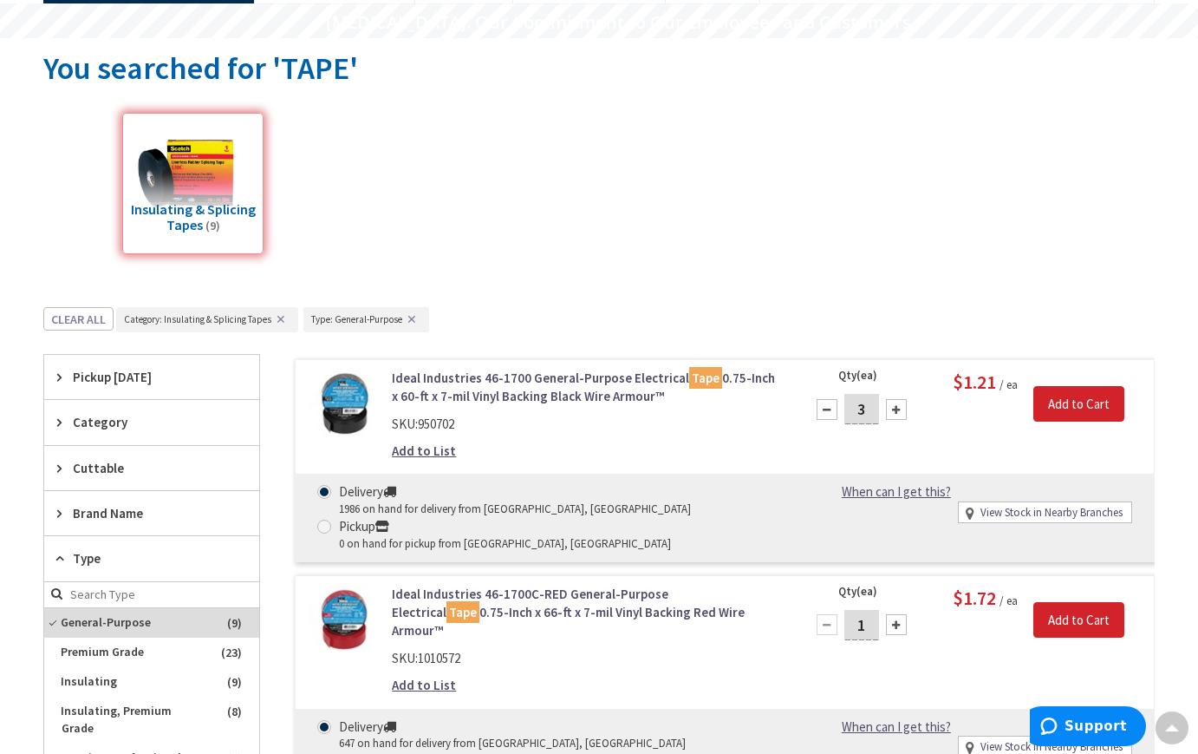
scroll to position [27, 0]
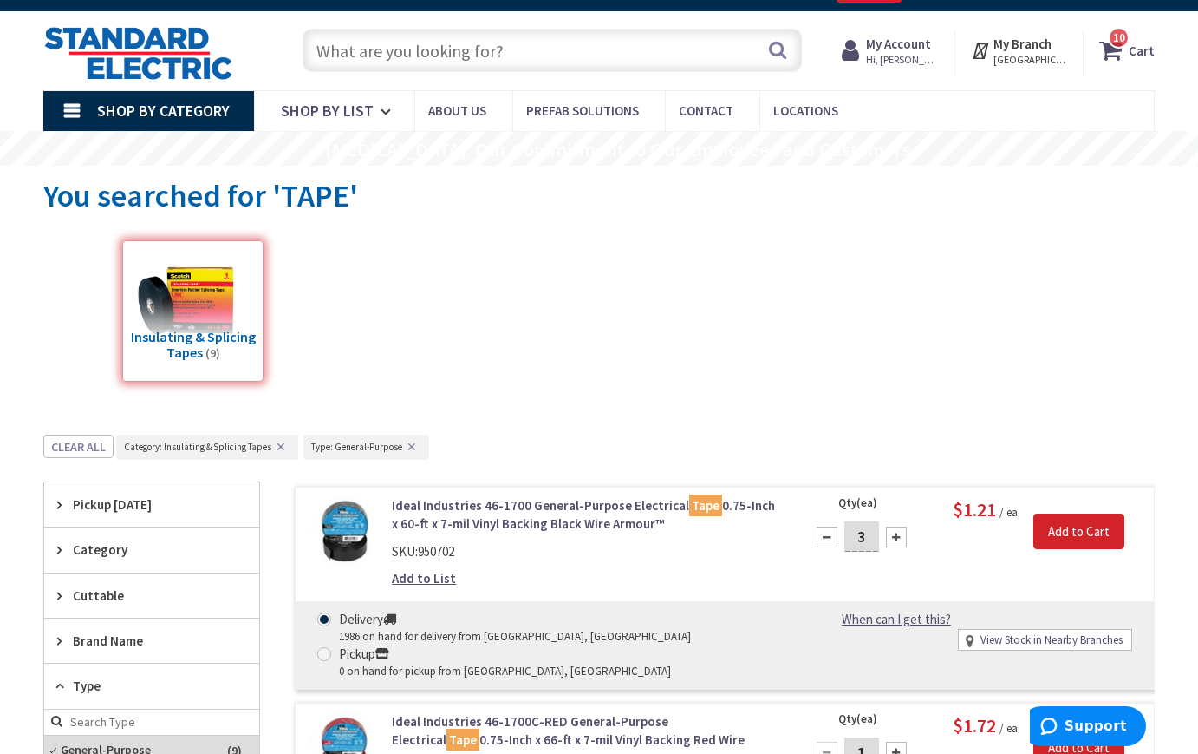
click at [1121, 52] on icon at bounding box center [1114, 50] width 29 height 31
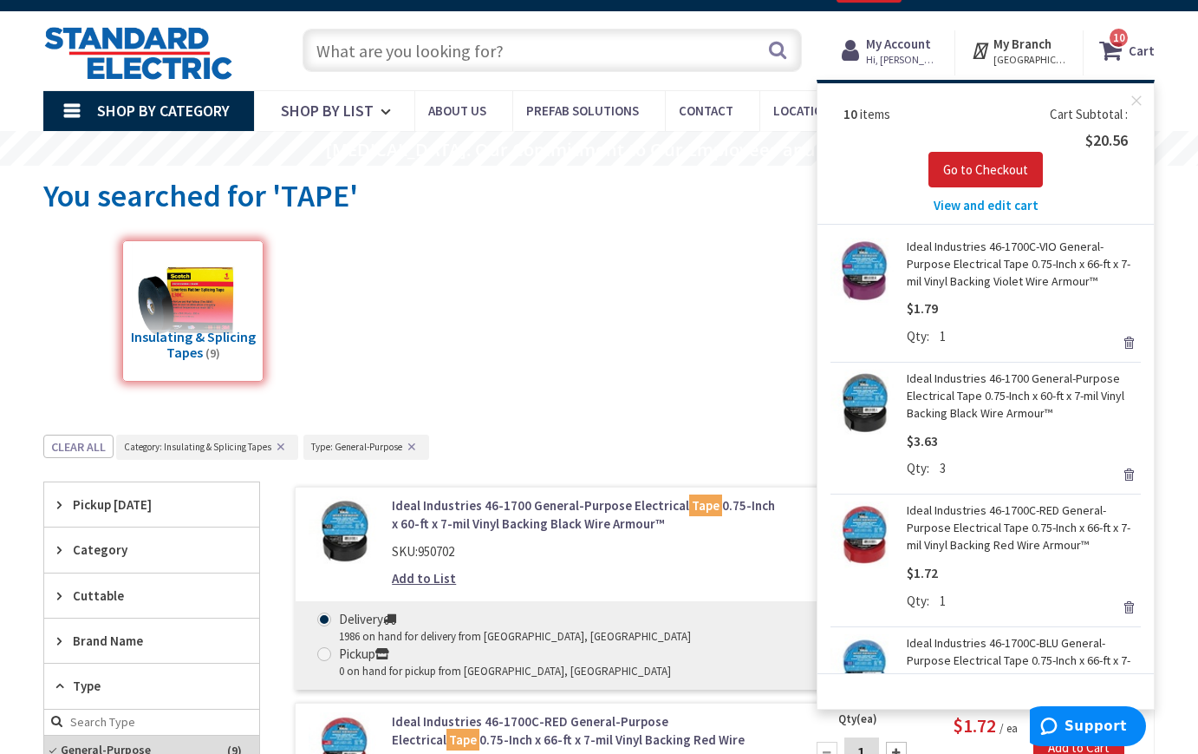
click at [996, 204] on span "View and edit cart" at bounding box center [986, 205] width 105 height 16
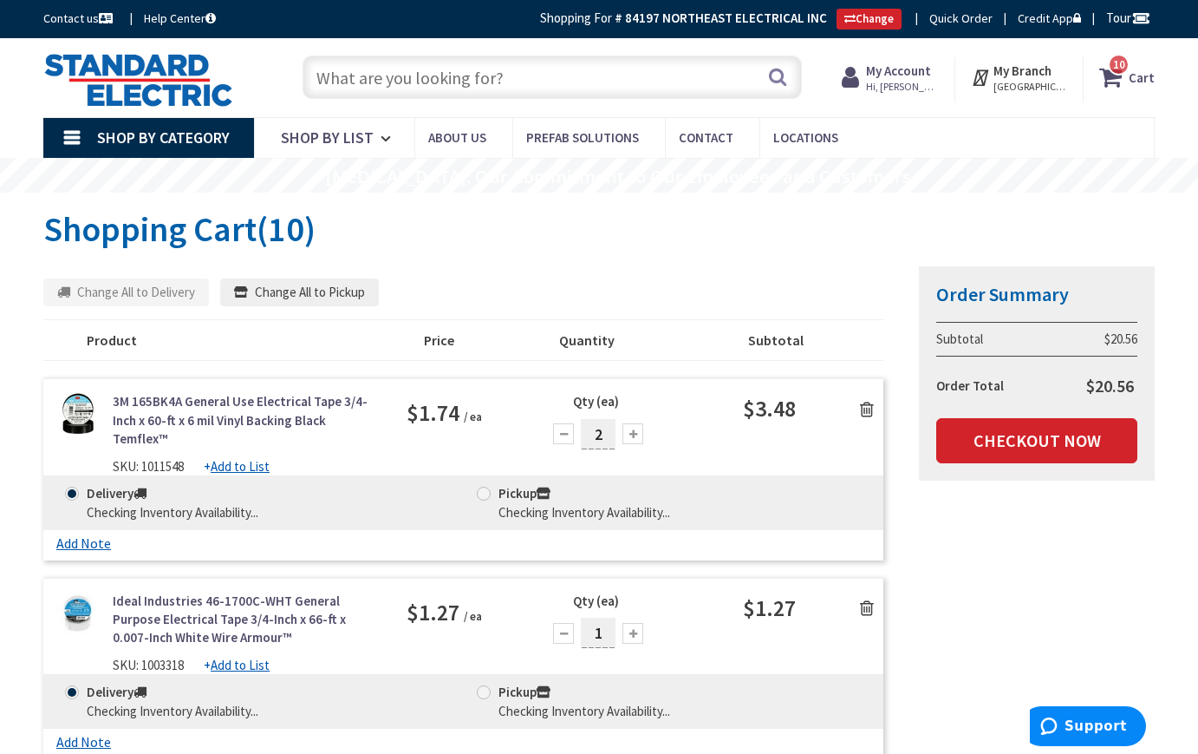
click at [867, 405] on icon at bounding box center [867, 409] width 14 height 17
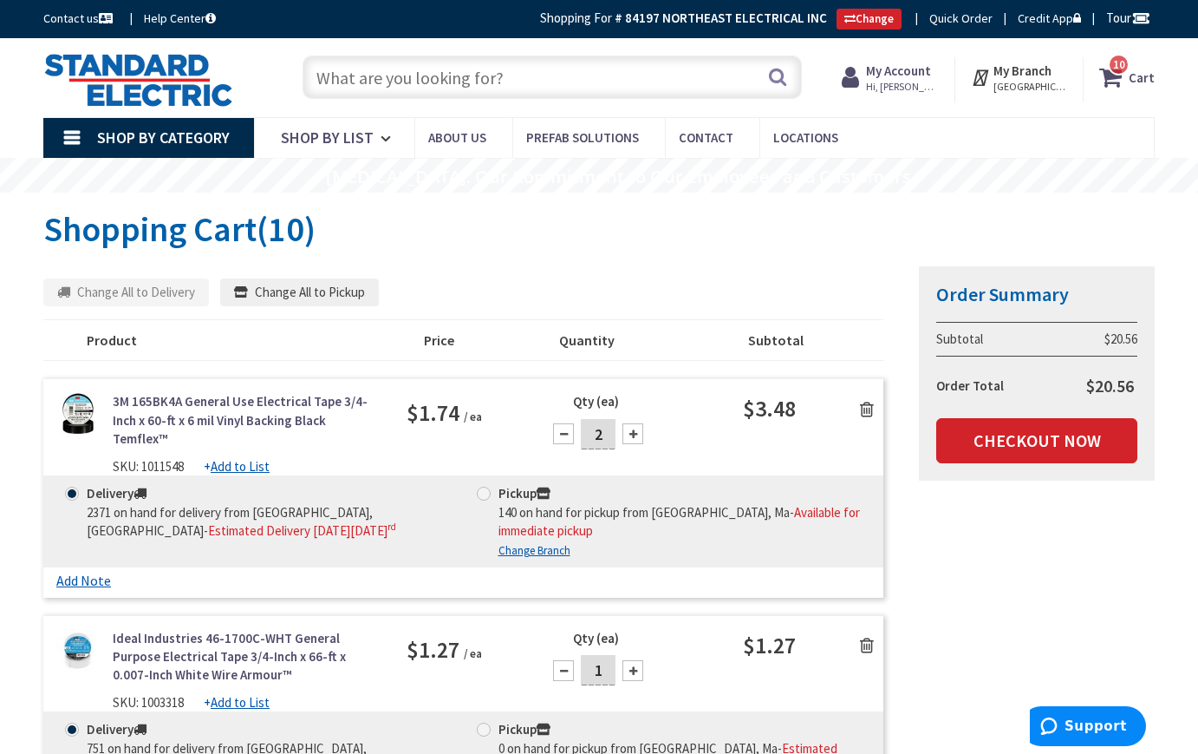
click at [866, 409] on icon at bounding box center [867, 409] width 14 height 17
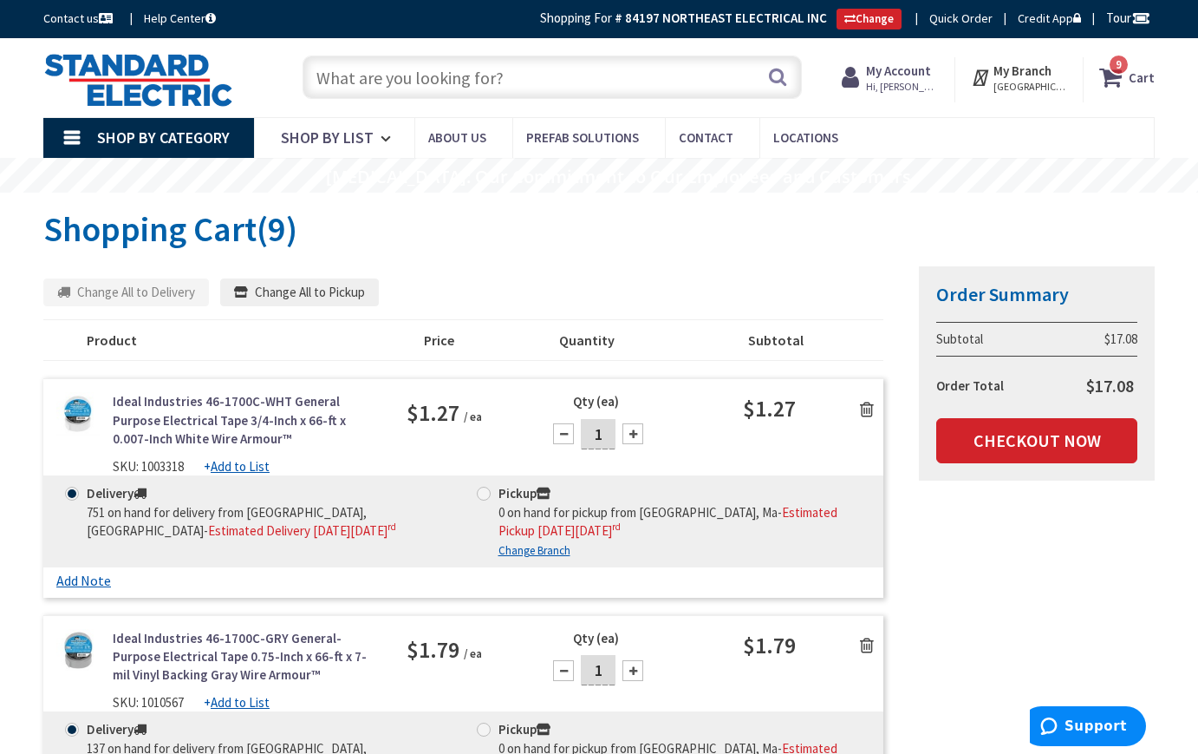
click at [323, 73] on input "text" at bounding box center [553, 76] width 500 height 43
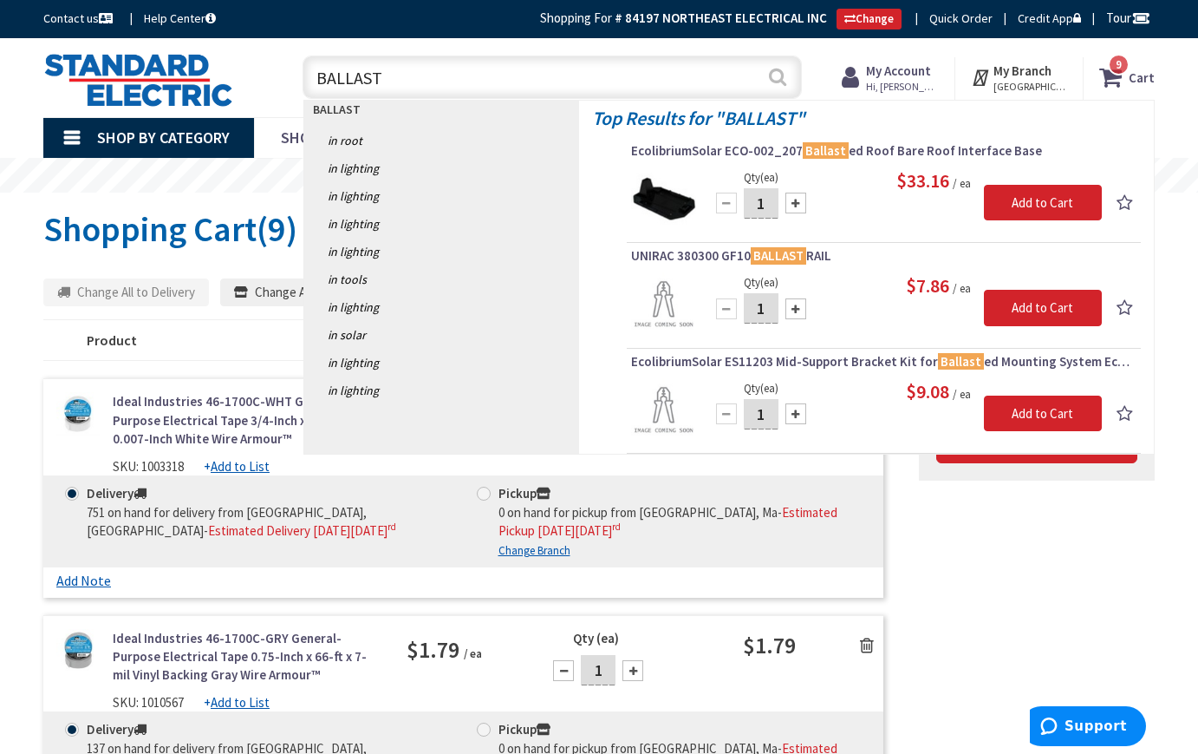
type input "BALLAST"
click at [775, 79] on button "Search" at bounding box center [778, 76] width 23 height 39
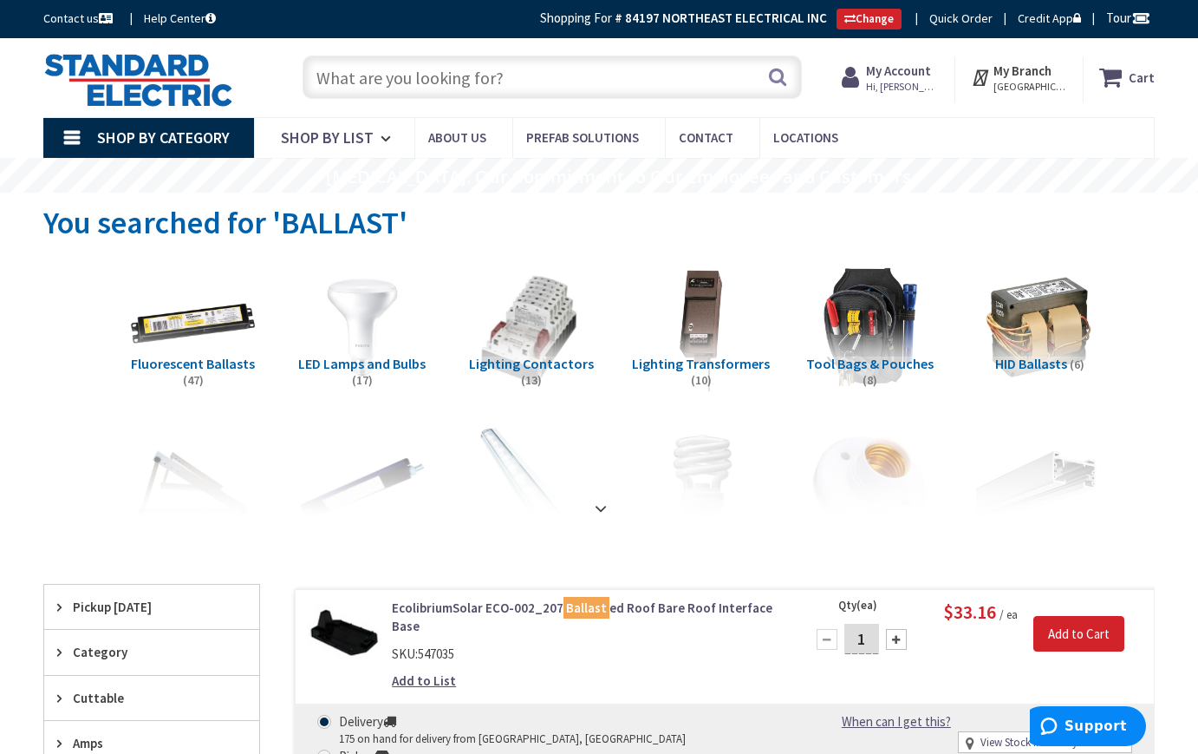
click at [196, 327] on img at bounding box center [193, 328] width 140 height 140
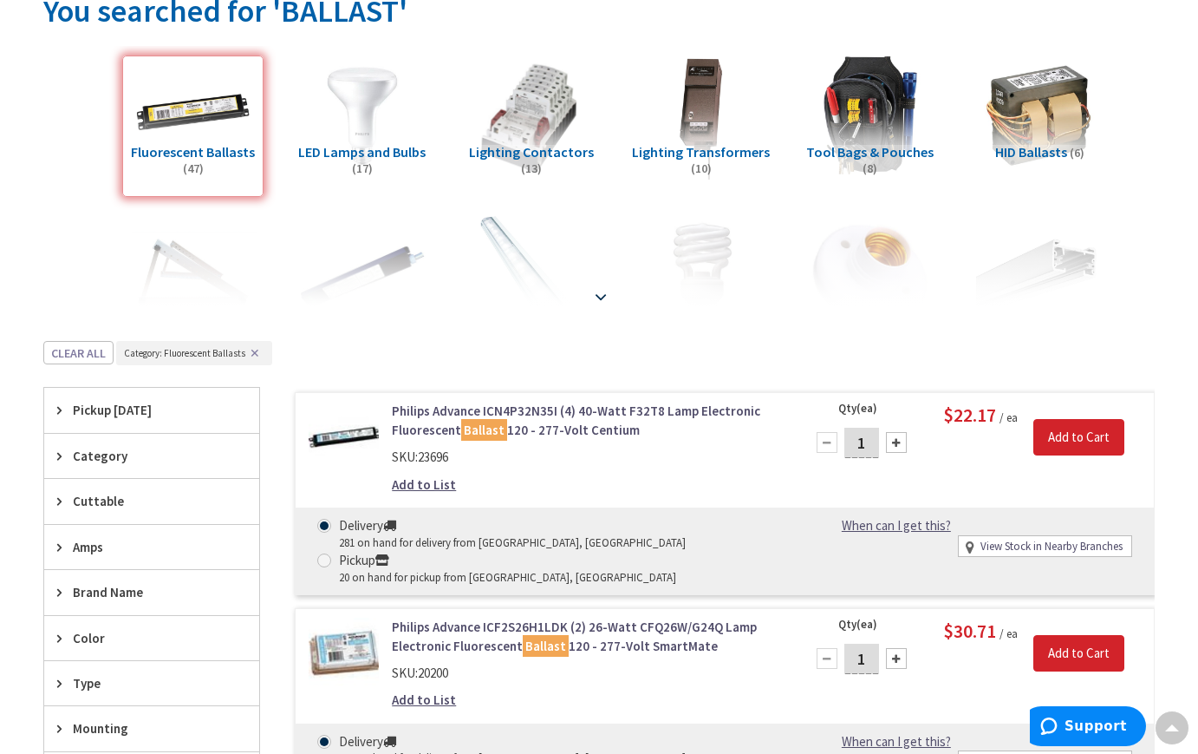
scroll to position [32, 0]
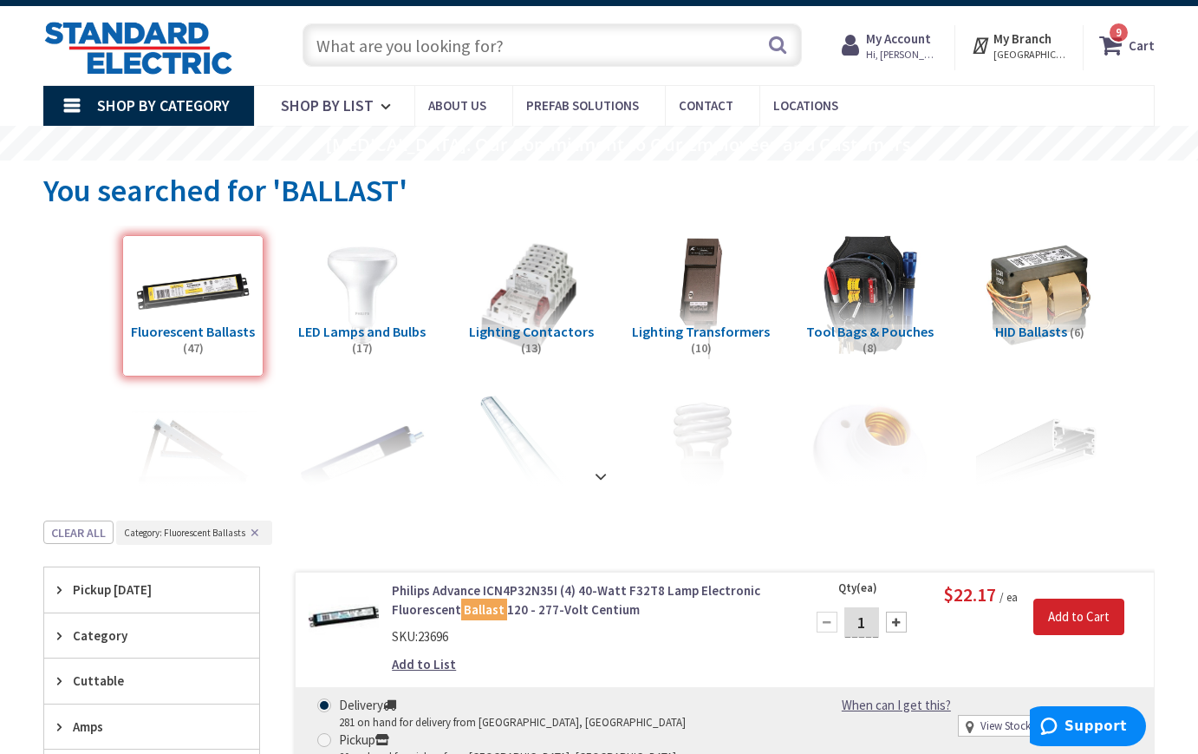
click at [358, 45] on input "text" at bounding box center [553, 44] width 500 height 43
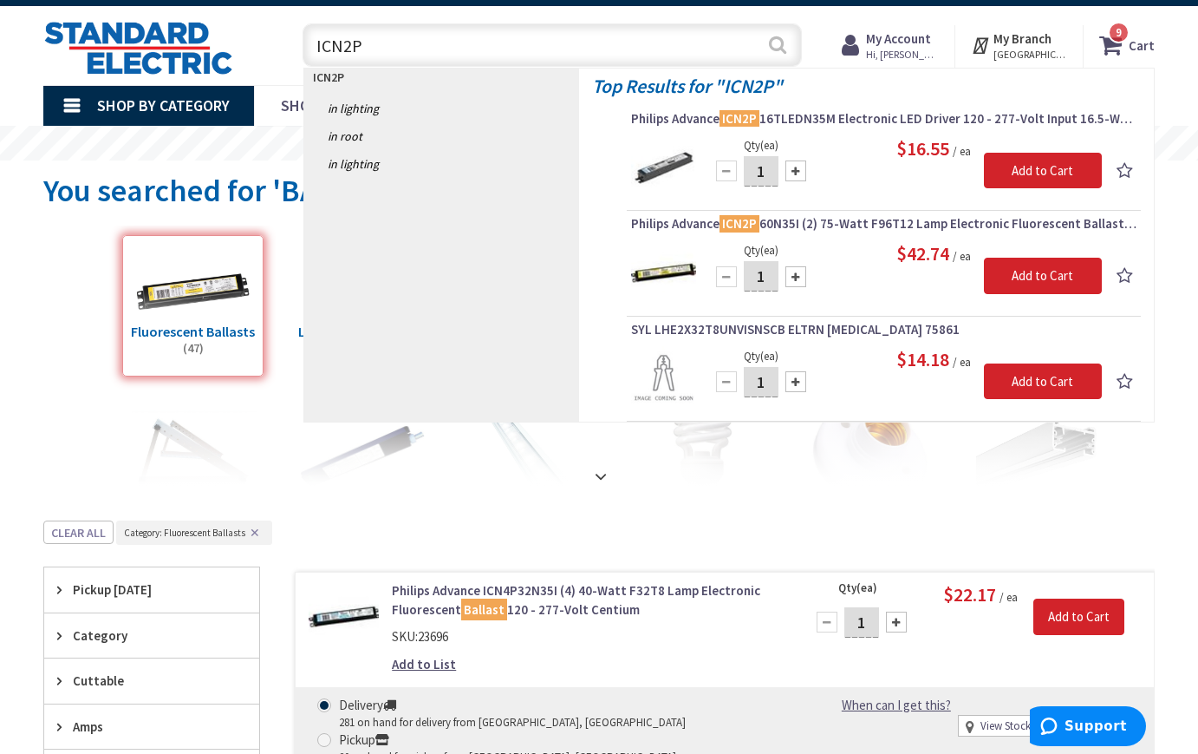
type input "ICN2P"
click at [780, 40] on button "Search" at bounding box center [778, 44] width 23 height 39
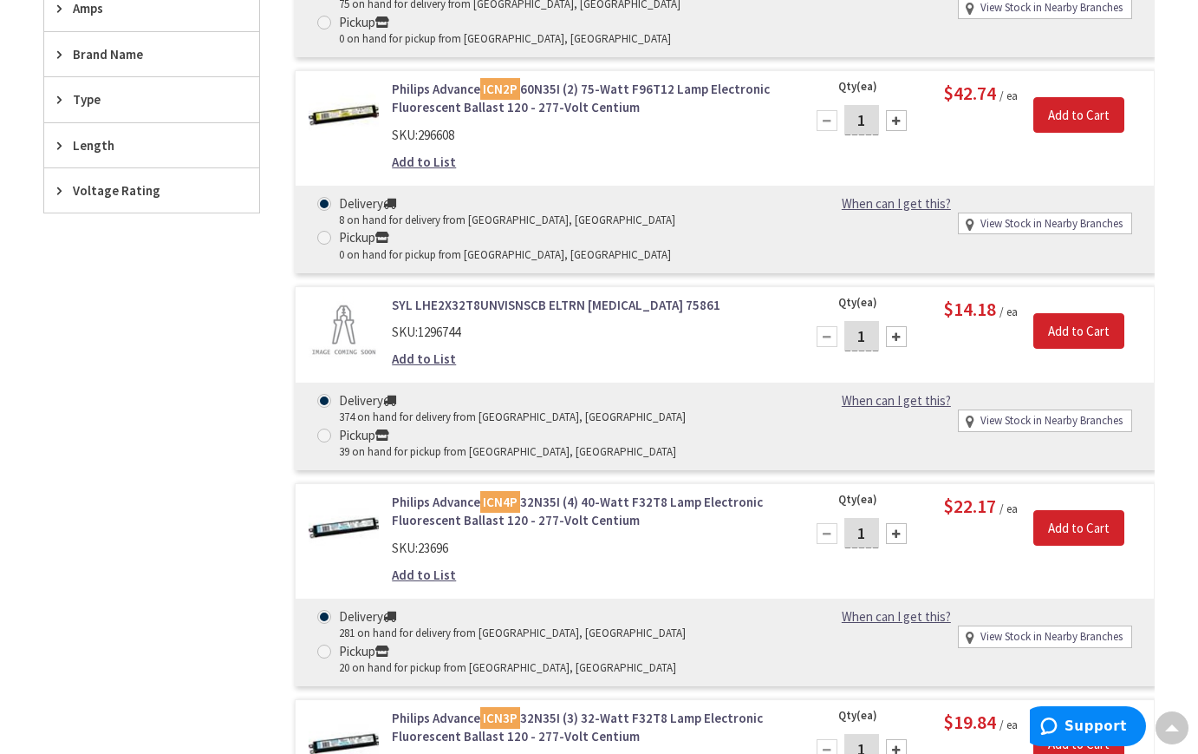
scroll to position [696, 0]
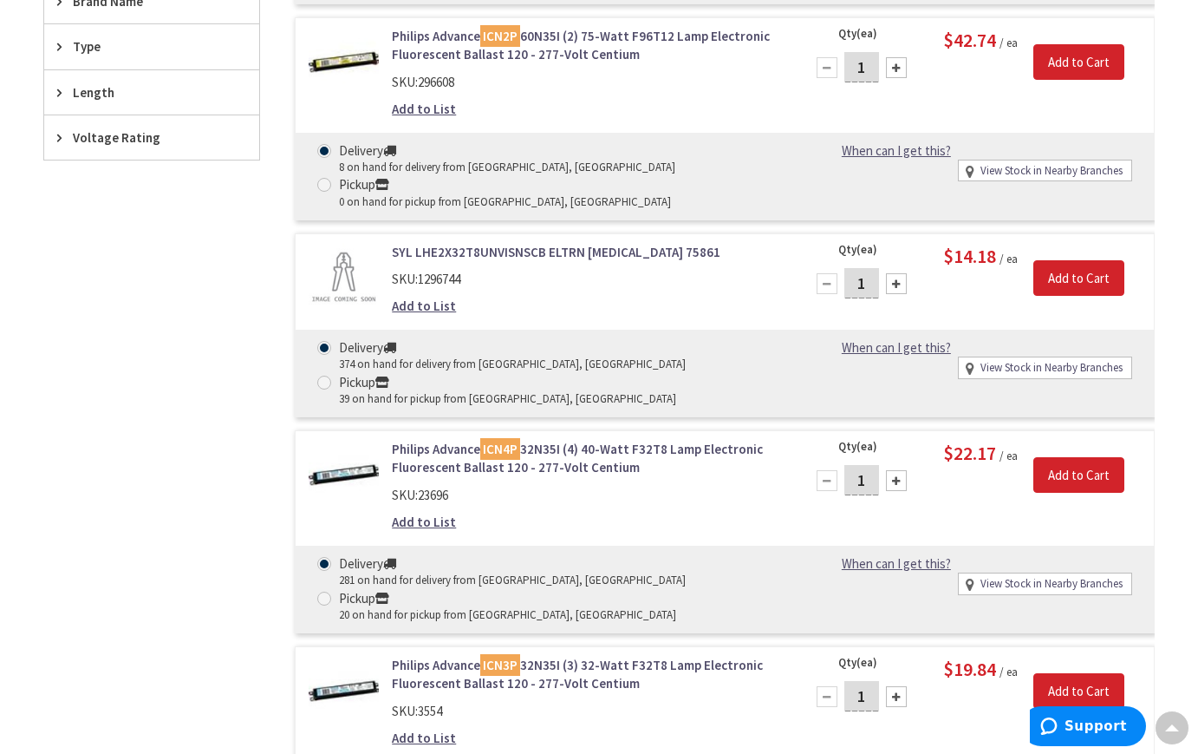
click at [901, 470] on div at bounding box center [896, 480] width 21 height 21
type input "5"
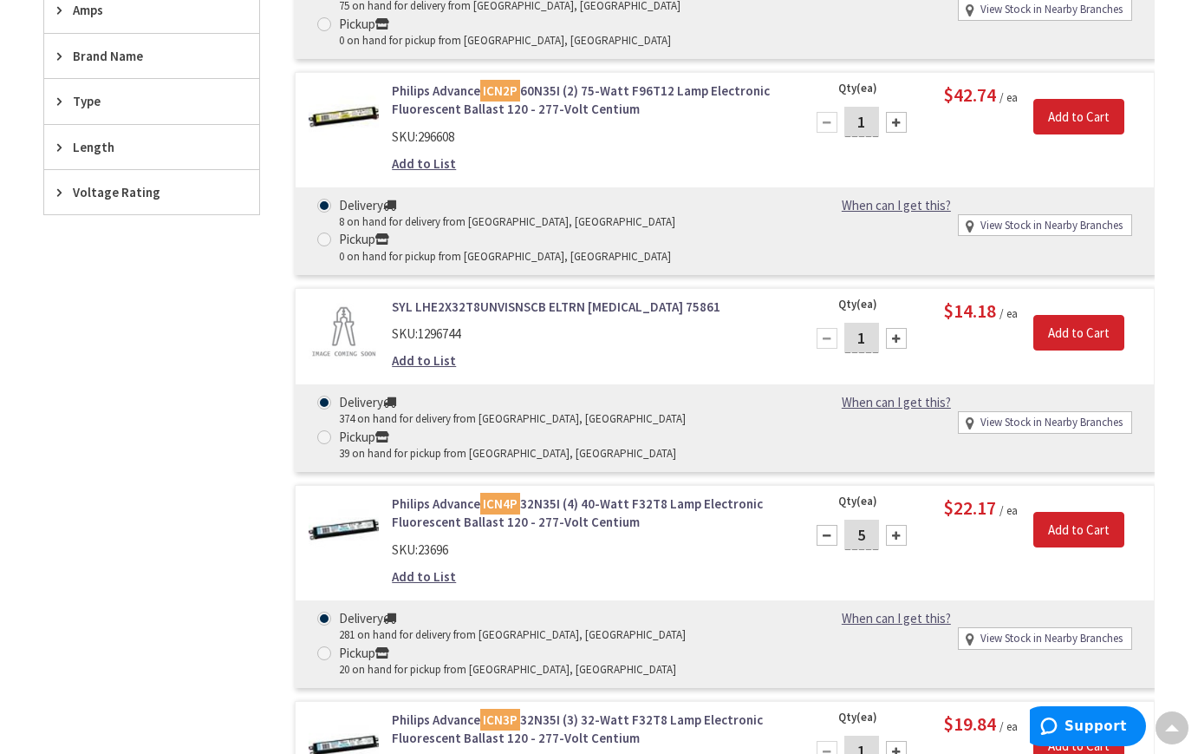
scroll to position [694, 0]
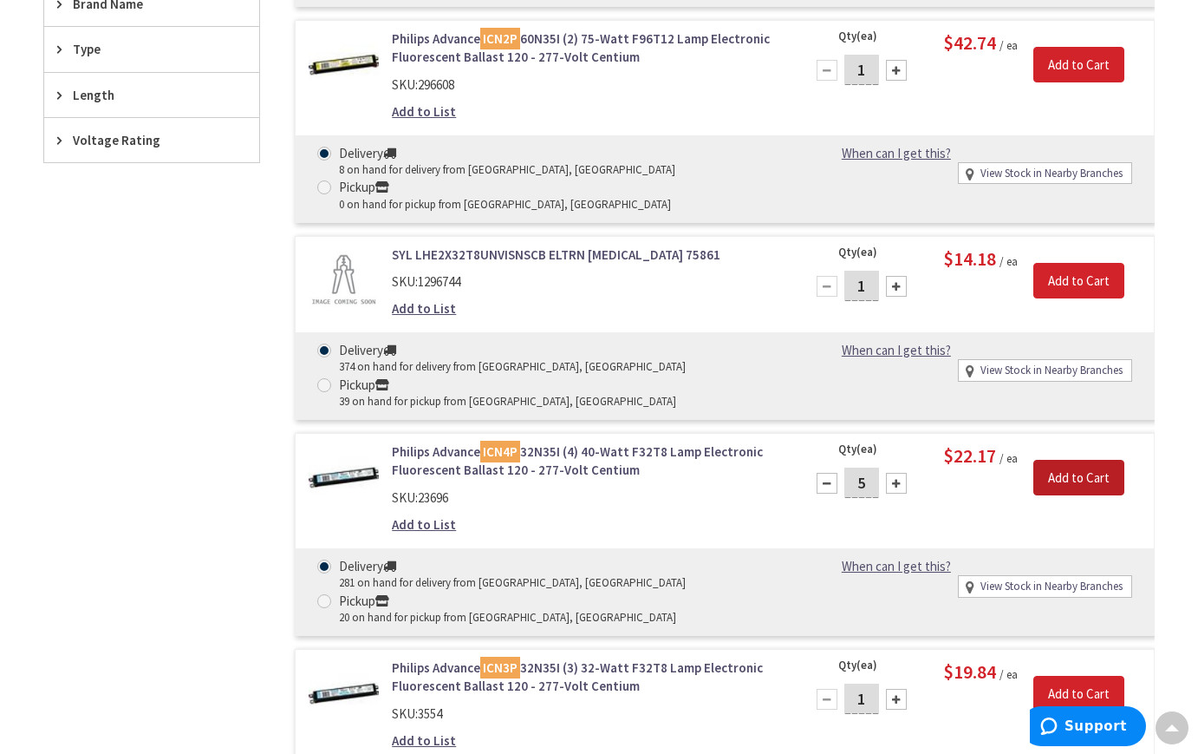
click at [1092, 460] on input "Add to Cart" at bounding box center [1079, 478] width 91 height 36
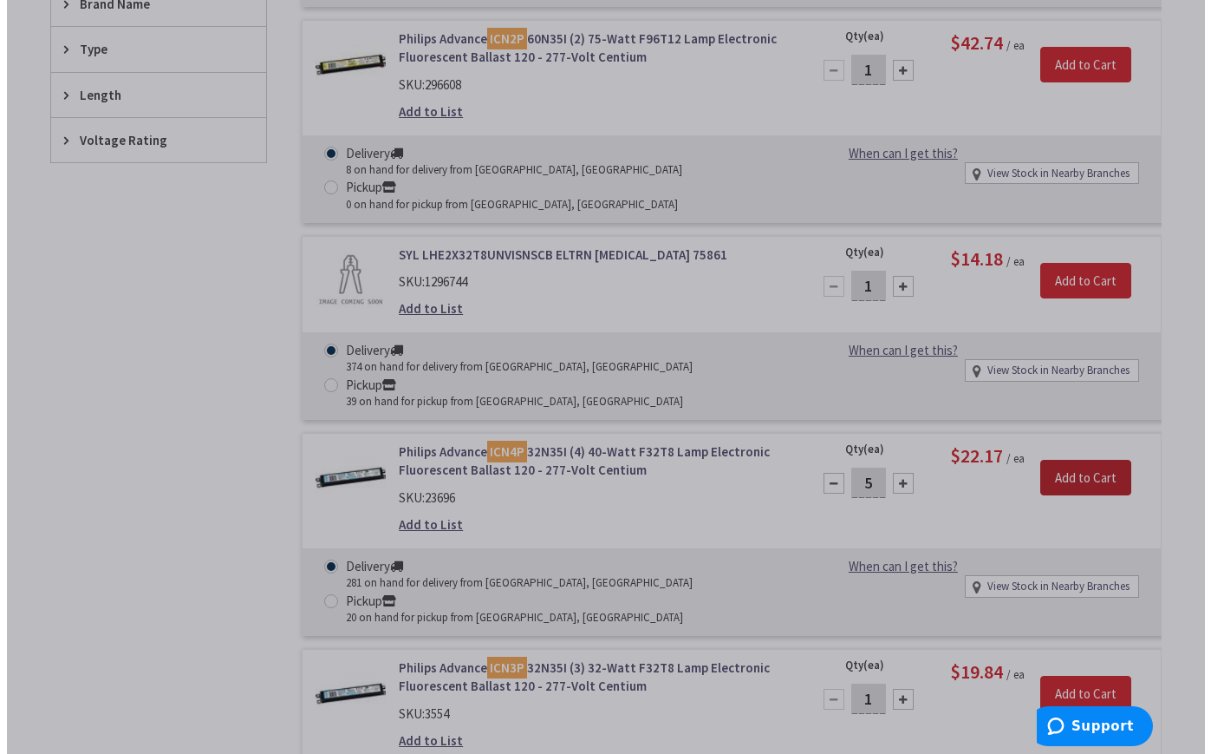
scroll to position [695, 0]
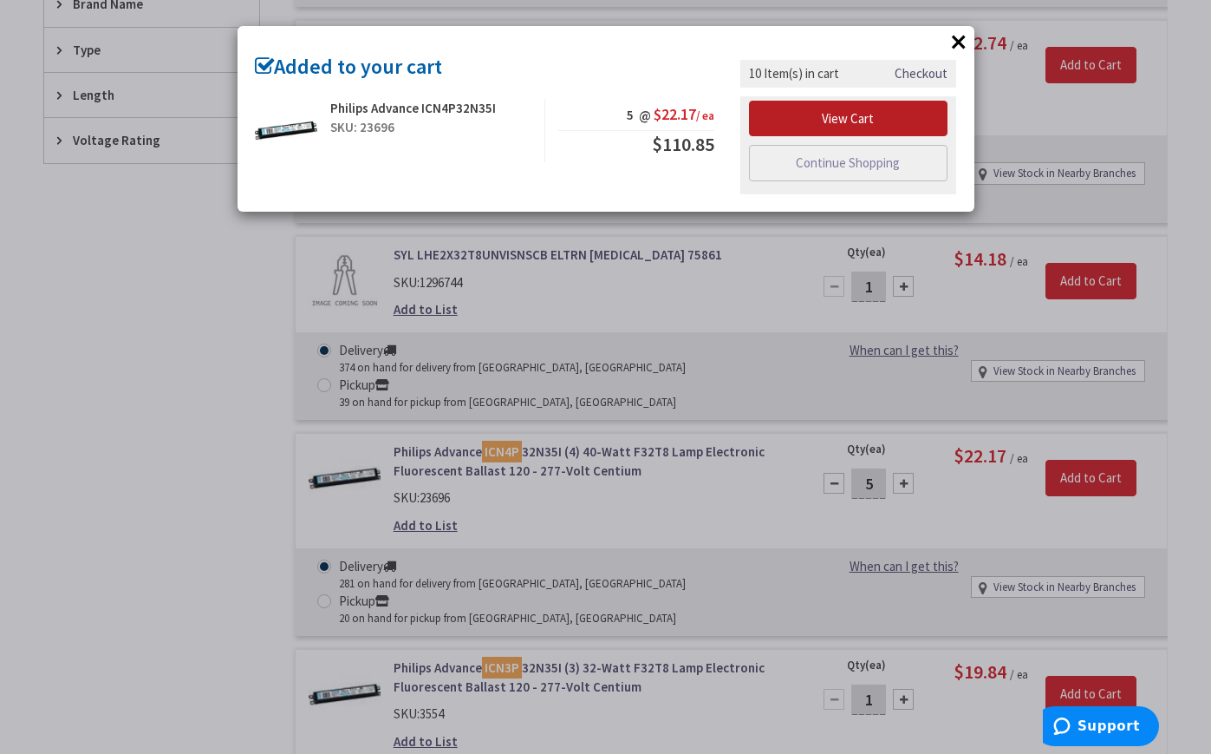
click at [845, 115] on link "View Cart" at bounding box center [848, 119] width 199 height 36
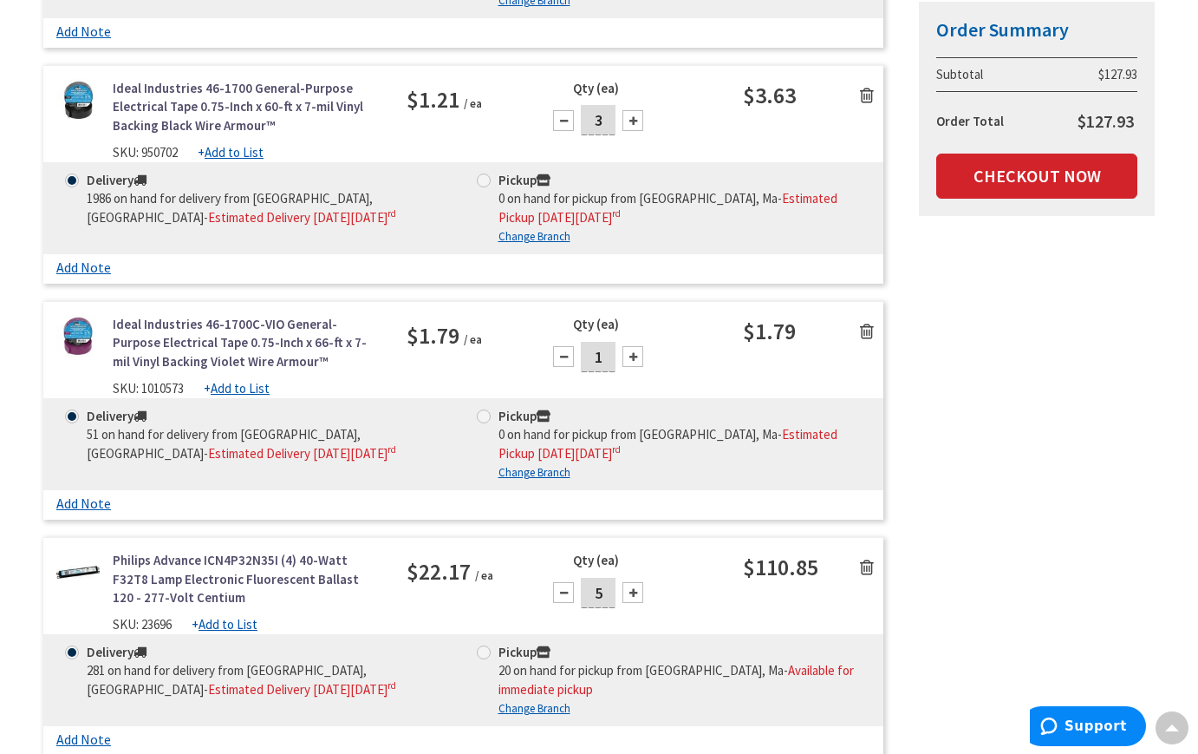
scroll to position [1994, 0]
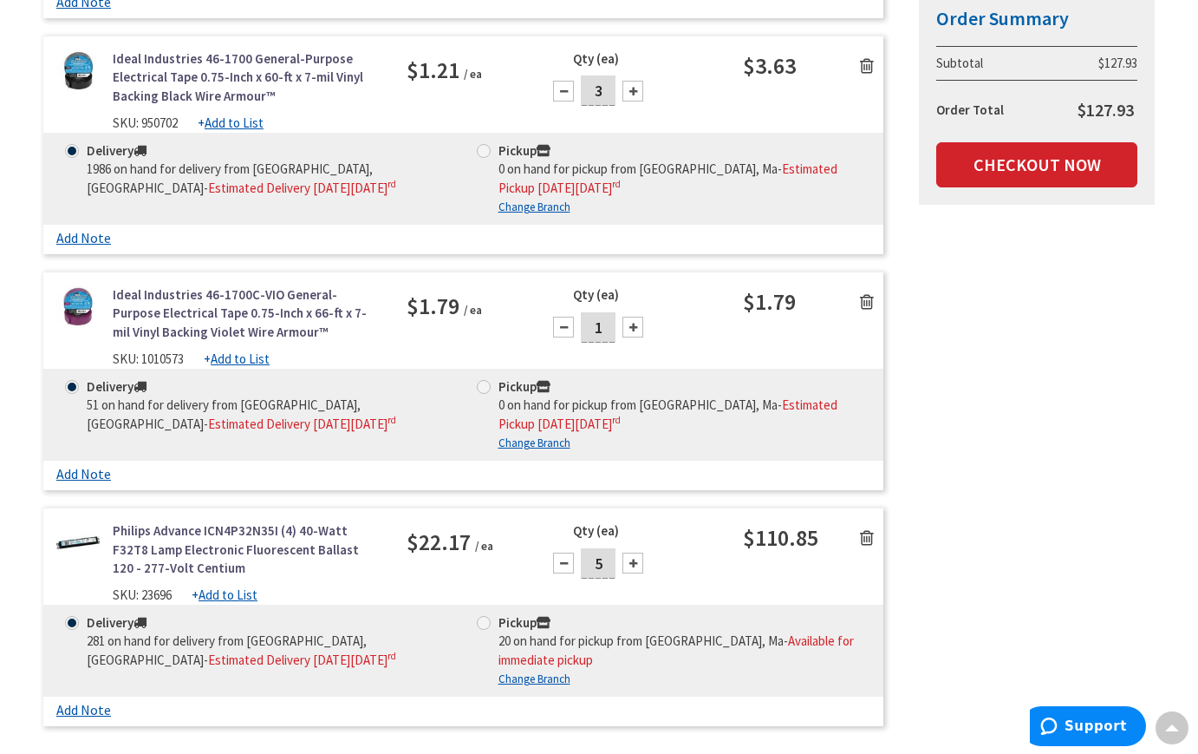
click at [630, 558] on div at bounding box center [633, 562] width 21 height 21
type input "6"
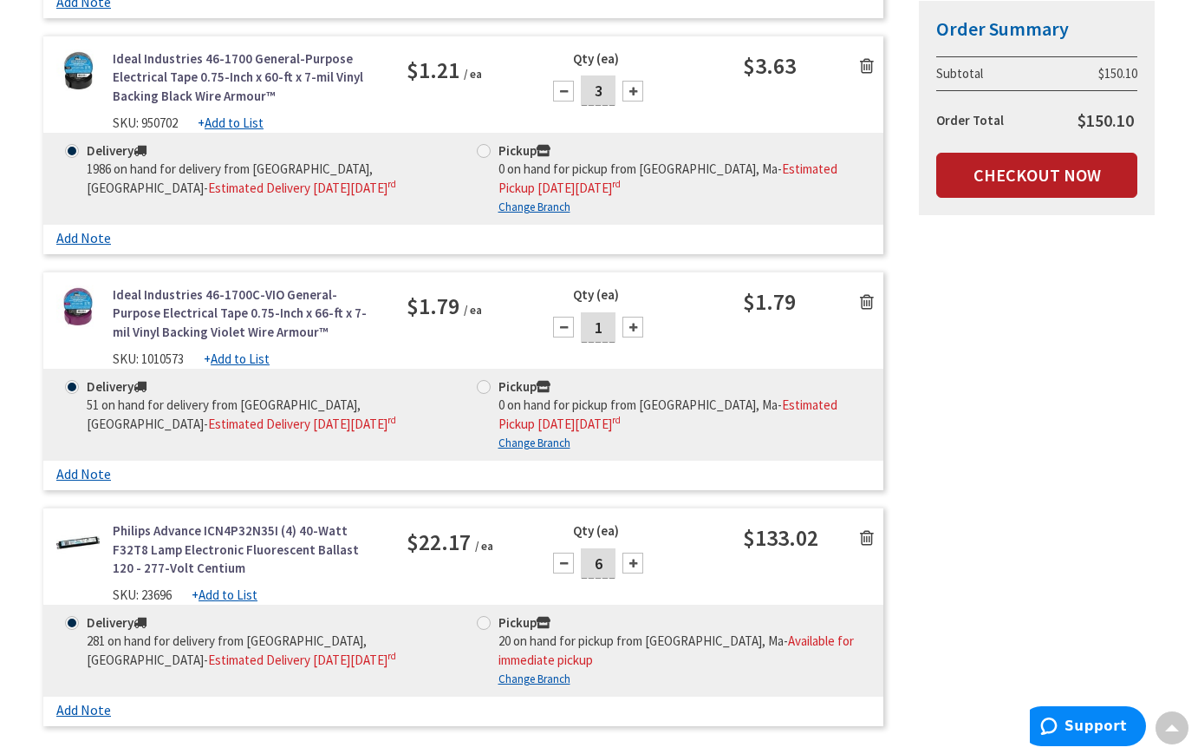
click at [1025, 179] on link "Checkout Now" at bounding box center [1036, 175] width 201 height 45
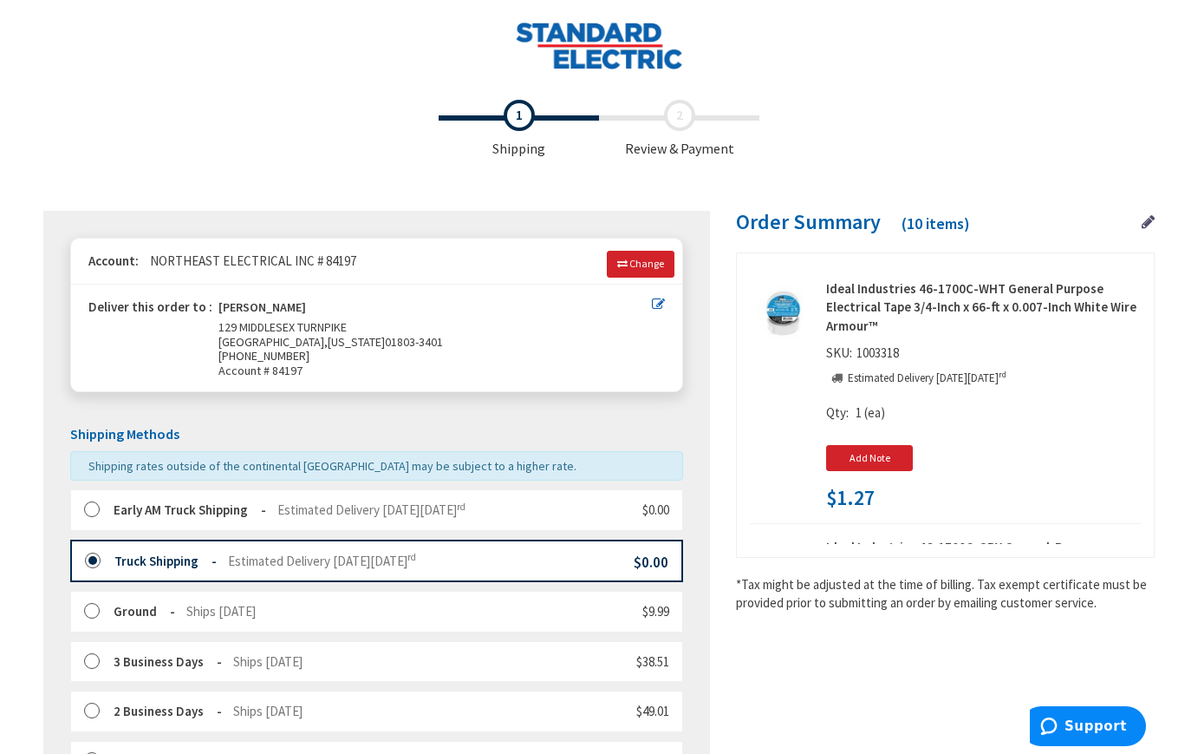
click at [97, 507] on label at bounding box center [97, 509] width 27 height 17
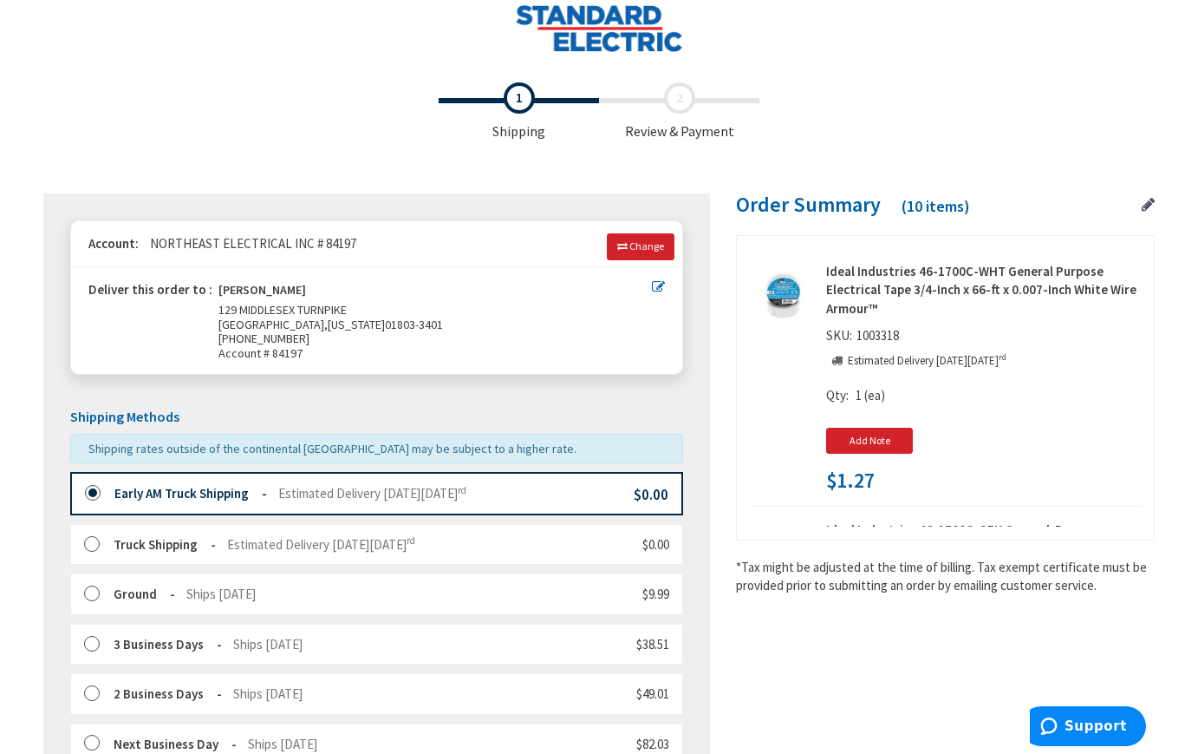
scroll to position [493, 0]
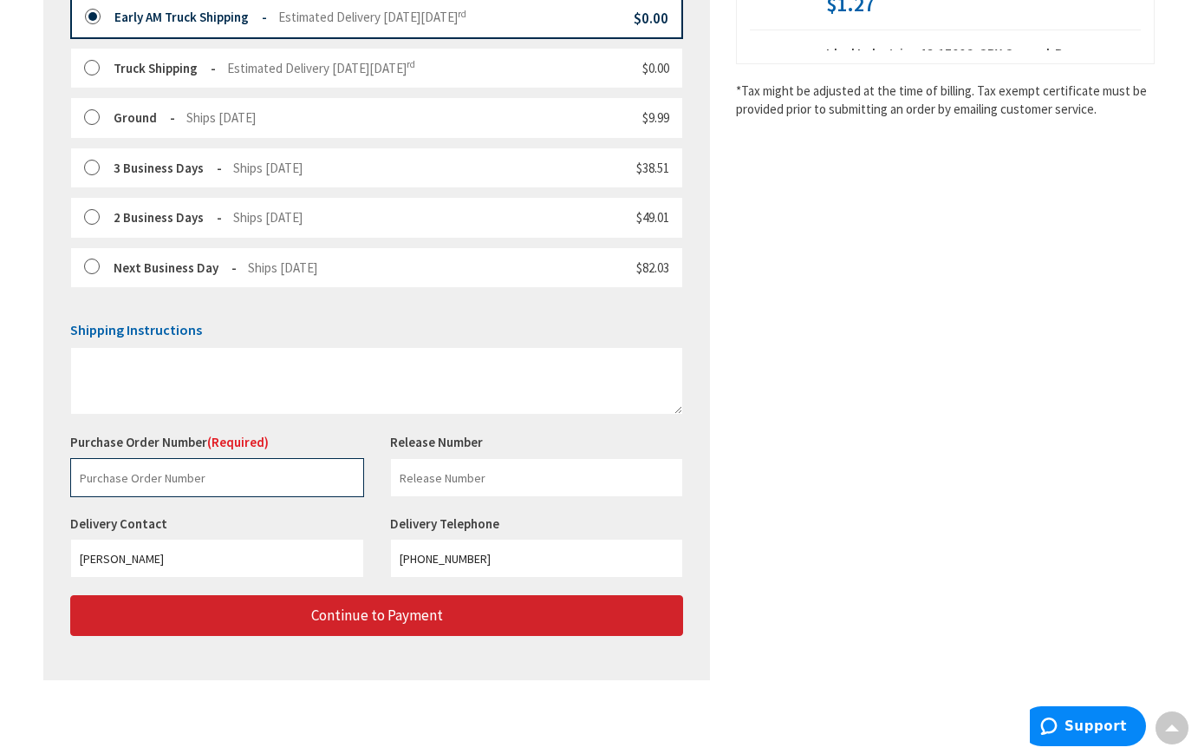
click at [128, 480] on input "text" at bounding box center [217, 477] width 294 height 39
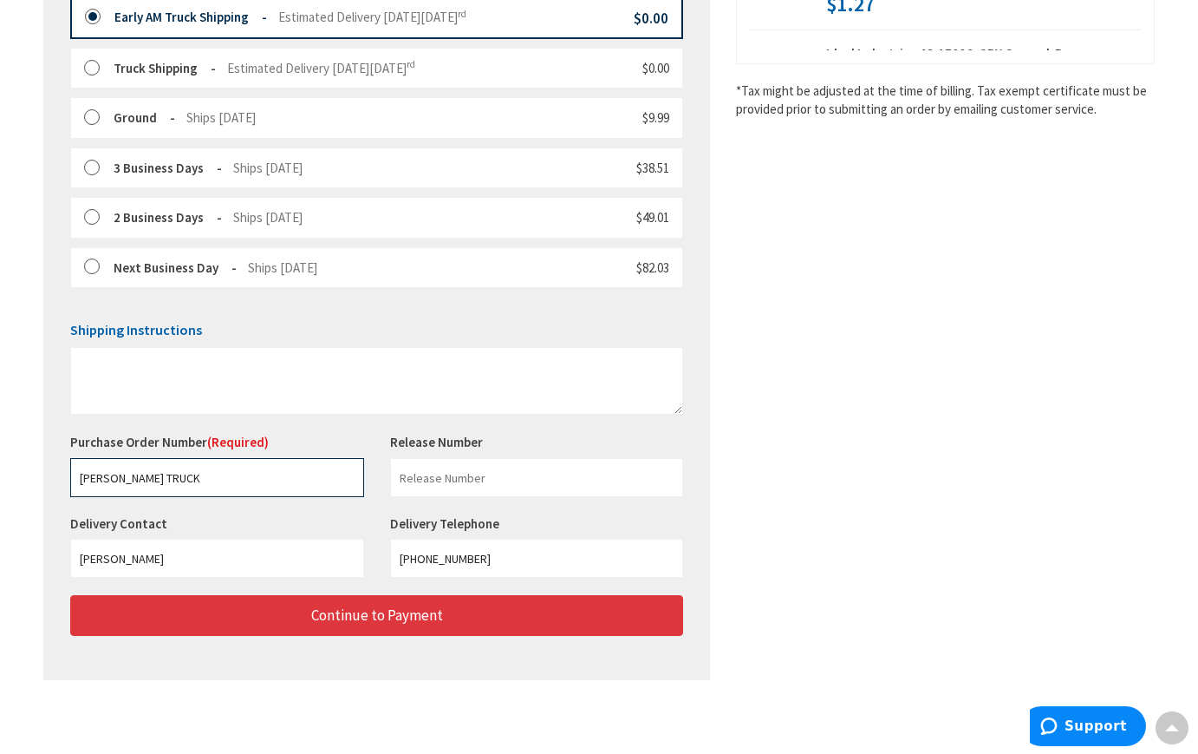
type input "KORY TRUCK"
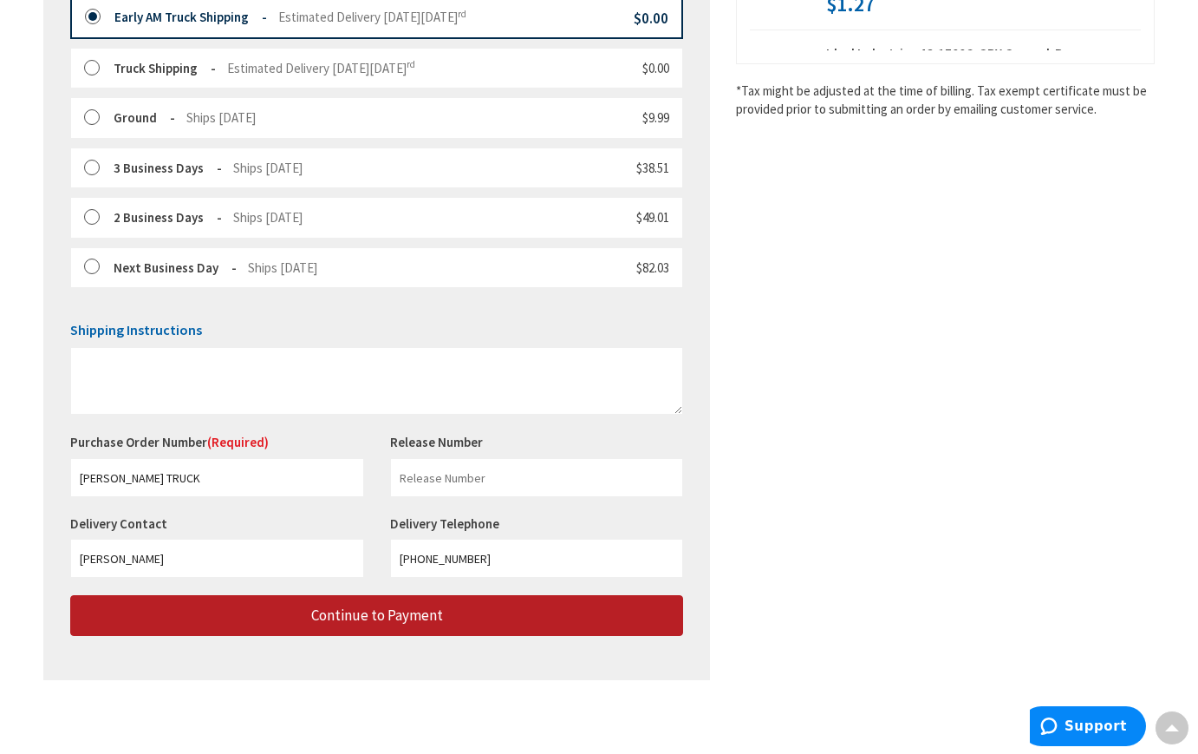
click at [370, 618] on span "Continue to Payment" at bounding box center [377, 614] width 132 height 19
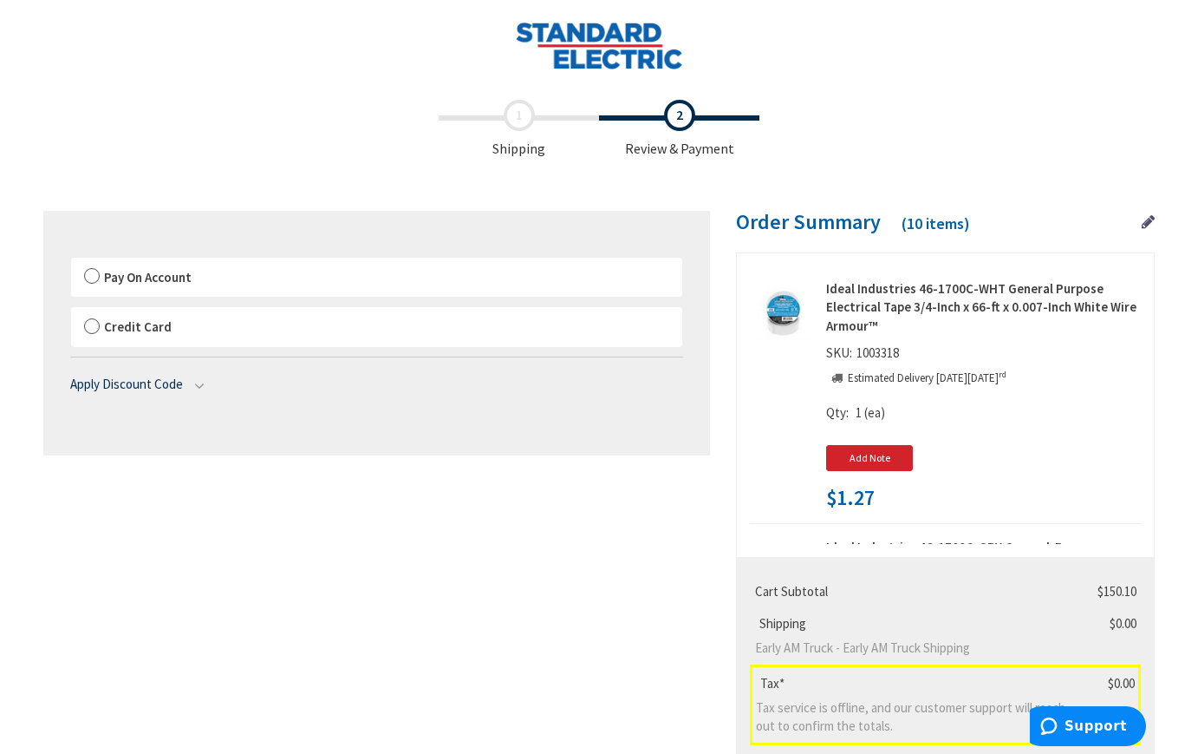
click at [93, 276] on label "Pay On Account" at bounding box center [376, 278] width 611 height 40
click at [71, 261] on input "Pay On Account" at bounding box center [71, 261] width 0 height 0
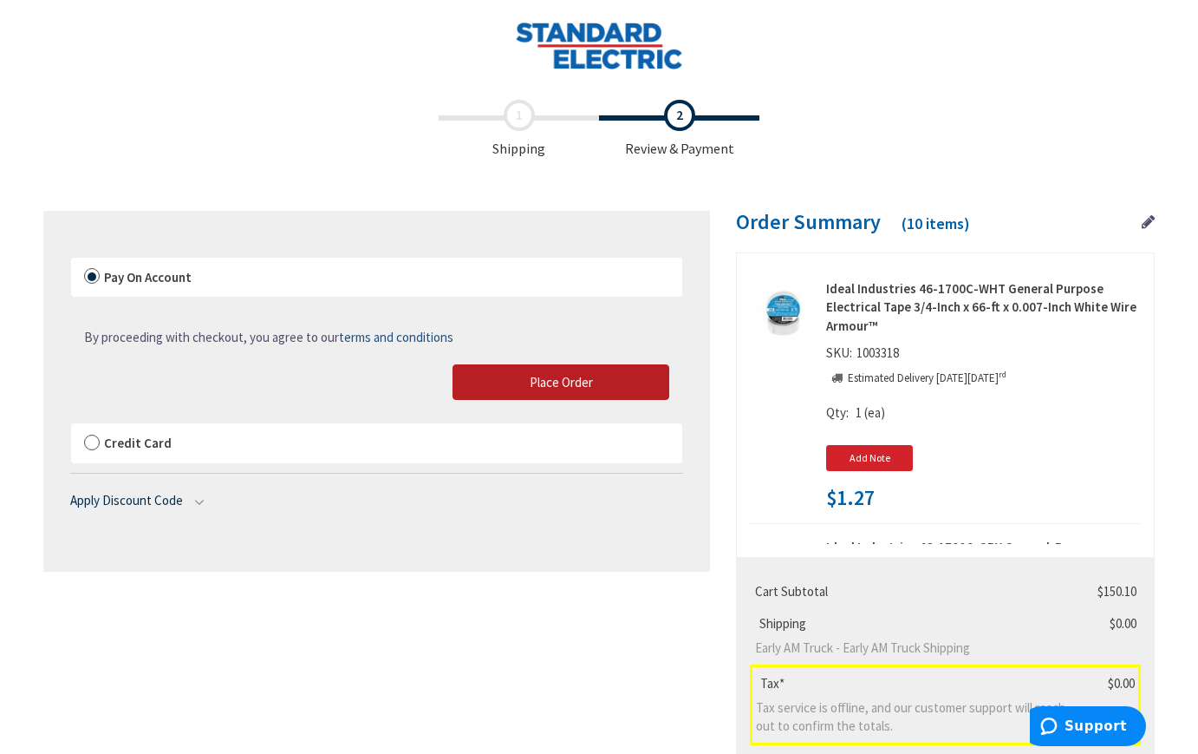
click at [558, 382] on span "Place Order" at bounding box center [561, 382] width 63 height 16
